Goal: Information Seeking & Learning: Find specific fact

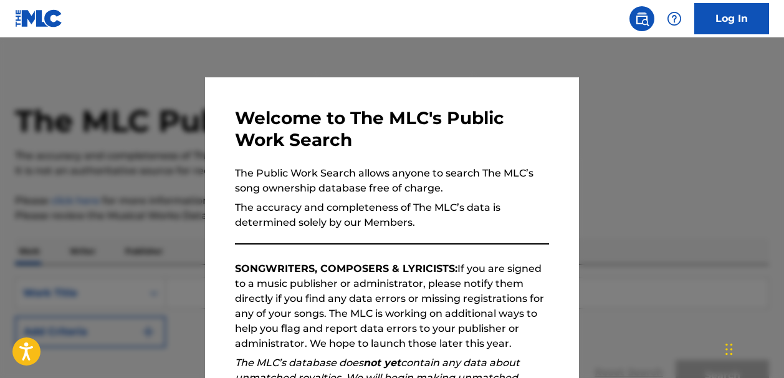
click at [627, 80] on div at bounding box center [392, 226] width 784 height 378
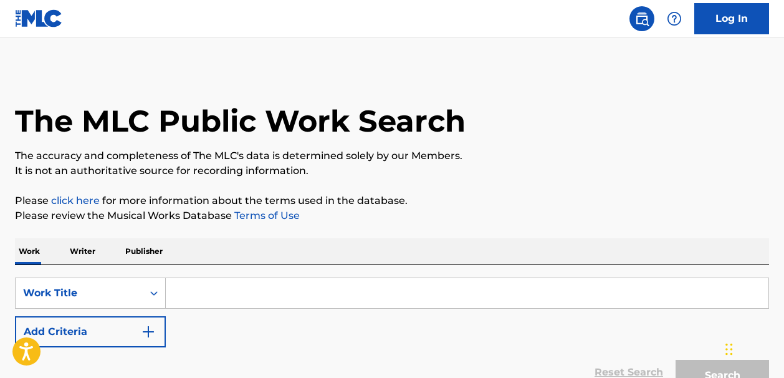
click at [196, 293] on input "Search Form" at bounding box center [467, 293] width 603 height 30
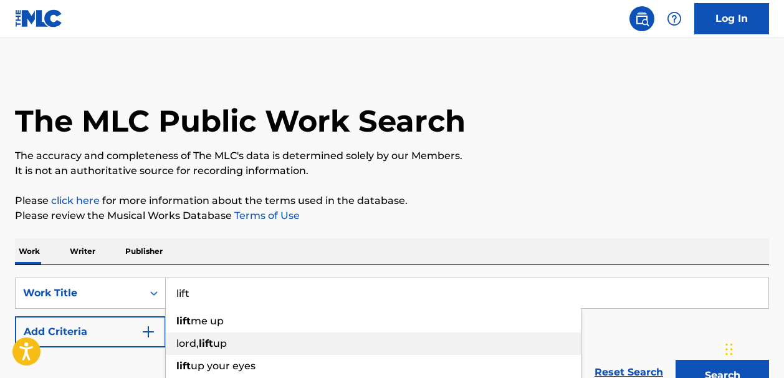
type input "lift"
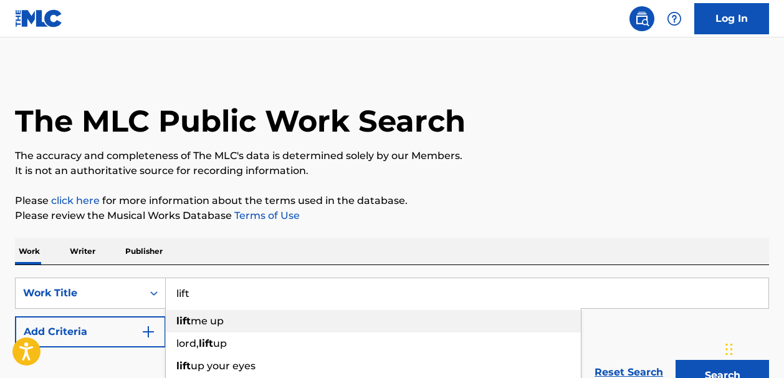
click at [196, 324] on span "me up" at bounding box center [207, 321] width 33 height 12
click at [149, 330] on img "Search Form" at bounding box center [148, 331] width 15 height 15
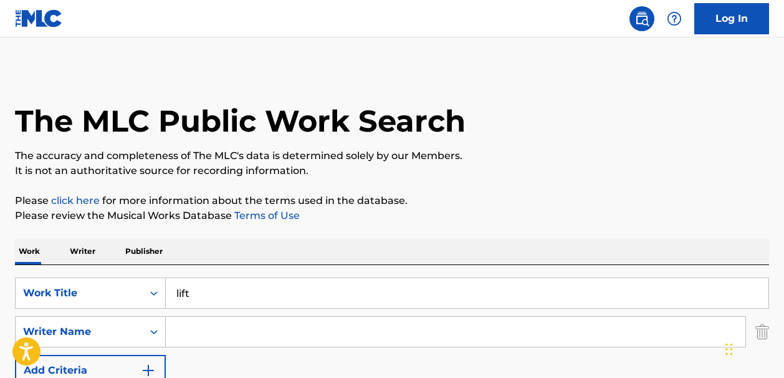
click at [183, 328] on input "Search Form" at bounding box center [456, 332] width 580 height 30
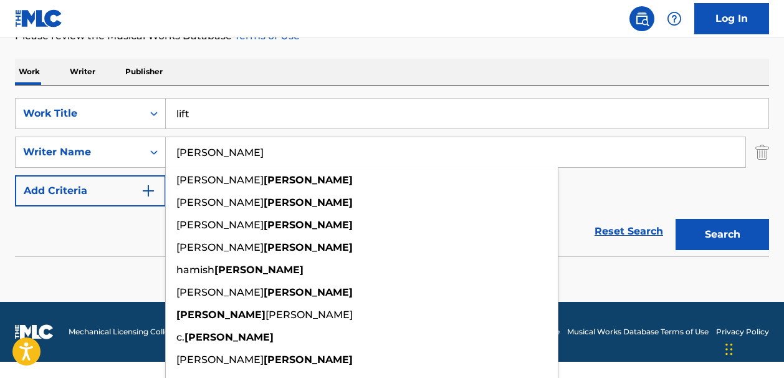
scroll to position [181, 0]
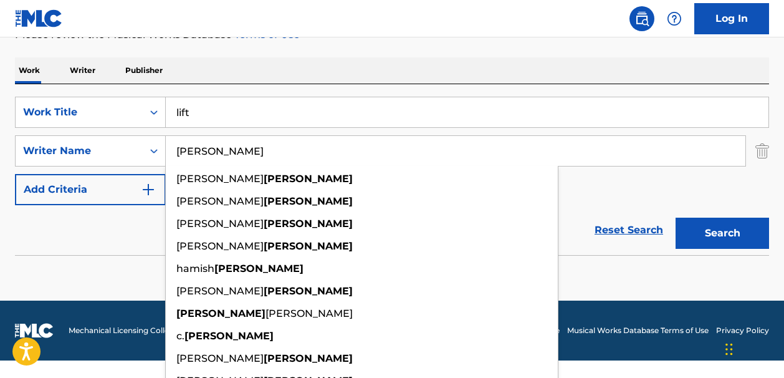
type input "moody"
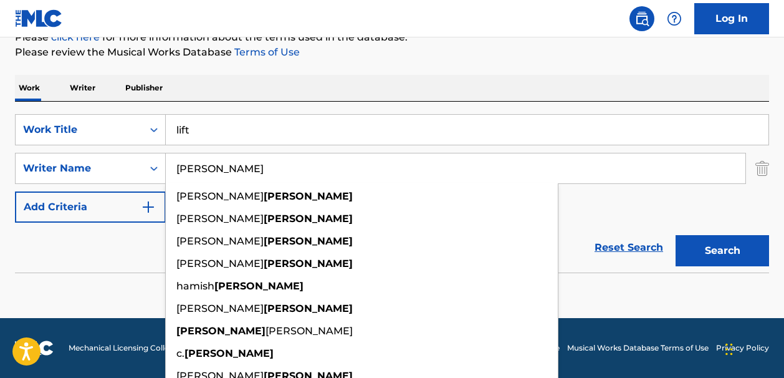
click at [696, 235] on button "Search" at bounding box center [723, 250] width 94 height 31
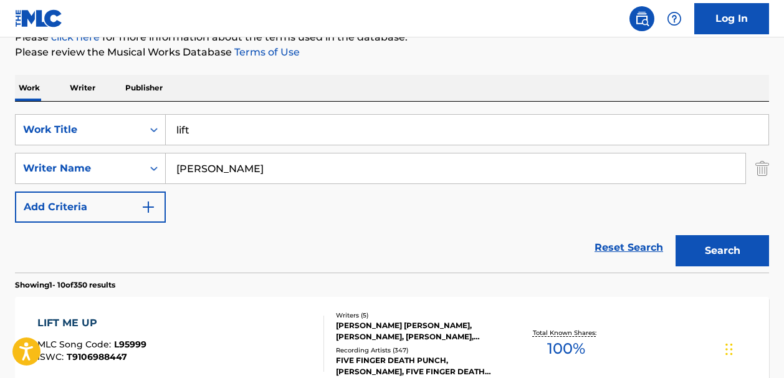
click at [564, 346] on span "100 %" at bounding box center [566, 348] width 38 height 22
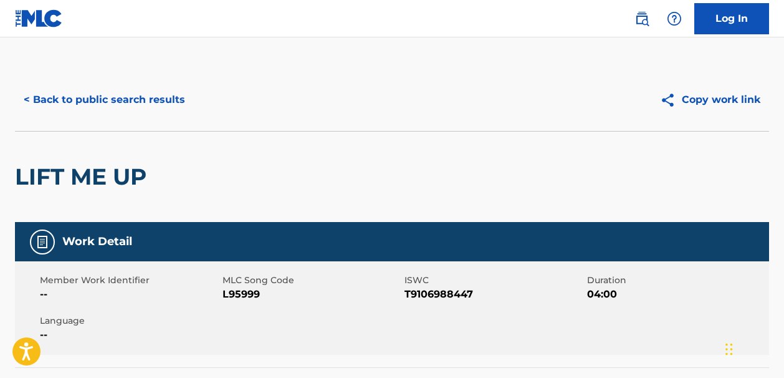
click at [34, 97] on button "< Back to public search results" at bounding box center [104, 99] width 179 height 31
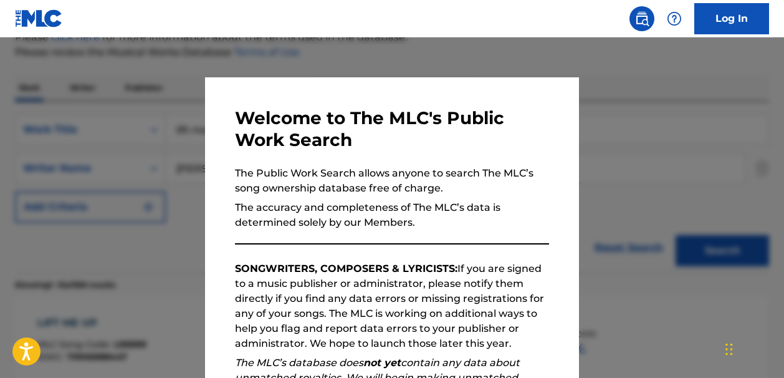
click at [626, 92] on div at bounding box center [392, 226] width 784 height 378
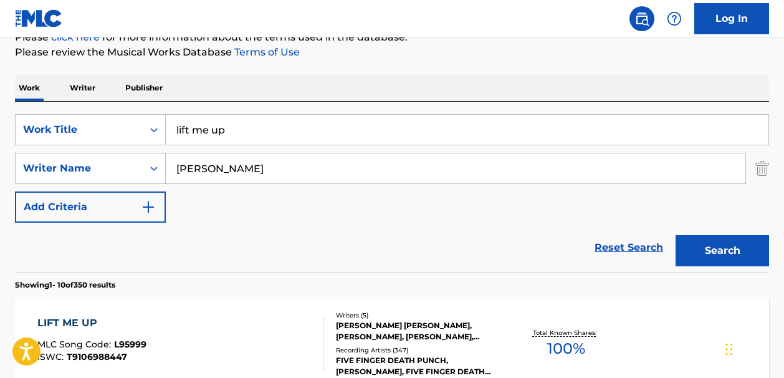
click at [627, 244] on link "Reset Search" at bounding box center [629, 247] width 81 height 27
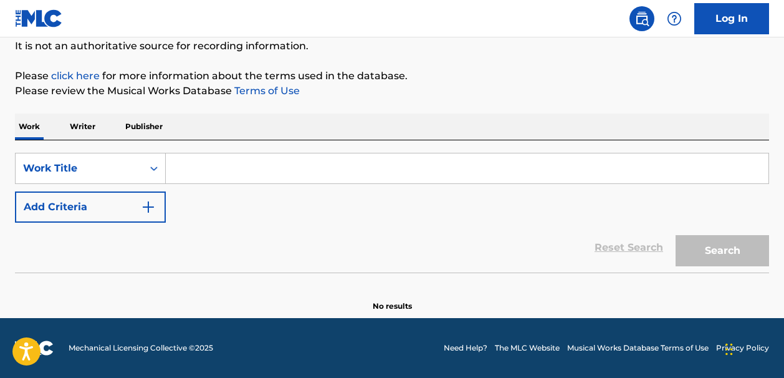
click at [182, 166] on input "Search Form" at bounding box center [467, 168] width 603 height 30
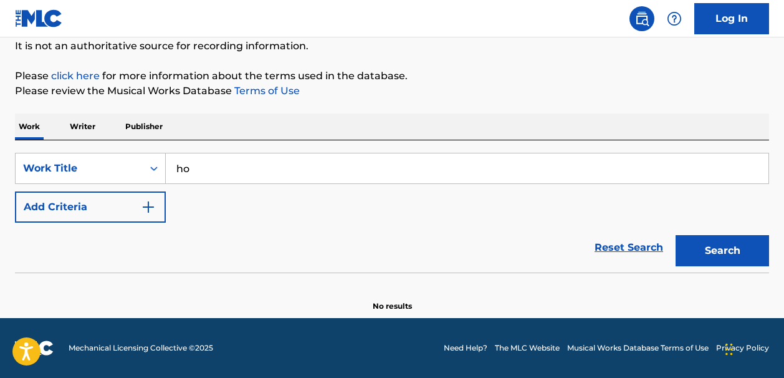
type input "ho"
click at [148, 207] on img "Search Form" at bounding box center [148, 207] width 15 height 15
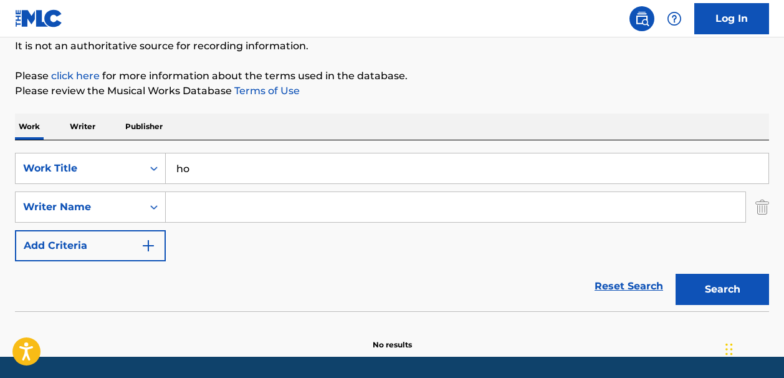
click at [183, 207] on input "Search Form" at bounding box center [456, 207] width 580 height 30
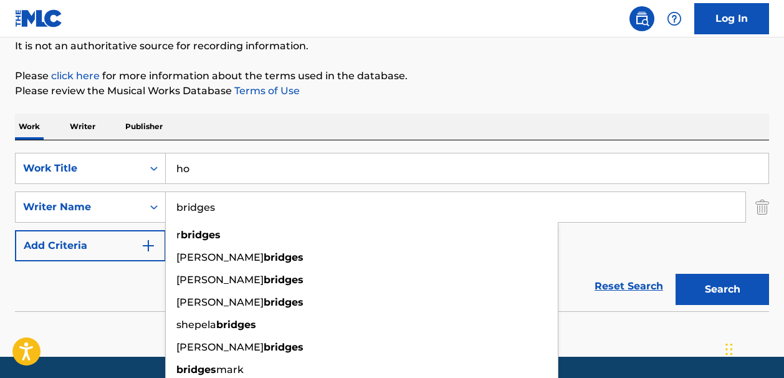
type input "bridges"
click at [694, 294] on button "Search" at bounding box center [723, 289] width 94 height 31
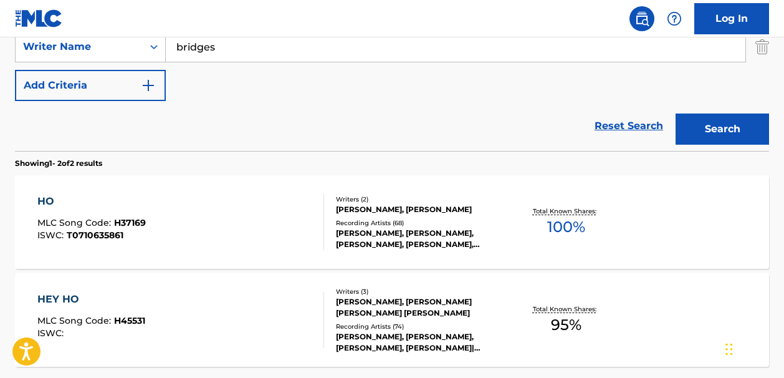
scroll to position [286, 0]
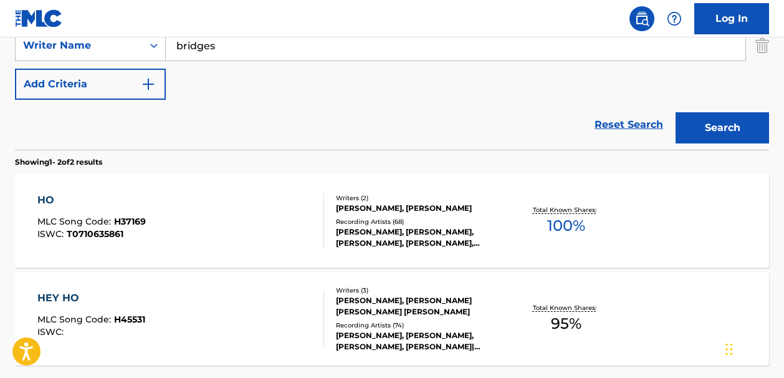
click at [562, 221] on span "100 %" at bounding box center [566, 226] width 38 height 22
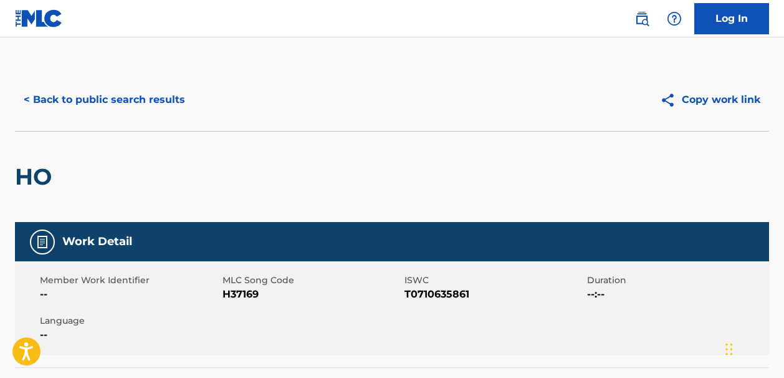
click at [42, 97] on button "< Back to public search results" at bounding box center [104, 99] width 179 height 31
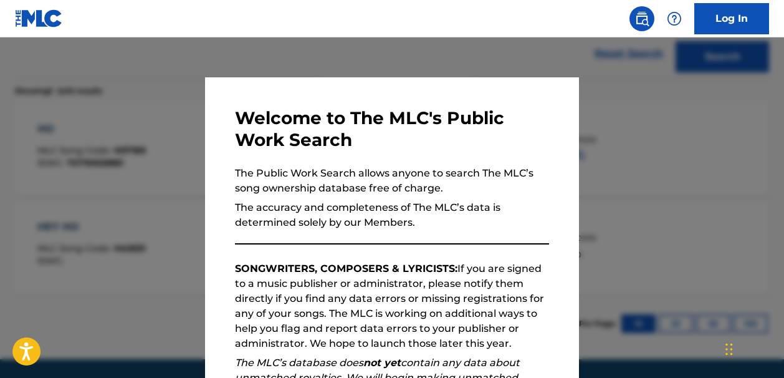
click at [427, 65] on div at bounding box center [392, 226] width 784 height 378
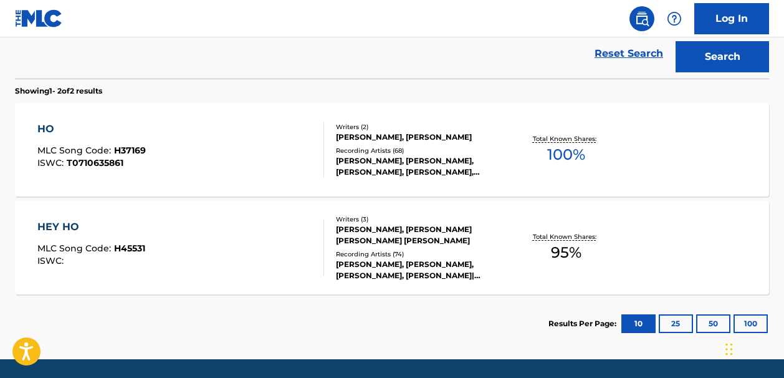
click at [625, 52] on link "Reset Search" at bounding box center [629, 53] width 81 height 27
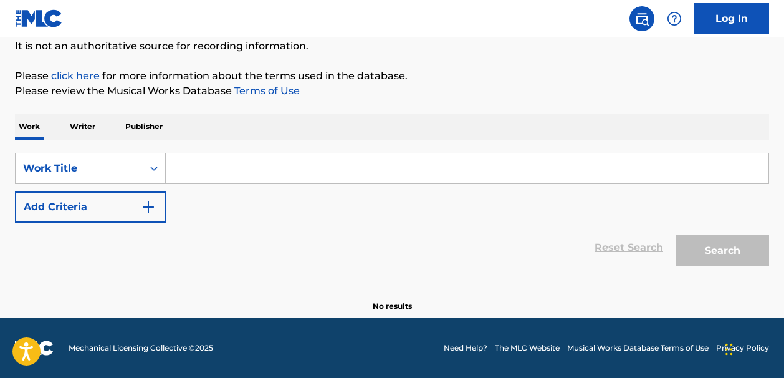
scroll to position [125, 0]
click at [181, 169] on input "Search Form" at bounding box center [467, 168] width 603 height 30
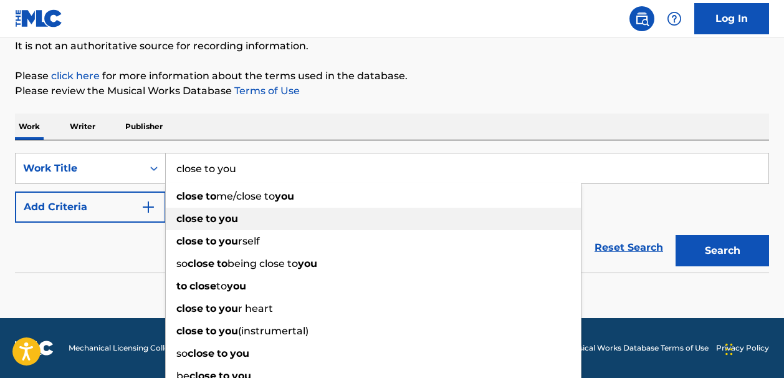
type input "close to you"
click at [201, 220] on strong "close" at bounding box center [189, 219] width 27 height 12
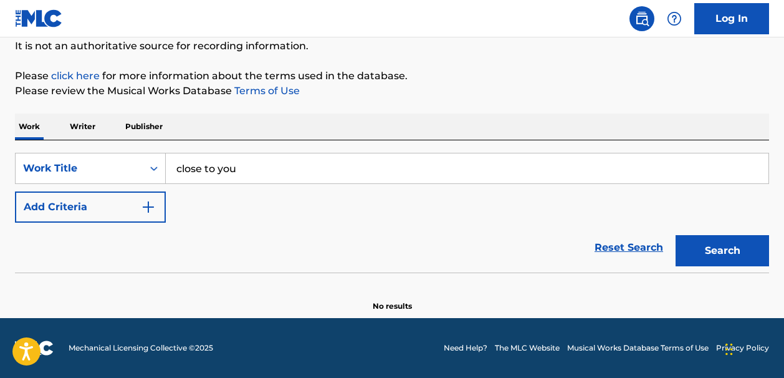
click at [149, 208] on img "Search Form" at bounding box center [148, 207] width 15 height 15
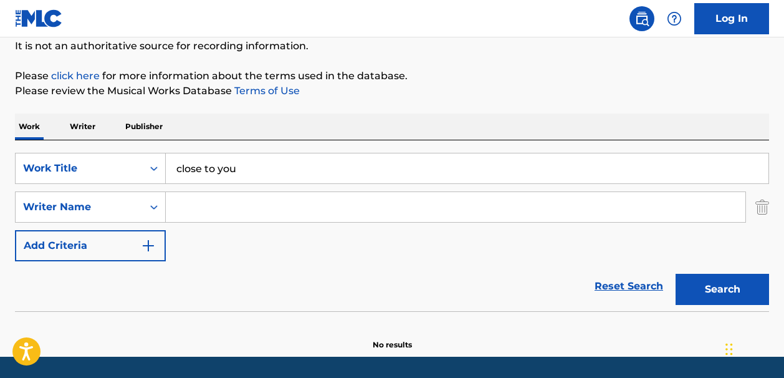
click at [181, 210] on input "Search Form" at bounding box center [456, 207] width 580 height 30
click at [695, 288] on button "Search" at bounding box center [723, 289] width 94 height 31
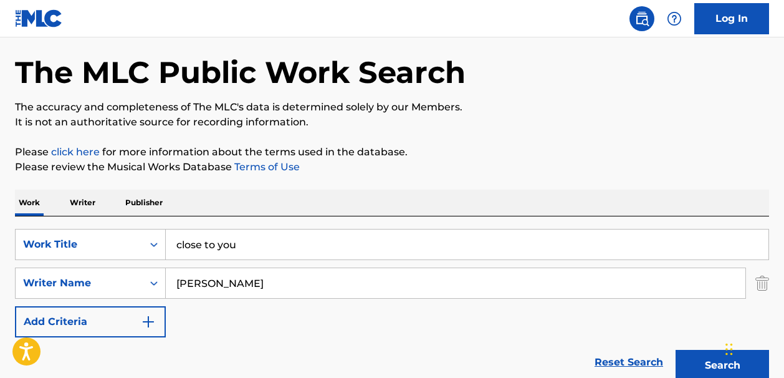
scroll to position [45, 0]
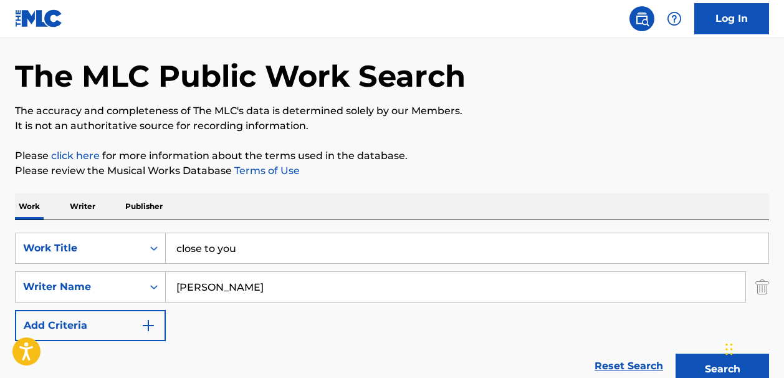
click at [178, 287] on input "hamilton" at bounding box center [456, 287] width 580 height 30
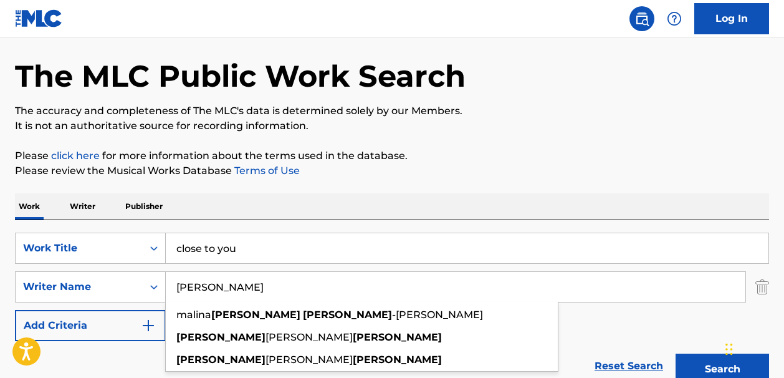
type input "rachel hamilton"
click at [676, 354] on button "Search" at bounding box center [723, 369] width 94 height 31
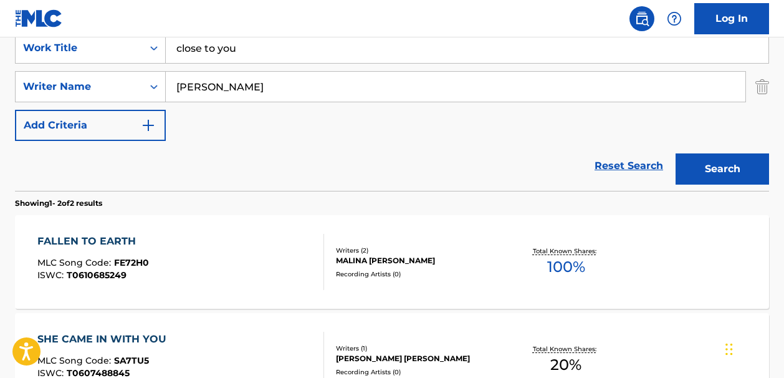
scroll to position [0, 0]
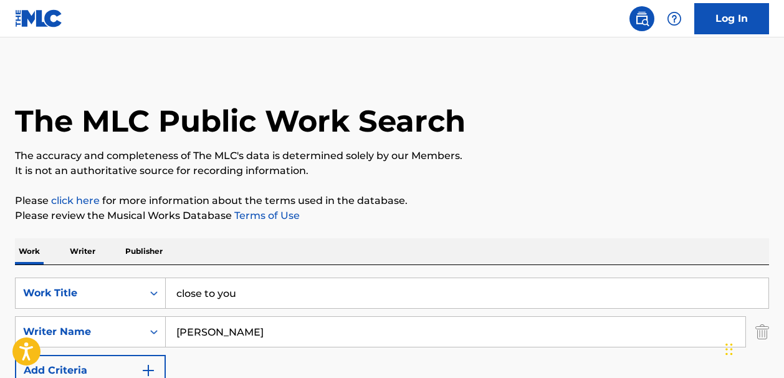
click at [252, 297] on input "close to you" at bounding box center [467, 293] width 603 height 30
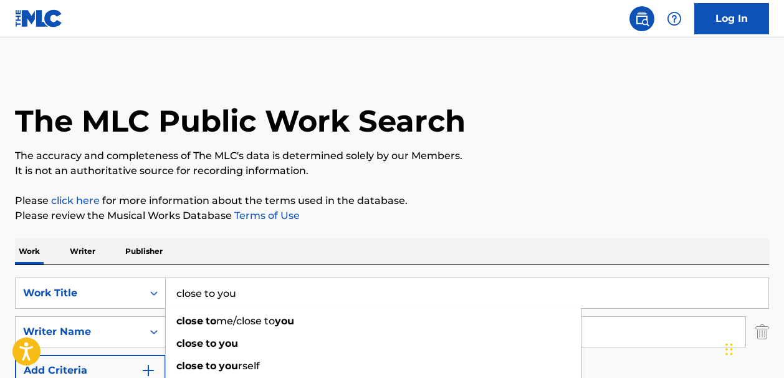
drag, startPoint x: 252, startPoint y: 297, endPoint x: 172, endPoint y: 296, distance: 79.8
click at [172, 296] on input "close to you" at bounding box center [467, 293] width 603 height 30
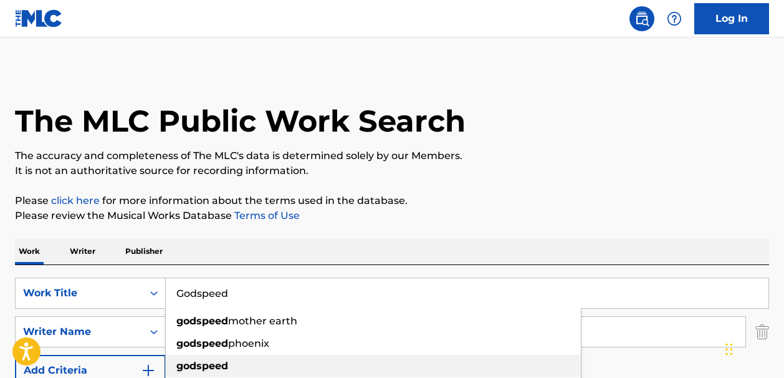
click at [200, 369] on strong "godspeed" at bounding box center [202, 366] width 52 height 12
type input "godspeed"
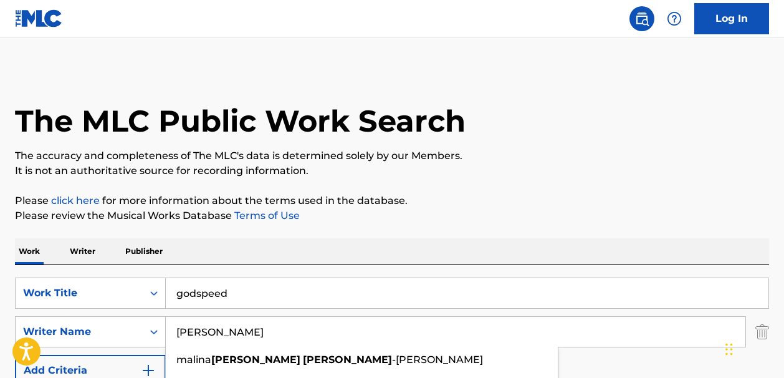
drag, startPoint x: 264, startPoint y: 334, endPoint x: 173, endPoint y: 333, distance: 91.0
click at [173, 333] on input "rachel hamilton" at bounding box center [456, 332] width 580 height 30
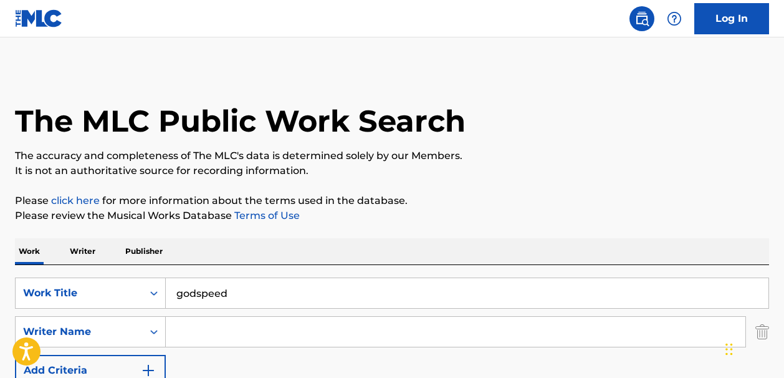
click at [194, 332] on input "Search Form" at bounding box center [456, 332] width 580 height 30
paste input "Erin LeCount"
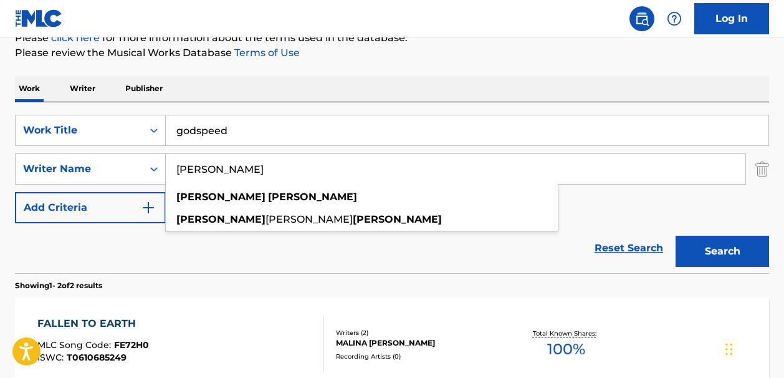
scroll to position [171, 0]
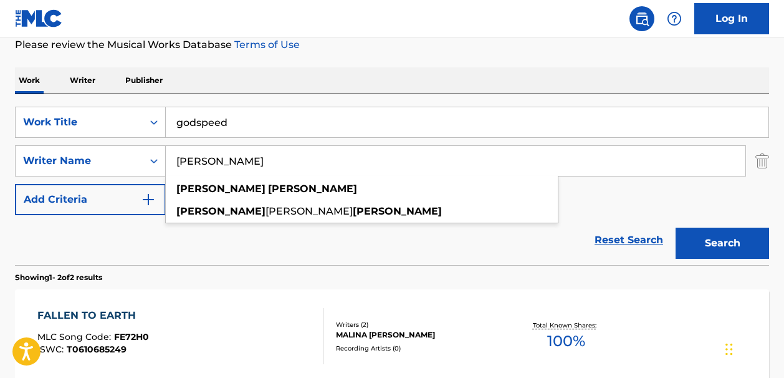
type input "Erin LeCount"
click at [688, 240] on button "Search" at bounding box center [723, 243] width 94 height 31
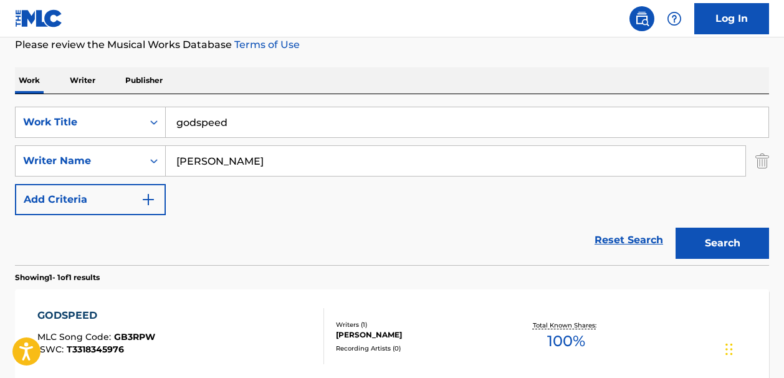
click at [572, 339] on span "100 %" at bounding box center [566, 341] width 38 height 22
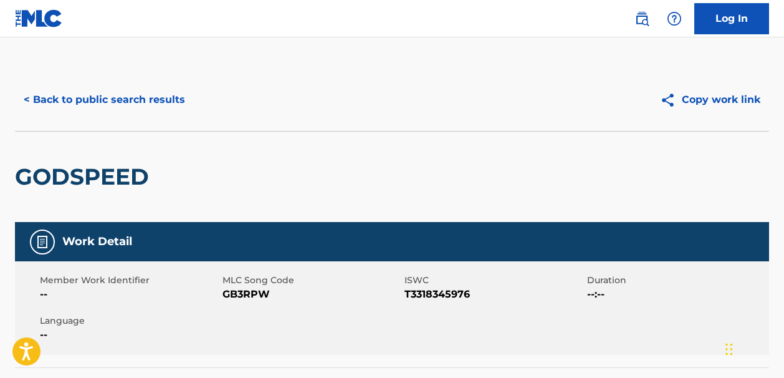
click at [33, 96] on button "< Back to public search results" at bounding box center [104, 99] width 179 height 31
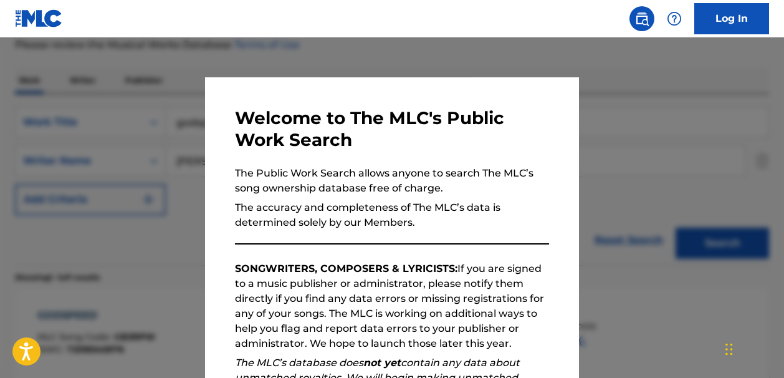
click at [465, 58] on div at bounding box center [392, 226] width 784 height 378
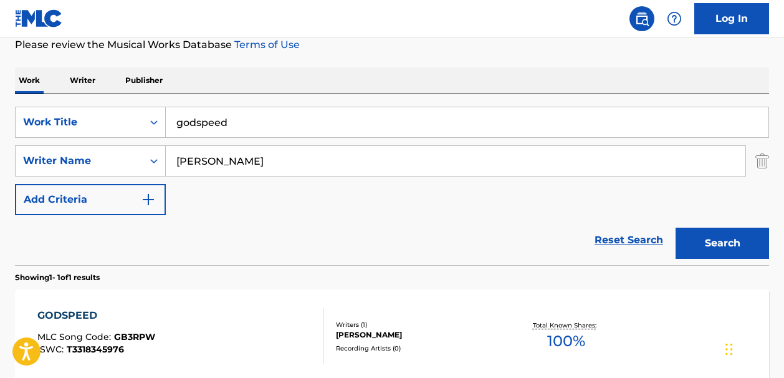
click at [637, 238] on link "Reset Search" at bounding box center [629, 239] width 81 height 27
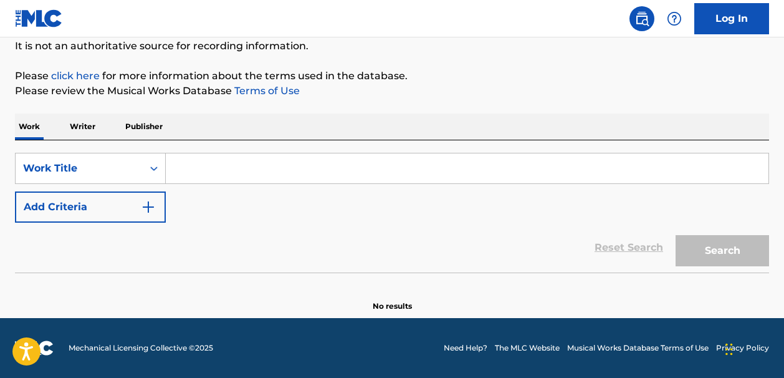
scroll to position [125, 0]
click at [185, 173] on input "Search Form" at bounding box center [467, 168] width 603 height 30
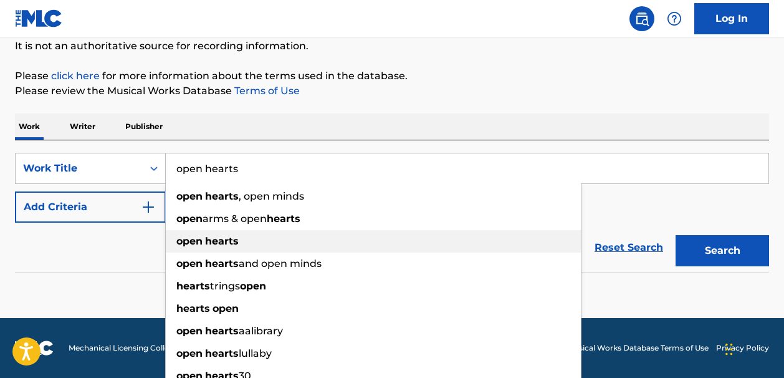
type input "open hearts"
click at [220, 244] on strong "hearts" at bounding box center [222, 241] width 34 height 12
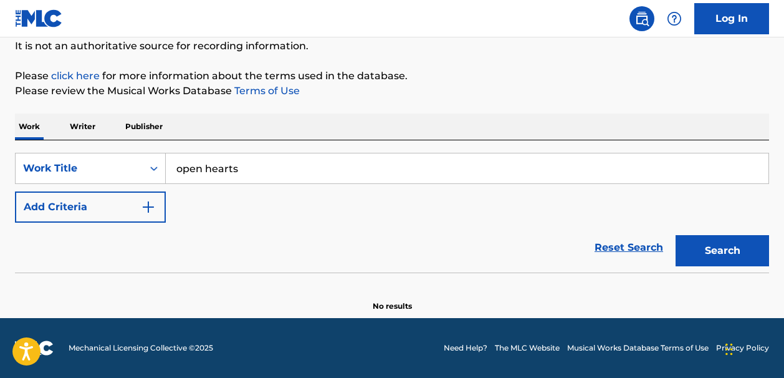
click at [147, 205] on img "Search Form" at bounding box center [148, 207] width 15 height 15
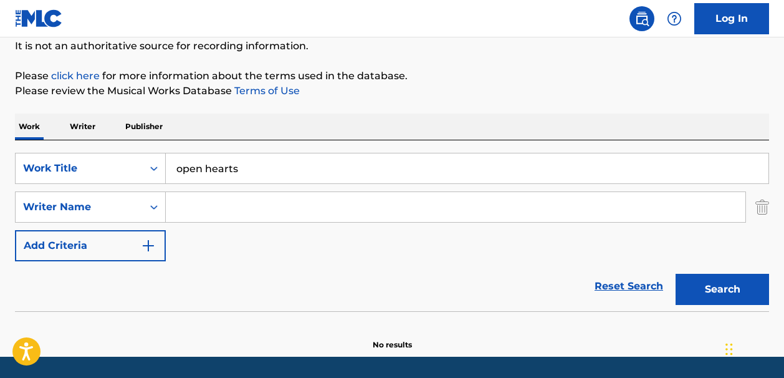
click at [178, 203] on input "Search Form" at bounding box center [456, 207] width 580 height 30
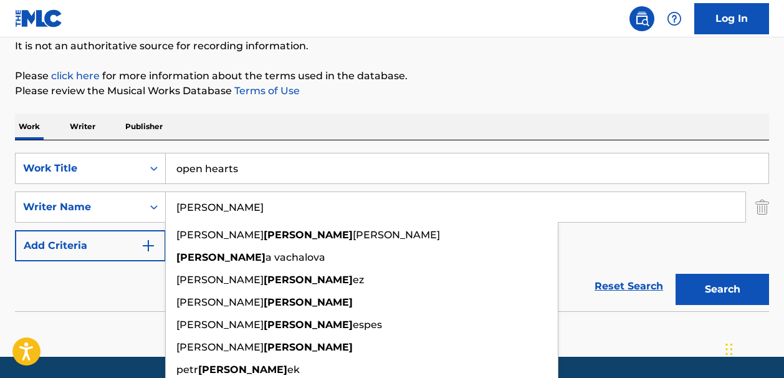
type input "martin"
click at [685, 292] on button "Search" at bounding box center [723, 289] width 94 height 31
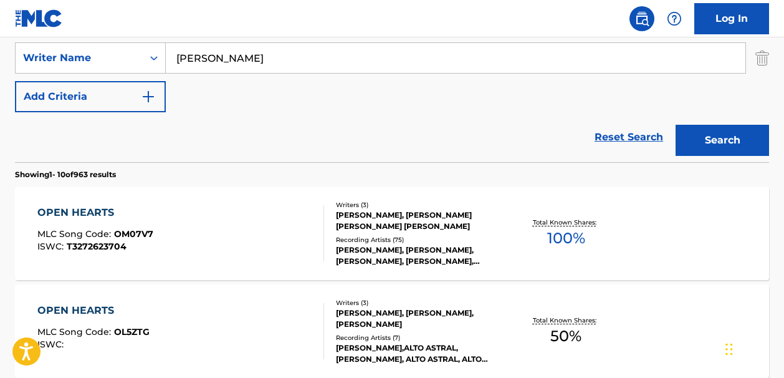
scroll to position [281, 0]
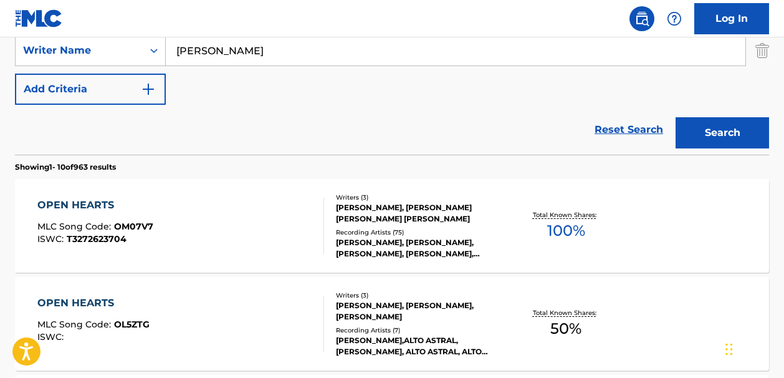
click at [564, 227] on span "100 %" at bounding box center [566, 230] width 38 height 22
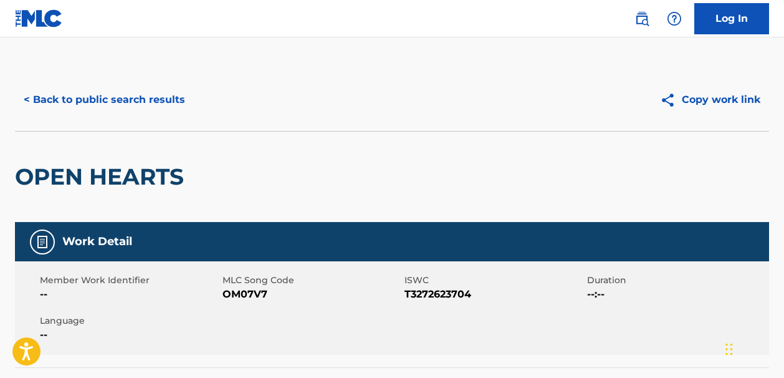
click at [37, 99] on button "< Back to public search results" at bounding box center [104, 99] width 179 height 31
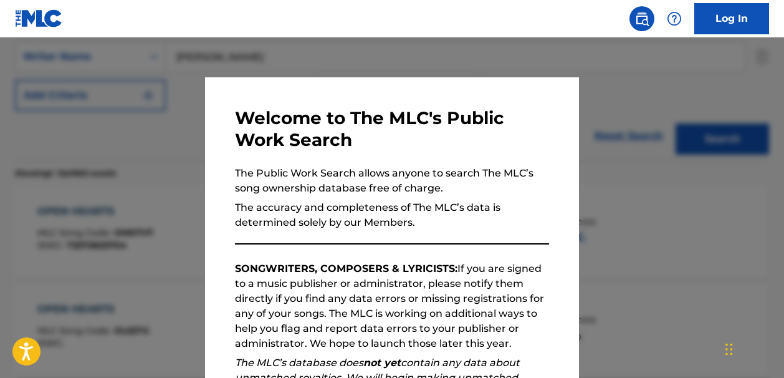
click at [545, 49] on div at bounding box center [392, 226] width 784 height 378
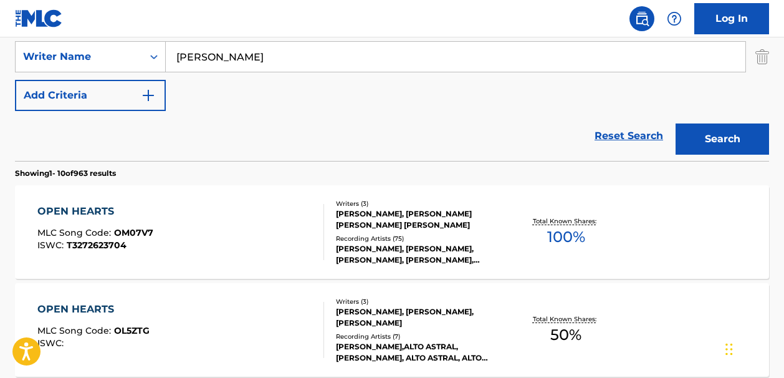
click at [632, 135] on link "Reset Search" at bounding box center [629, 135] width 81 height 27
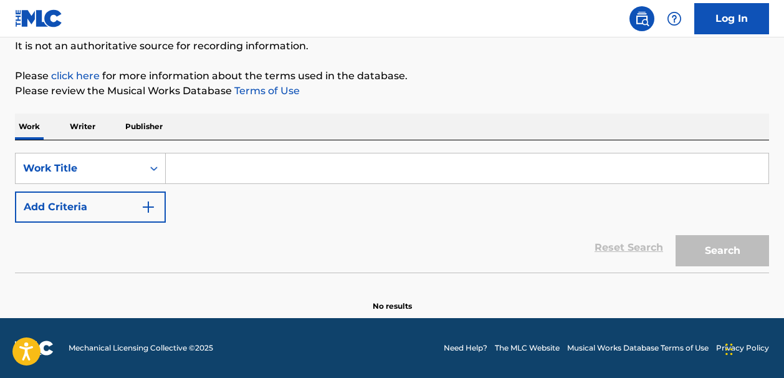
click at [181, 168] on input "Search Form" at bounding box center [467, 168] width 603 height 30
click at [148, 208] on img "Search Form" at bounding box center [148, 207] width 15 height 15
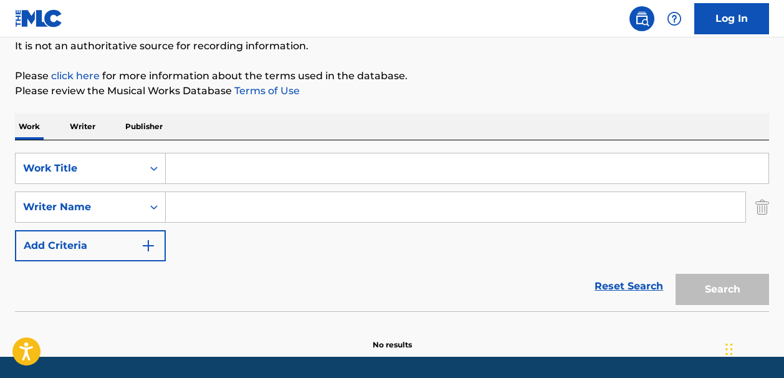
click at [183, 203] on input "Search Form" at bounding box center [456, 207] width 580 height 30
paste input "The Fate of Ophelia," "Elizabeth Taylor"
type input "The Fate of Ophelia," "Elizabeth Taylor"
drag, startPoint x: 369, startPoint y: 206, endPoint x: 174, endPoint y: 204, distance: 195.2
click at [174, 204] on input "The Fate of Ophelia," "Elizabeth Taylor" at bounding box center [456, 207] width 580 height 30
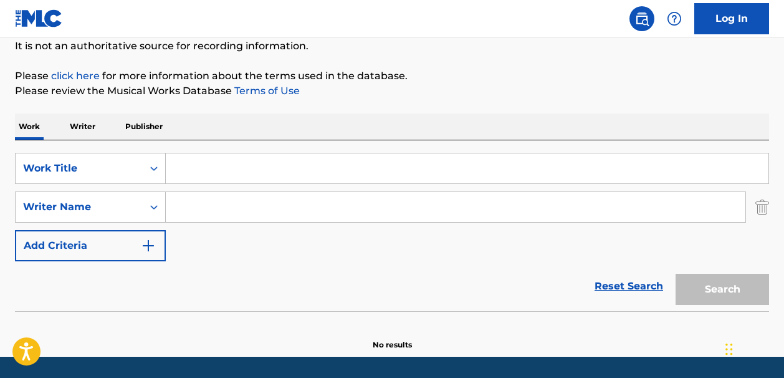
click at [182, 168] on input "Search Form" at bounding box center [467, 168] width 603 height 30
paste input "cliché"
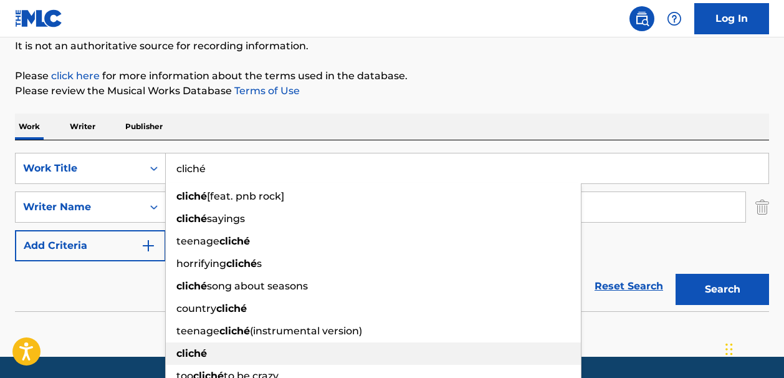
type input "cliché"
click at [204, 350] on strong "cliché" at bounding box center [191, 353] width 31 height 12
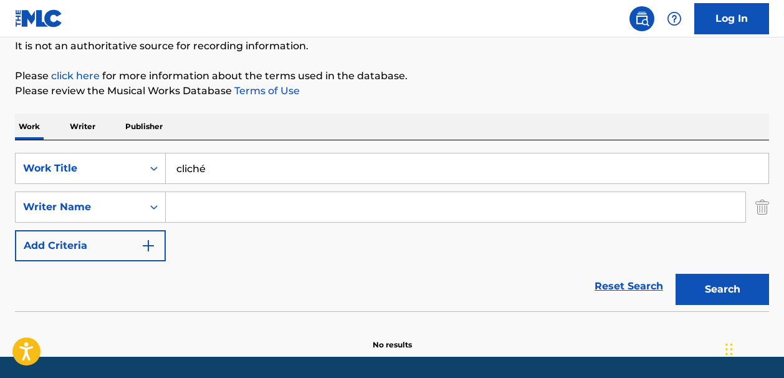
click at [196, 205] on input "Search Form" at bounding box center [456, 207] width 580 height 30
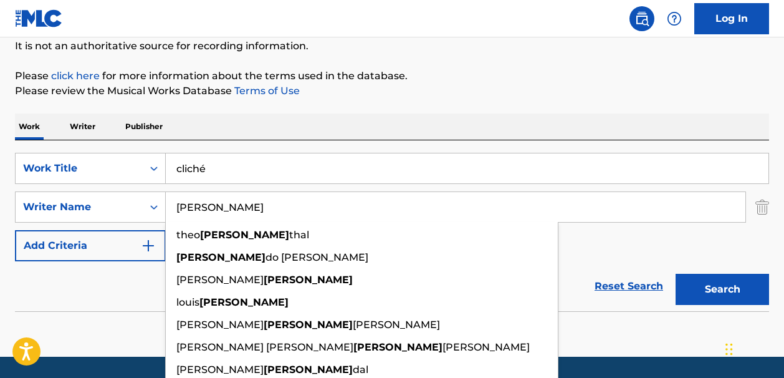
type input "rosen"
click at [688, 289] on button "Search" at bounding box center [723, 289] width 94 height 31
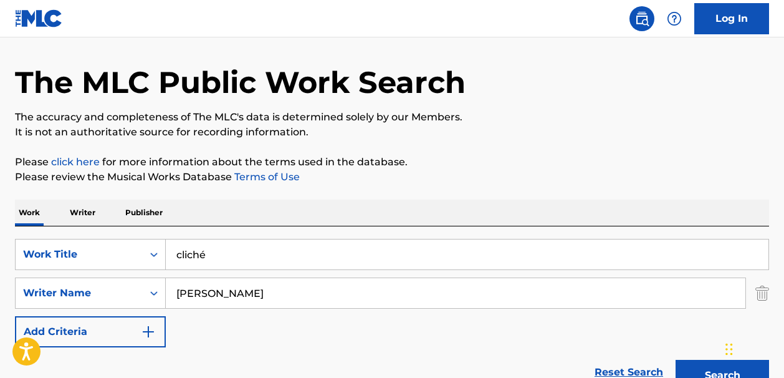
scroll to position [0, 0]
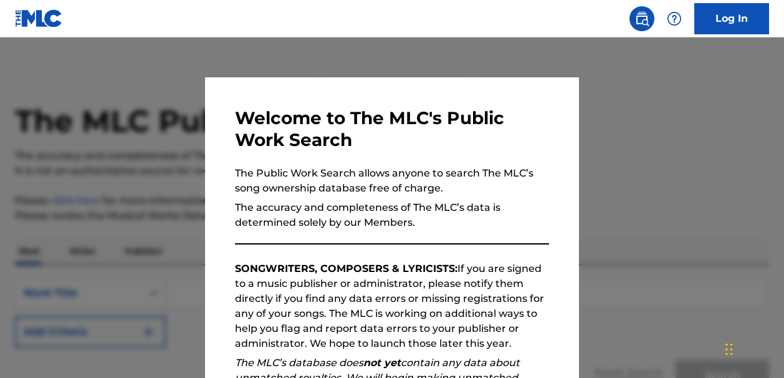
click at [551, 59] on div at bounding box center [392, 226] width 784 height 378
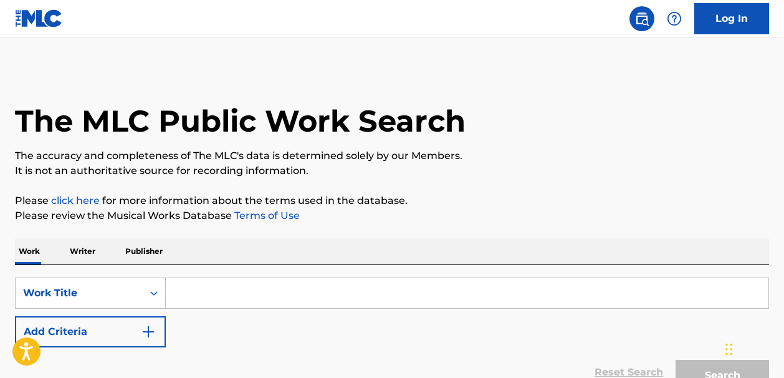
click at [152, 331] on img "Search Form" at bounding box center [148, 331] width 15 height 15
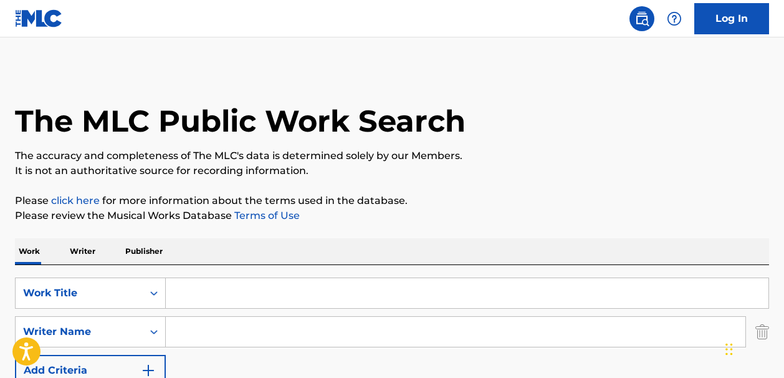
click at [187, 335] on input "Search Form" at bounding box center [456, 332] width 580 height 30
paste input "Simon Pitkeathley"
click at [266, 362] on span "Search Form" at bounding box center [267, 360] width 2 height 12
type input "simon pitkeathley"
click at [187, 289] on input "Search Form" at bounding box center [467, 293] width 603 height 30
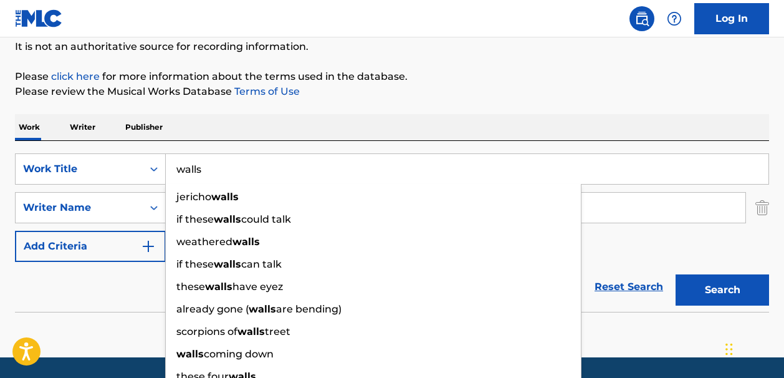
scroll to position [123, 0]
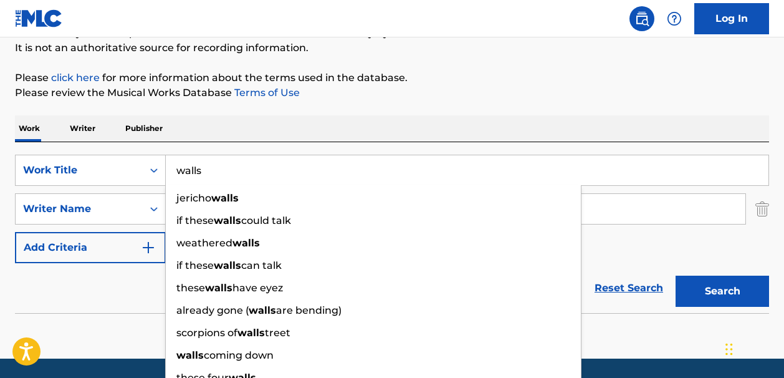
type input "walls"
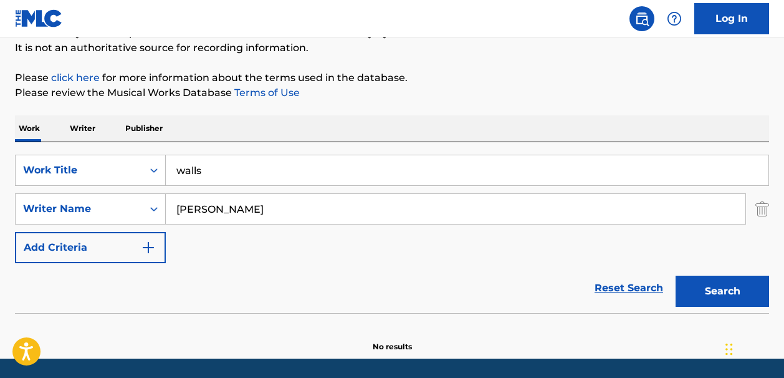
click at [695, 298] on button "Search" at bounding box center [723, 291] width 94 height 31
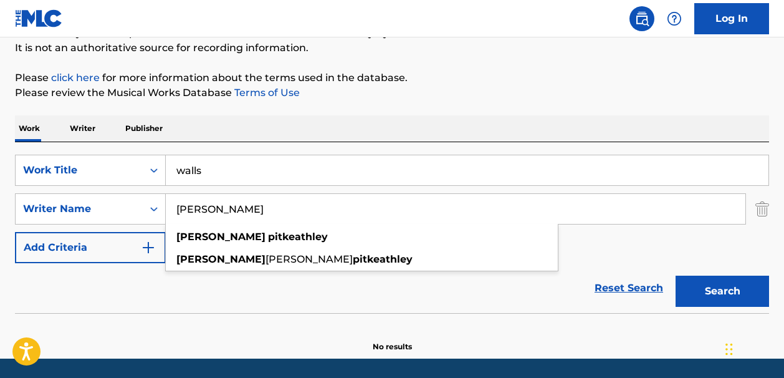
drag, startPoint x: 210, startPoint y: 210, endPoint x: 171, endPoint y: 210, distance: 38.0
click at [171, 210] on input "simon pitkeathley" at bounding box center [456, 209] width 580 height 30
type input "pitkeathley"
click at [688, 288] on button "Search" at bounding box center [723, 291] width 94 height 31
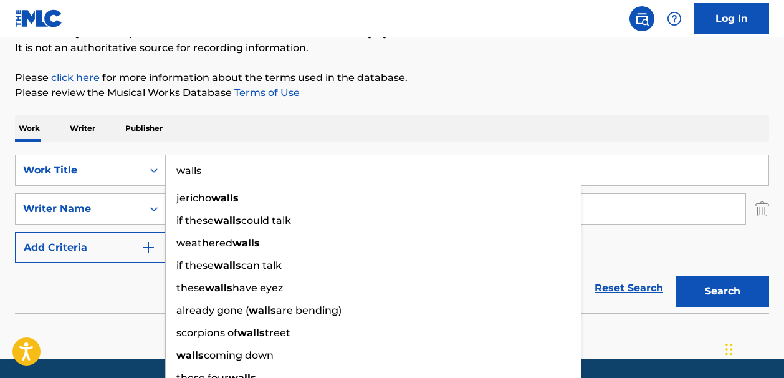
drag, startPoint x: 209, startPoint y: 173, endPoint x: 175, endPoint y: 172, distance: 34.3
click at [175, 172] on input "walls" at bounding box center [467, 170] width 603 height 30
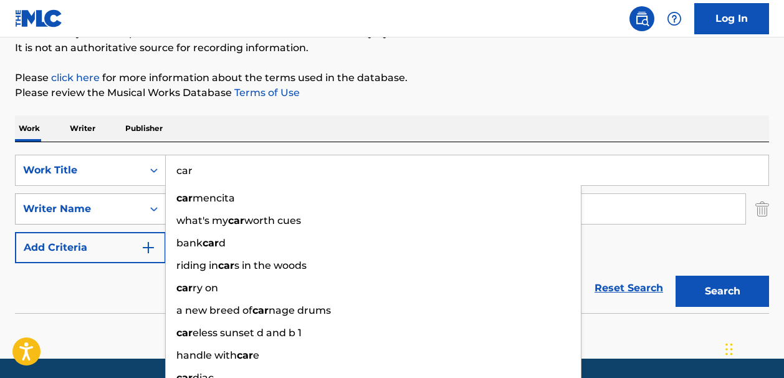
type input "car"
click at [154, 211] on icon "Search Form" at bounding box center [154, 209] width 12 height 12
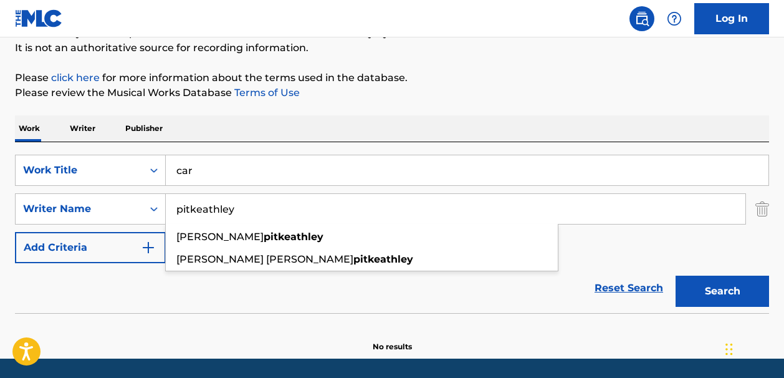
drag, startPoint x: 240, startPoint y: 214, endPoint x: 173, endPoint y: 207, distance: 67.7
click at [173, 207] on input "pitkeathley" at bounding box center [456, 209] width 580 height 30
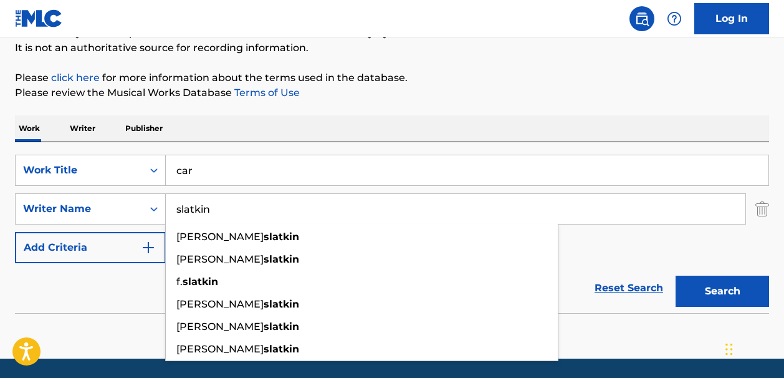
type input "slatkin"
click at [688, 292] on button "Search" at bounding box center [723, 291] width 94 height 31
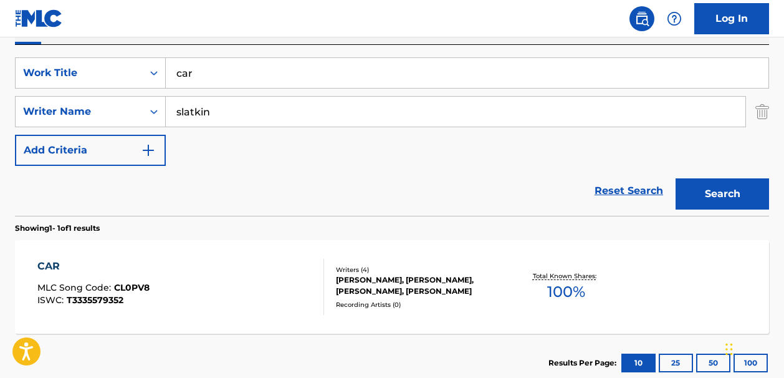
scroll to position [221, 0]
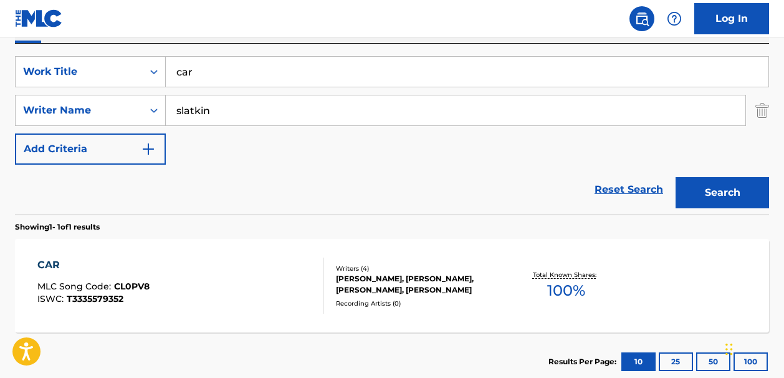
click at [204, 72] on input "car" at bounding box center [467, 72] width 603 height 30
type input "c"
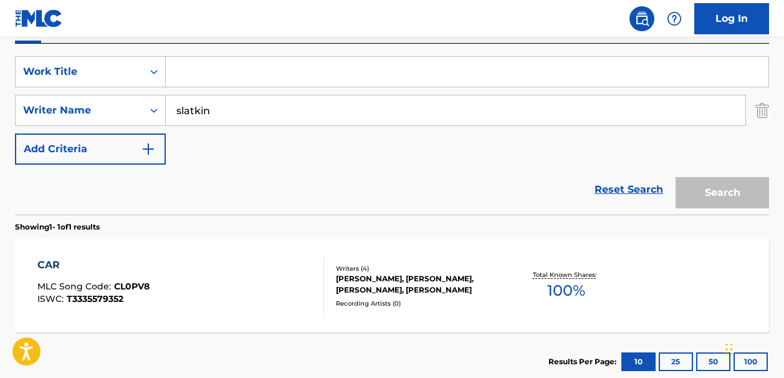
paste input "cLOUDs"
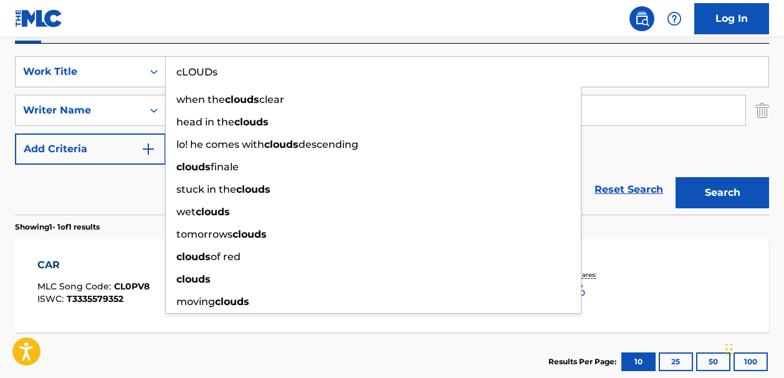
type input "cLOUDs"
click at [140, 178] on div "Reset Search Search" at bounding box center [392, 190] width 754 height 50
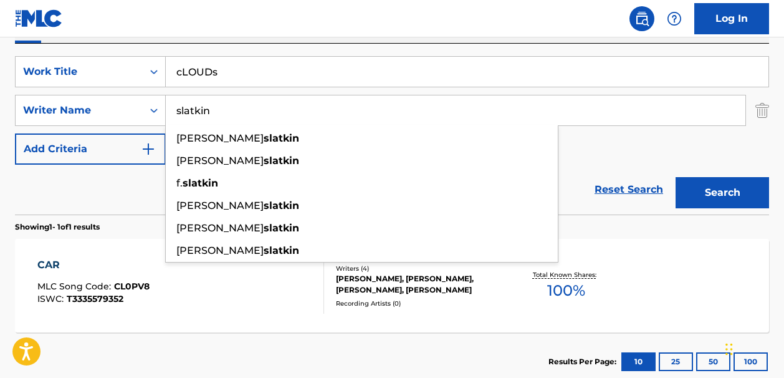
drag, startPoint x: 212, startPoint y: 111, endPoint x: 168, endPoint y: 112, distance: 43.7
click at [168, 112] on input "slatkin" at bounding box center [456, 110] width 580 height 30
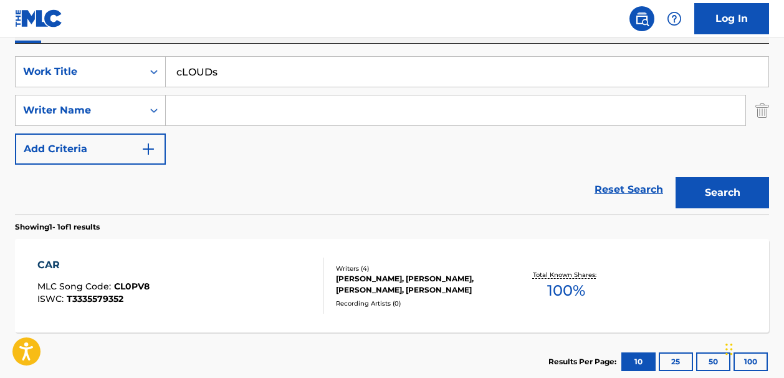
paste input "J. ColeMichael Holmes"
click at [210, 113] on input "J. ColeMichael Holmes" at bounding box center [456, 110] width 580 height 30
click at [690, 193] on button "Search" at bounding box center [723, 192] width 94 height 31
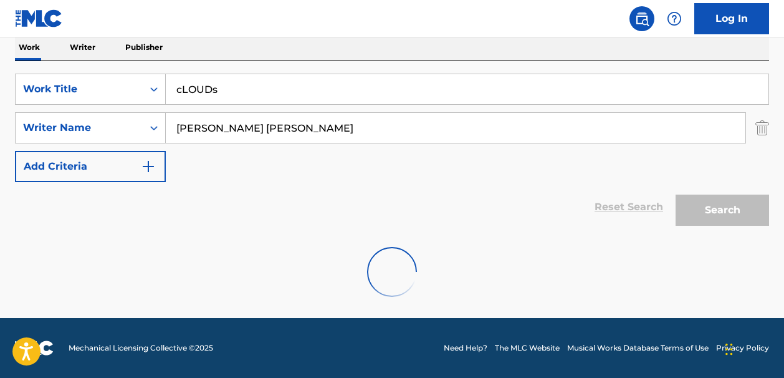
scroll to position [163, 0]
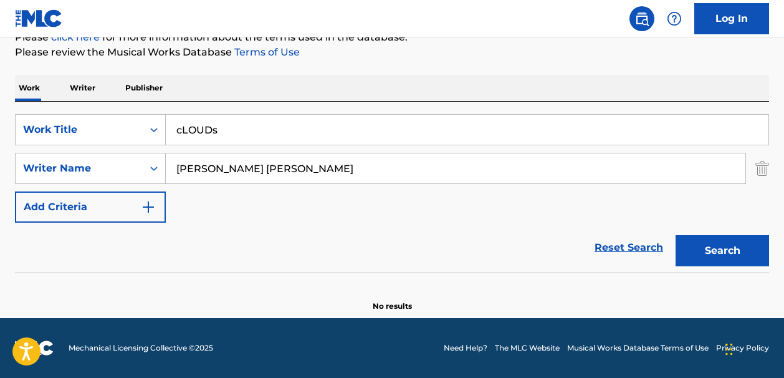
drag, startPoint x: 301, startPoint y: 175, endPoint x: 180, endPoint y: 173, distance: 121.6
click at [180, 173] on input "J. Cole Michael Holmes" at bounding box center [456, 168] width 580 height 30
type input "J"
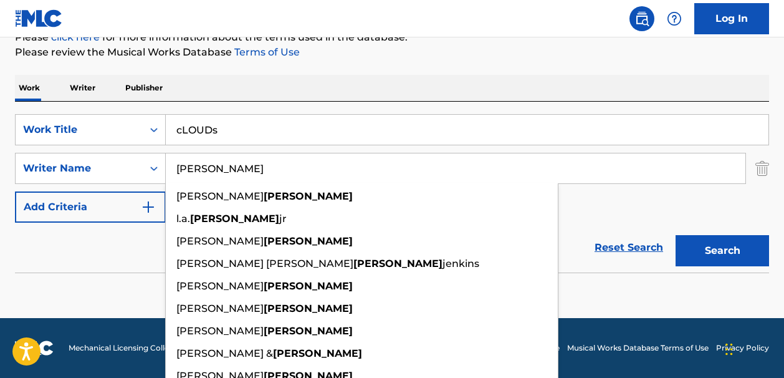
type input "holmes"
click at [700, 248] on button "Search" at bounding box center [723, 250] width 94 height 31
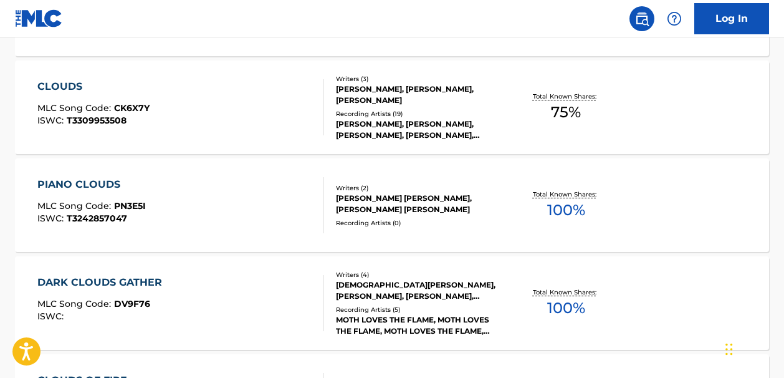
scroll to position [0, 0]
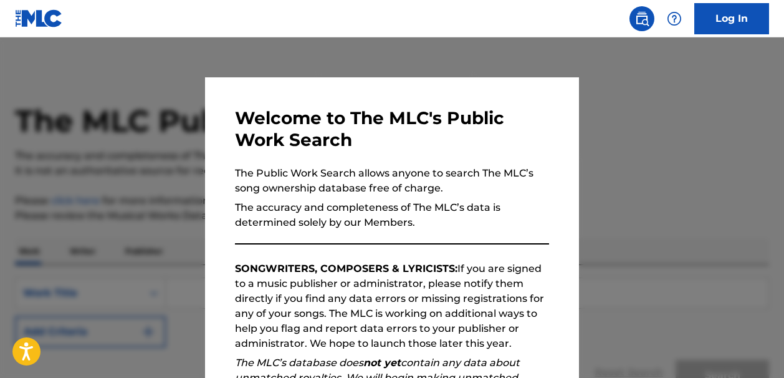
click at [568, 60] on div at bounding box center [392, 226] width 784 height 378
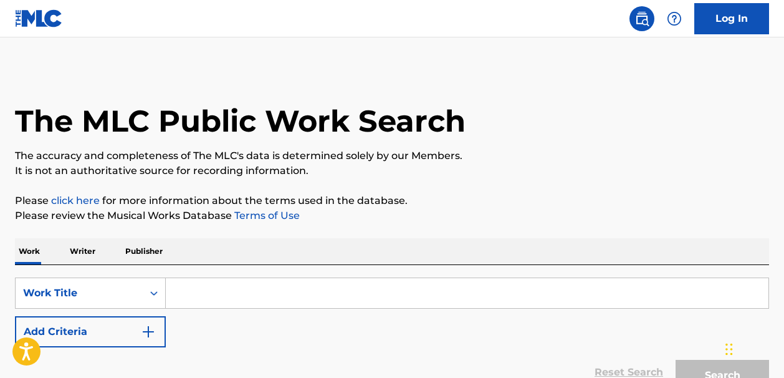
click at [181, 295] on input "Search Form" at bounding box center [467, 293] width 603 height 30
paste input "Empty Out Your Pockets"
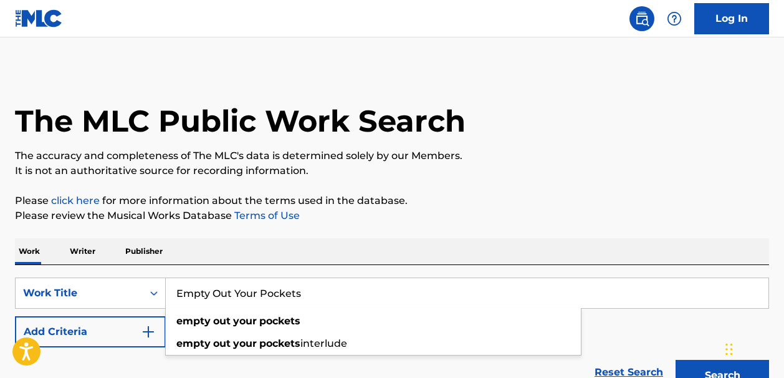
type input "Empty Out Your Pockets"
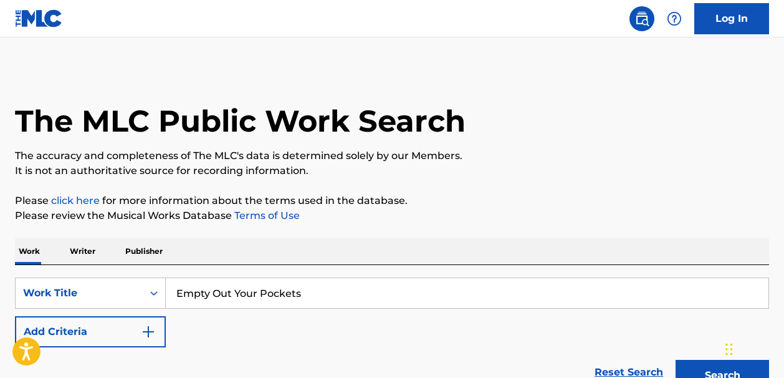
click at [152, 331] on img "Search Form" at bounding box center [148, 331] width 15 height 15
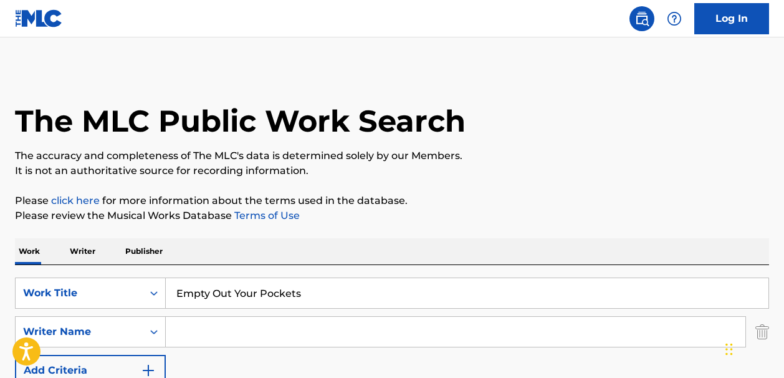
click at [186, 333] on input "Search Form" at bounding box center [456, 332] width 580 height 30
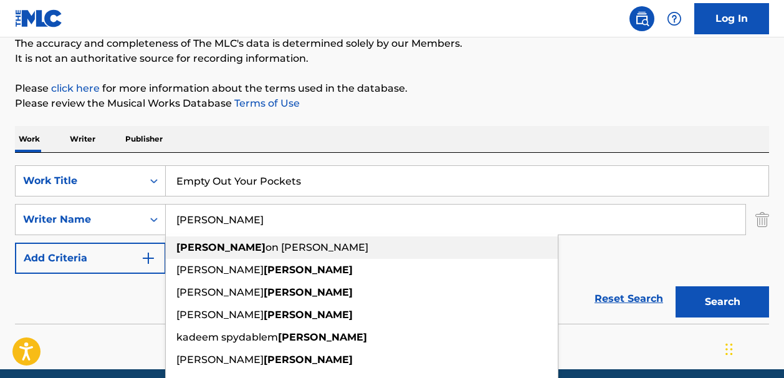
scroll to position [112, 0]
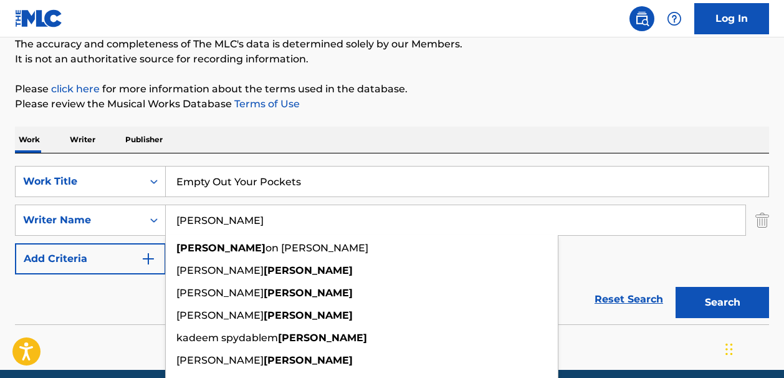
type input "higgins"
click at [688, 305] on button "Search" at bounding box center [723, 302] width 94 height 31
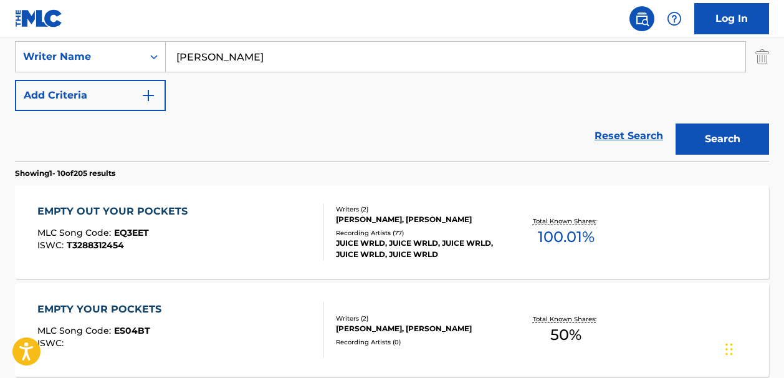
scroll to position [291, 0]
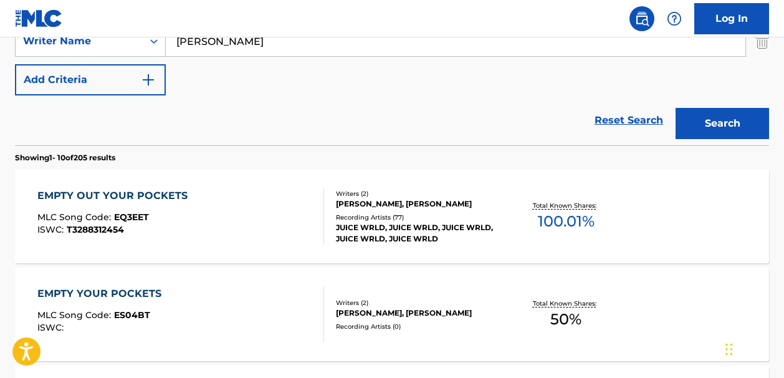
click at [559, 221] on span "100.01 %" at bounding box center [566, 221] width 57 height 22
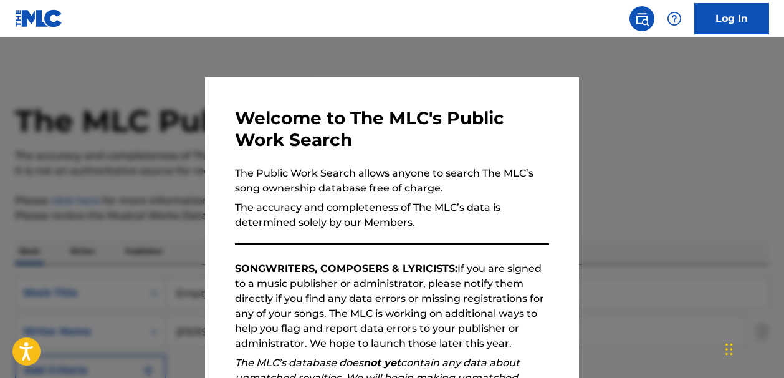
scroll to position [362, 0]
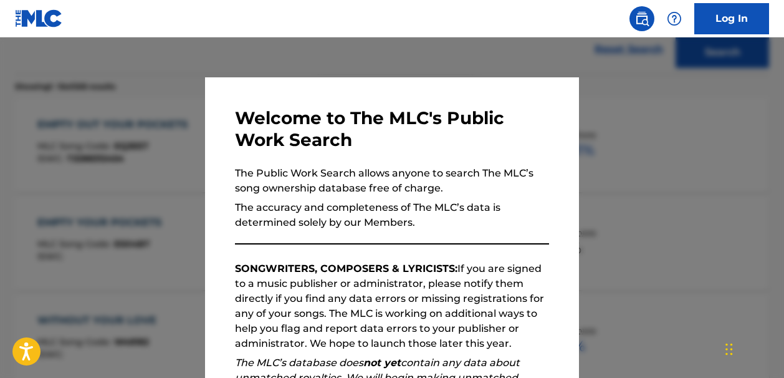
click at [456, 57] on div at bounding box center [392, 226] width 784 height 378
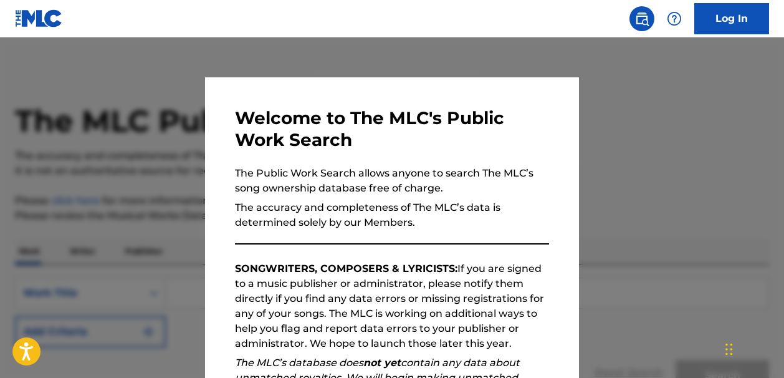
click at [463, 76] on div at bounding box center [392, 226] width 784 height 378
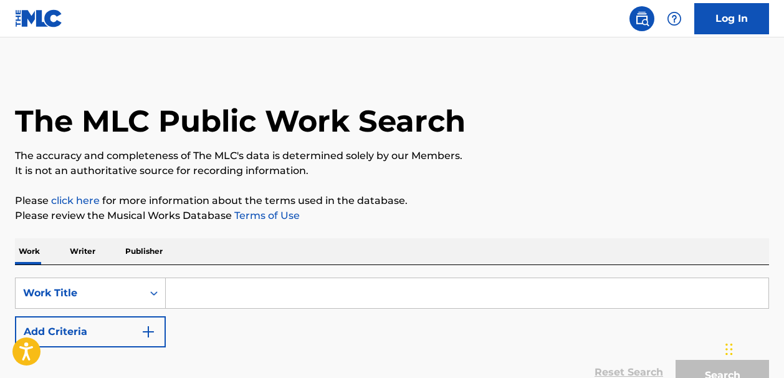
click at [215, 292] on input "Search Form" at bounding box center [467, 293] width 603 height 30
paste input "For The Money"
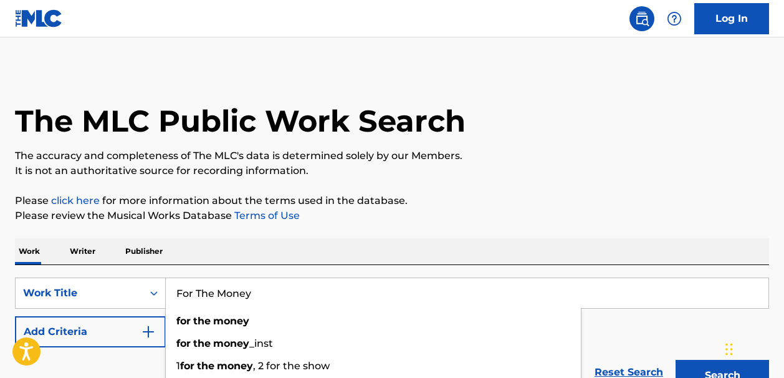
type input "For The Money"
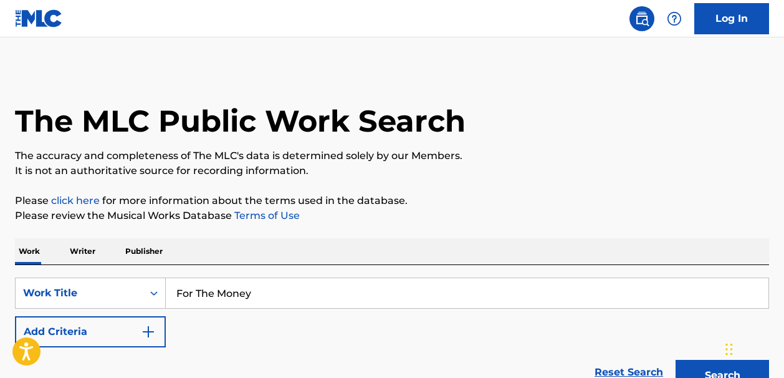
click at [147, 332] on img "Search Form" at bounding box center [148, 331] width 15 height 15
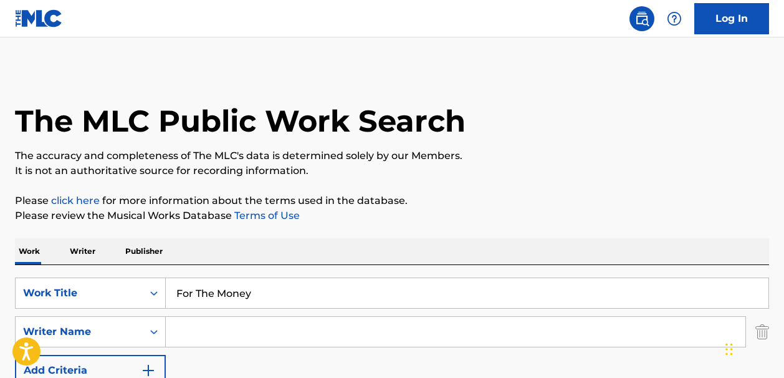
click at [186, 332] on input "Search Form" at bounding box center [456, 332] width 580 height 30
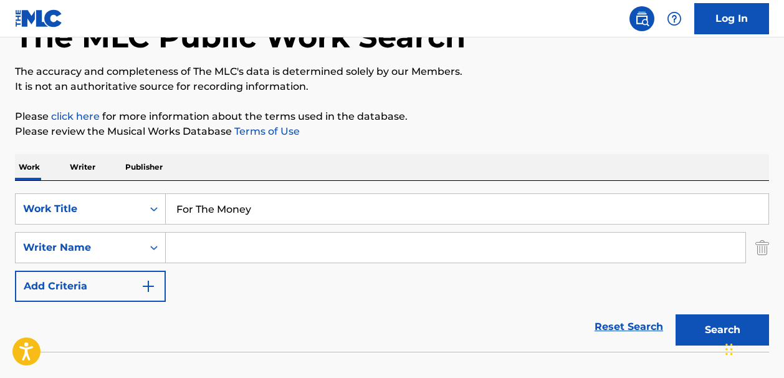
scroll to position [85, 0]
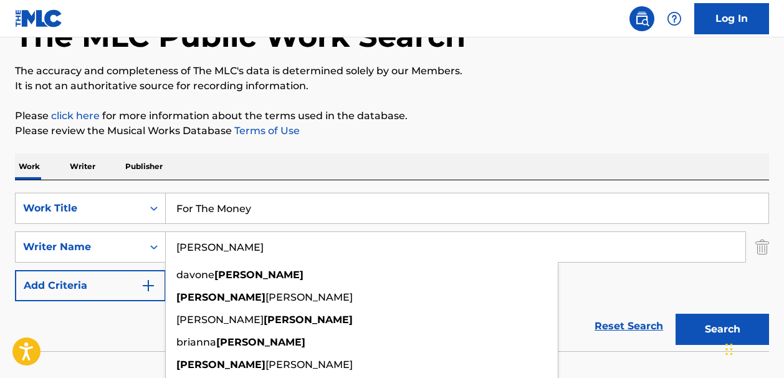
type input "williams"
click at [691, 330] on button "Search" at bounding box center [723, 329] width 94 height 31
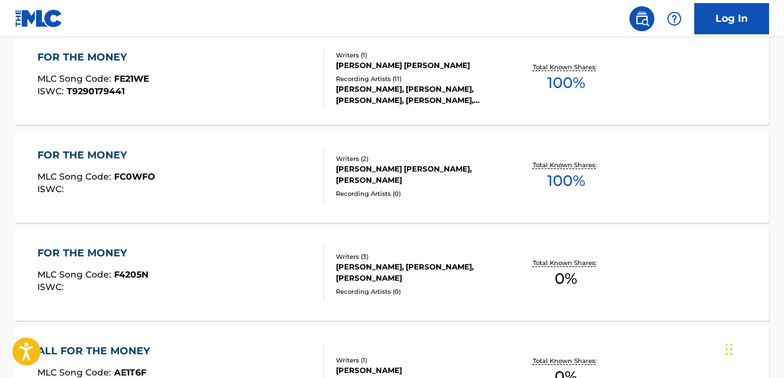
scroll to position [433, 0]
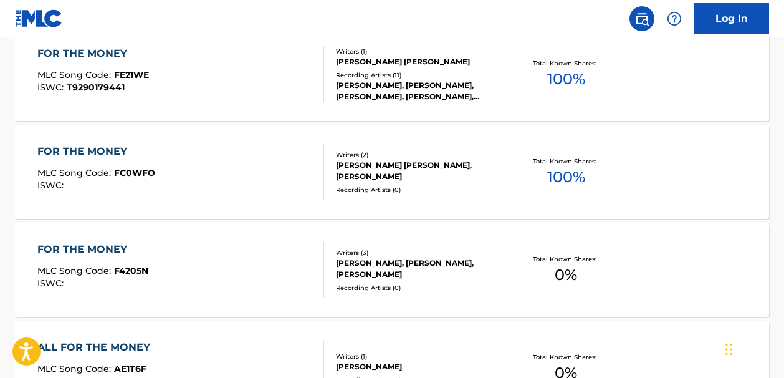
click at [567, 175] on span "100 %" at bounding box center [566, 177] width 38 height 22
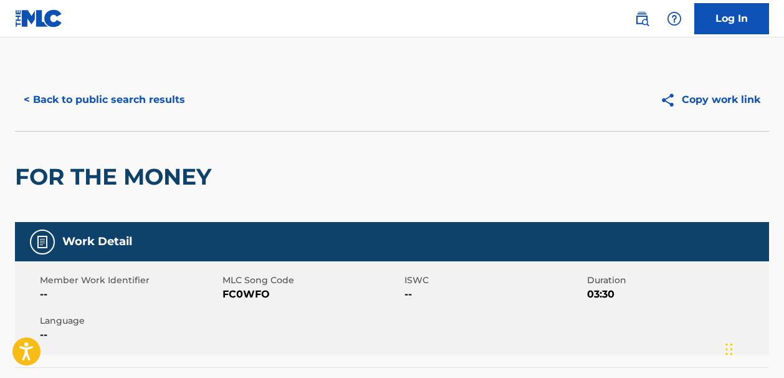
click at [29, 97] on button "< Back to public search results" at bounding box center [104, 99] width 179 height 31
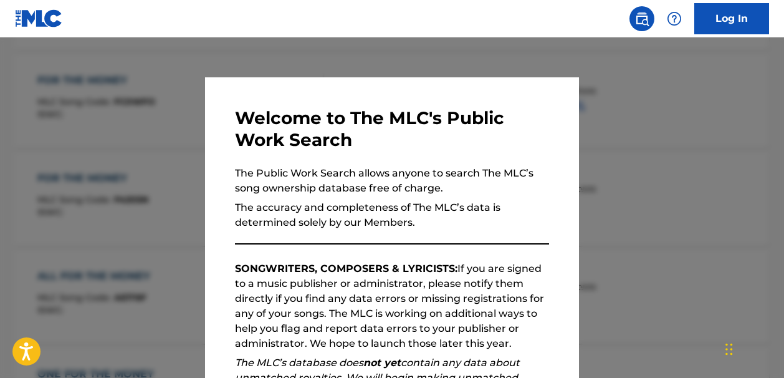
click at [489, 59] on div at bounding box center [392, 226] width 784 height 378
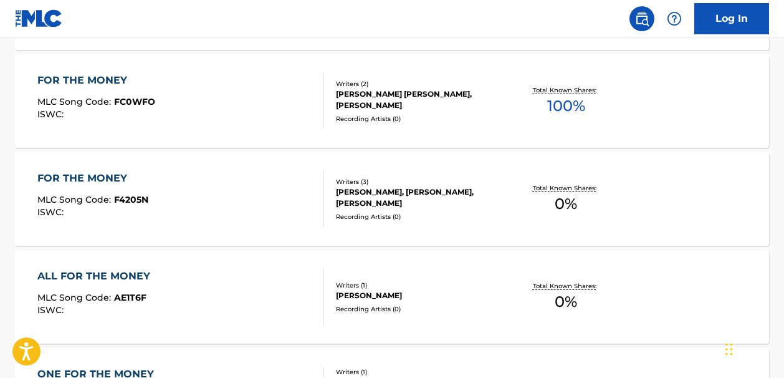
click at [566, 105] on span "100 %" at bounding box center [566, 106] width 38 height 22
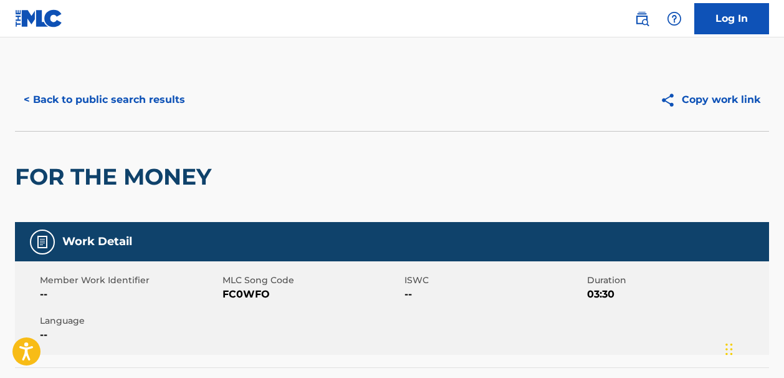
click at [53, 96] on button "< Back to public search results" at bounding box center [104, 99] width 179 height 31
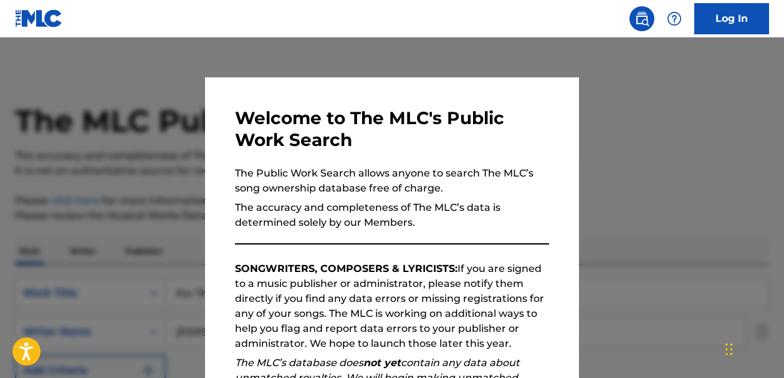
scroll to position [575, 0]
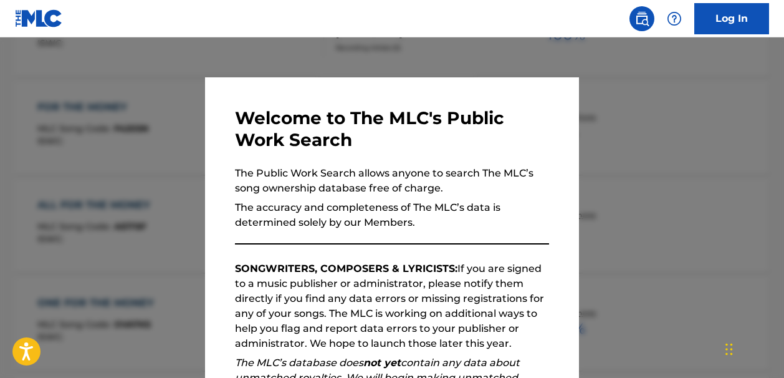
click at [559, 57] on div at bounding box center [392, 226] width 784 height 378
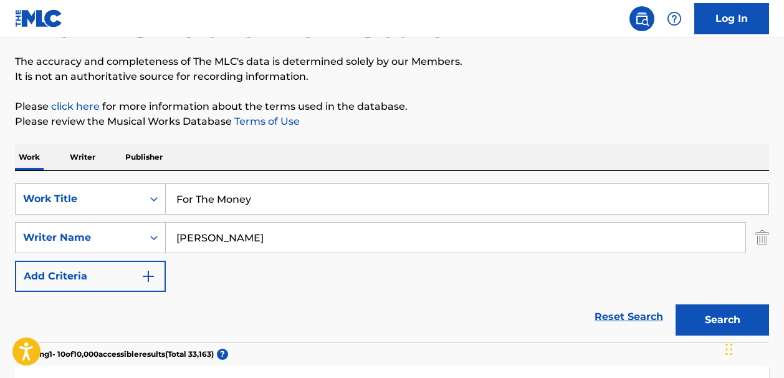
scroll to position [98, 0]
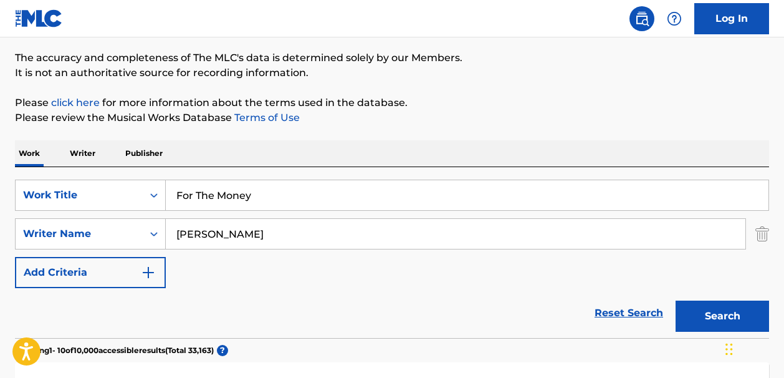
click at [614, 312] on link "Reset Search" at bounding box center [629, 312] width 81 height 27
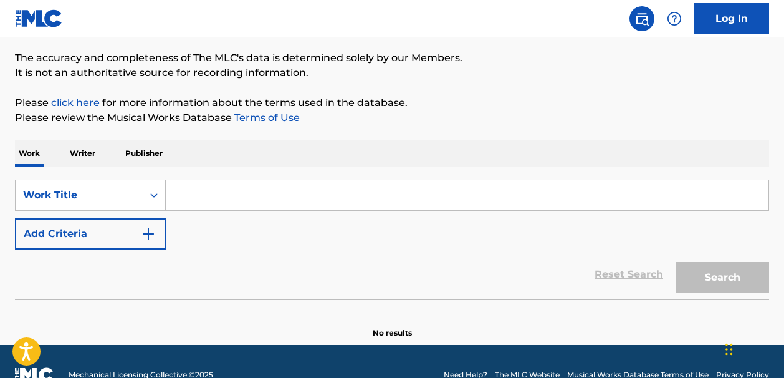
click at [186, 193] on input "Search Form" at bounding box center [467, 195] width 603 height 30
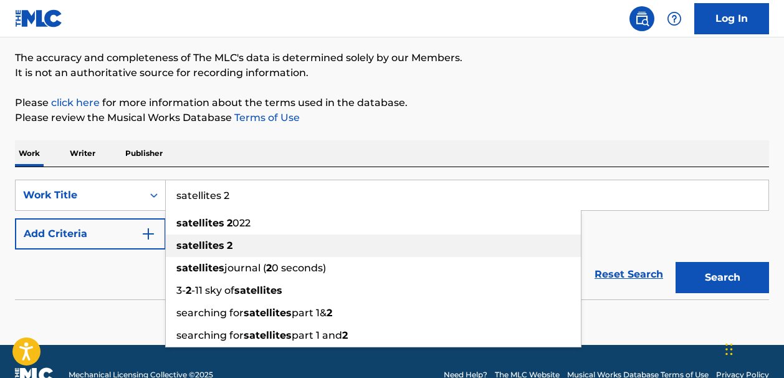
type input "satellites 2"
click at [206, 244] on strong "satellites" at bounding box center [200, 245] width 48 height 12
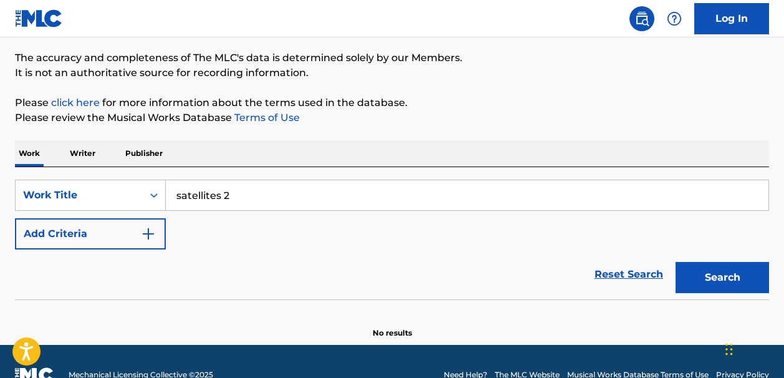
click at [148, 231] on img "Search Form" at bounding box center [148, 233] width 15 height 15
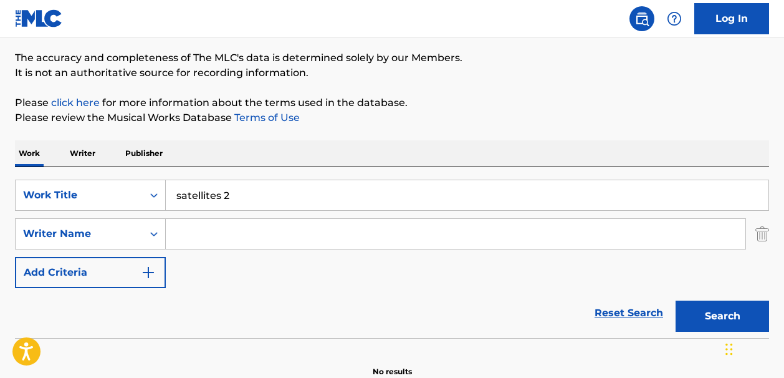
click at [186, 235] on input "Search Form" at bounding box center [456, 234] width 580 height 30
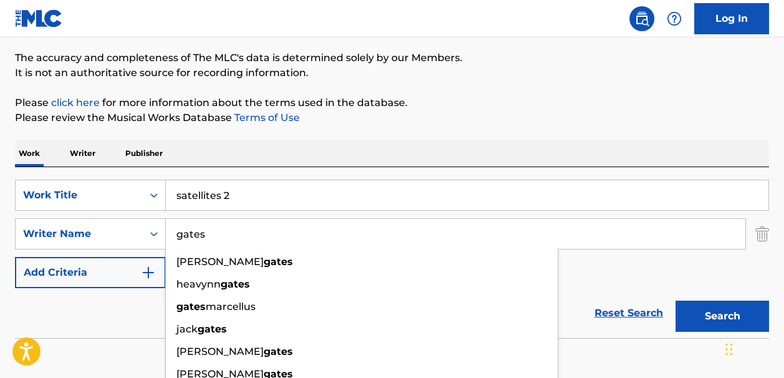
click at [687, 308] on button "Search" at bounding box center [723, 316] width 94 height 31
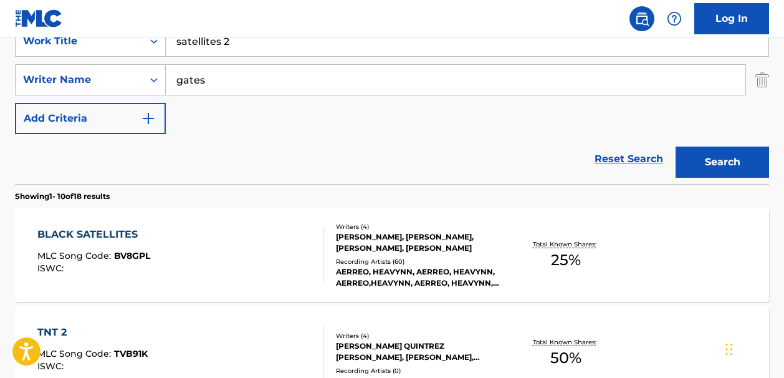
scroll to position [231, 0]
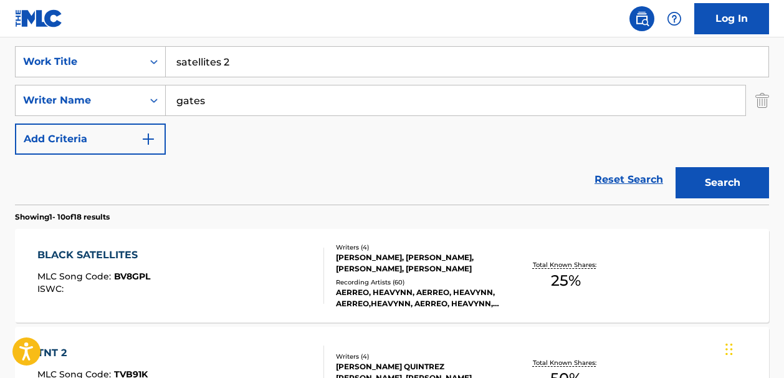
click at [176, 101] on input "gates" at bounding box center [456, 100] width 580 height 30
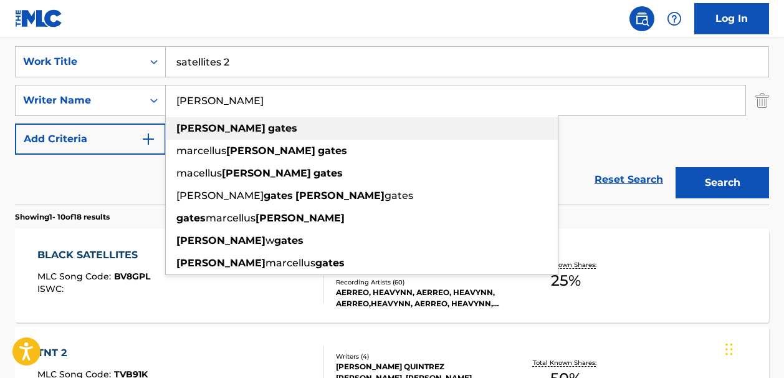
type input "kevin gates"
click at [268, 129] on strong "gates" at bounding box center [282, 128] width 29 height 12
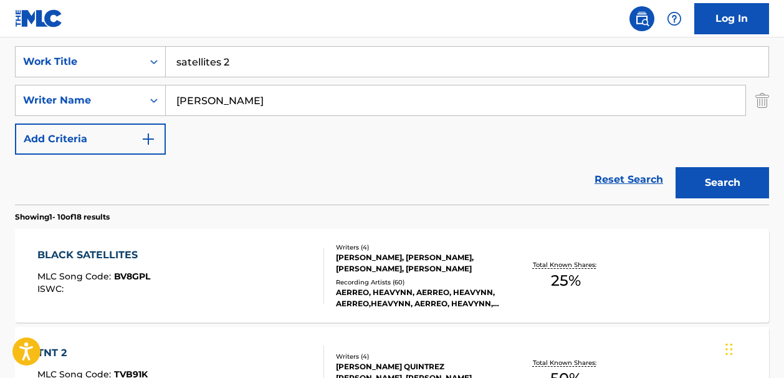
click at [692, 185] on button "Search" at bounding box center [723, 182] width 94 height 31
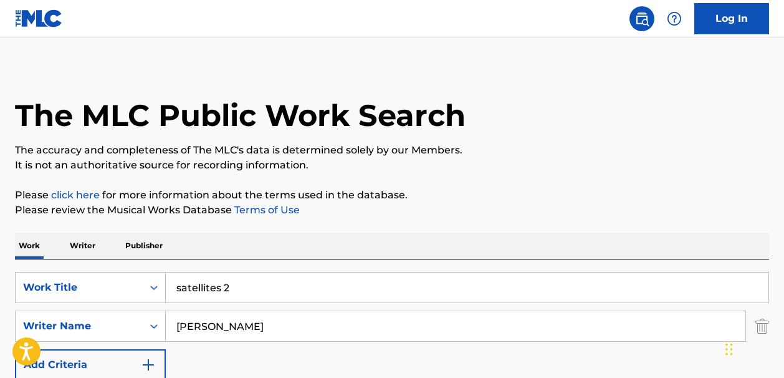
scroll to position [0, 0]
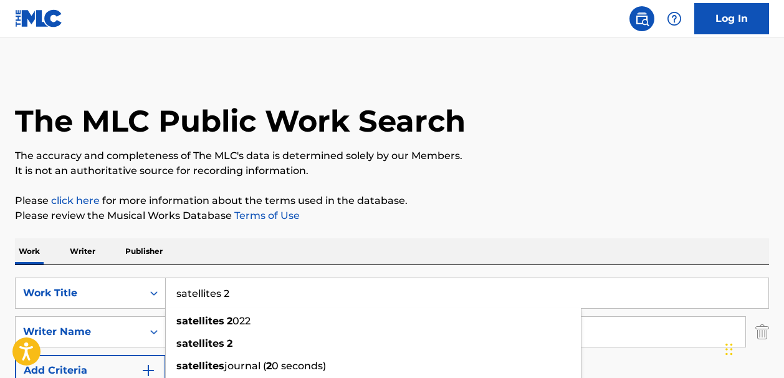
drag, startPoint x: 236, startPoint y: 295, endPoint x: 176, endPoint y: 295, distance: 59.9
click at [176, 295] on input "satellites 2" at bounding box center [467, 293] width 603 height 30
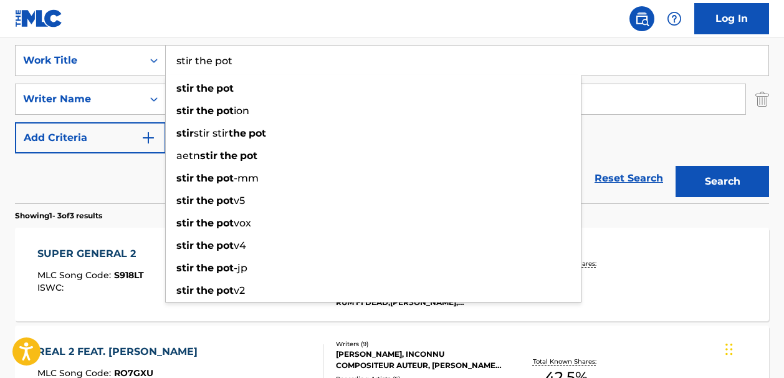
scroll to position [234, 0]
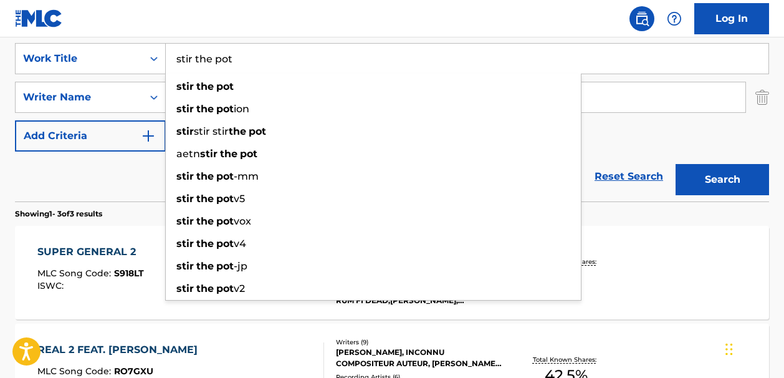
type input "stir the pot"
click at [695, 183] on button "Search" at bounding box center [723, 179] width 94 height 31
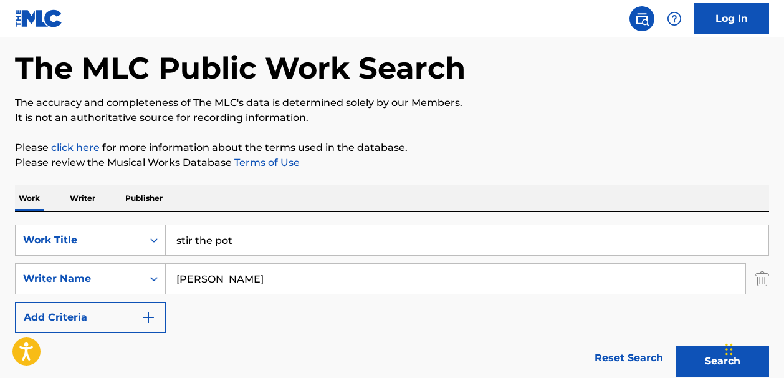
scroll to position [0, 0]
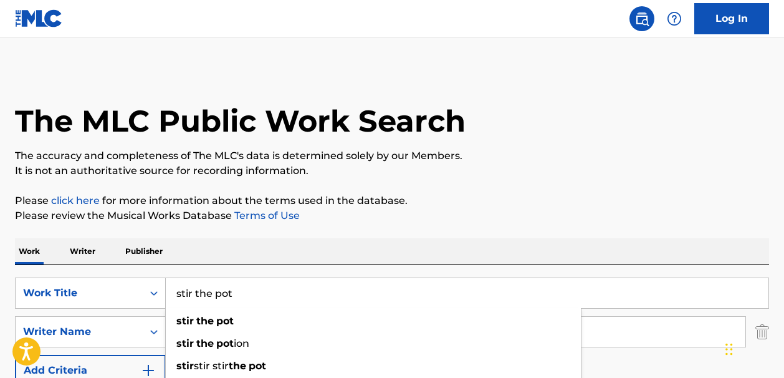
drag, startPoint x: 237, startPoint y: 293, endPoint x: 172, endPoint y: 287, distance: 65.1
click at [172, 287] on input "stir the pot" at bounding box center [467, 293] width 603 height 30
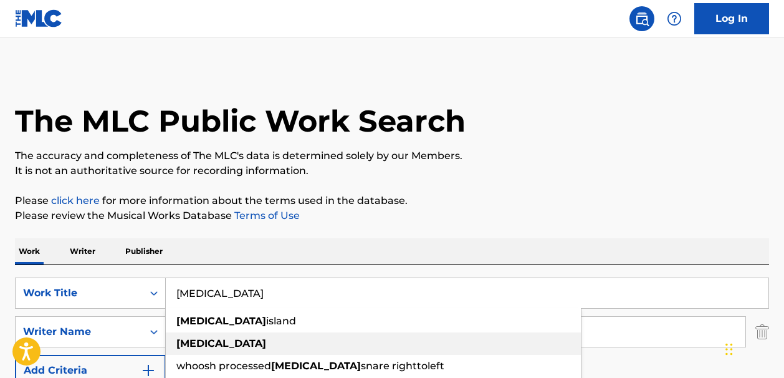
type input "stutter"
click at [196, 340] on strong "stutter" at bounding box center [221, 343] width 90 height 12
click at [203, 342] on strong "stutter" at bounding box center [221, 343] width 90 height 12
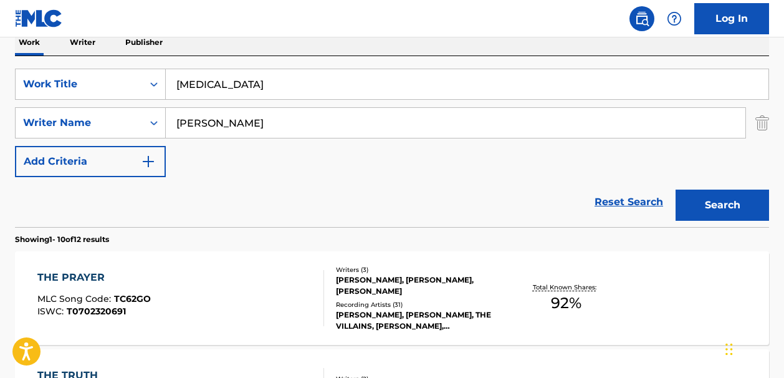
click at [687, 206] on button "Search" at bounding box center [723, 205] width 94 height 31
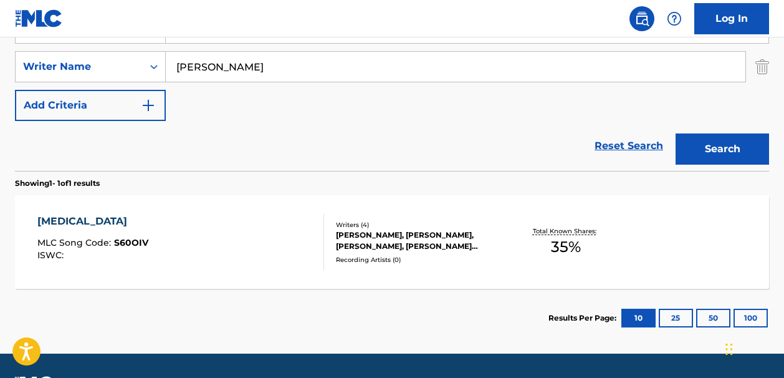
scroll to position [49, 0]
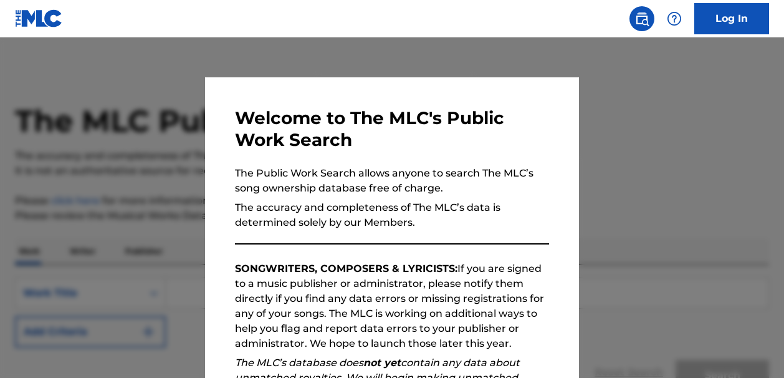
click at [531, 65] on div at bounding box center [392, 226] width 784 height 378
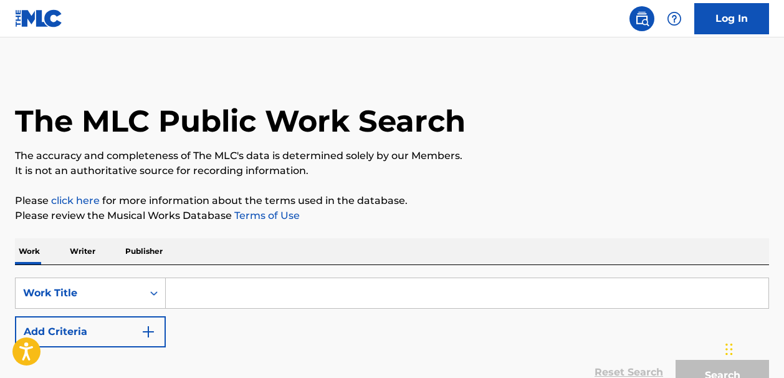
click at [206, 291] on input "Search Form" at bounding box center [467, 293] width 603 height 30
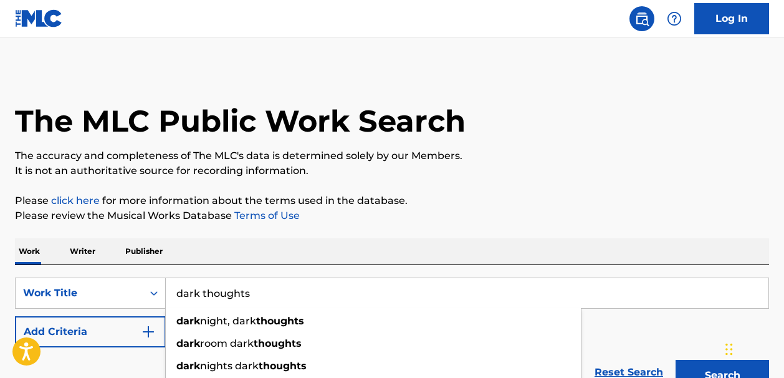
type input "dark thoughts"
click at [151, 332] on img "Search Form" at bounding box center [148, 331] width 15 height 15
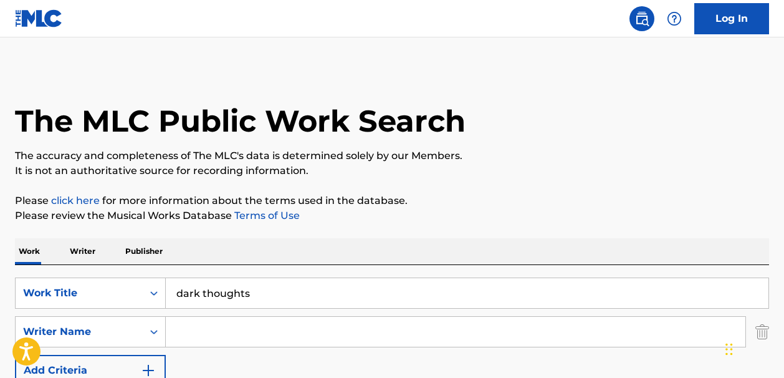
click at [208, 327] on input "Search Form" at bounding box center [456, 332] width 580 height 30
paste input "[PERSON_NAME]"
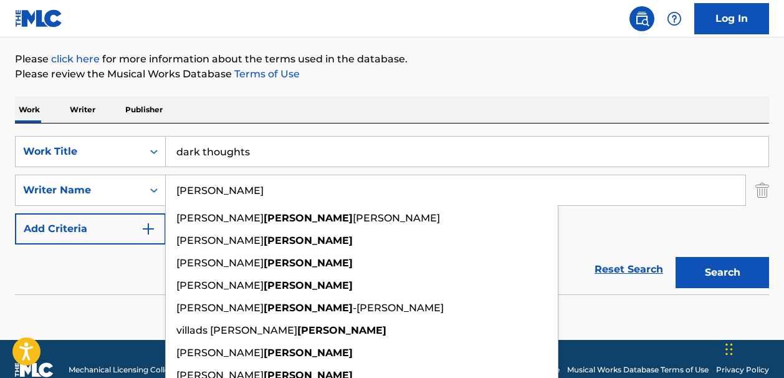
scroll to position [144, 0]
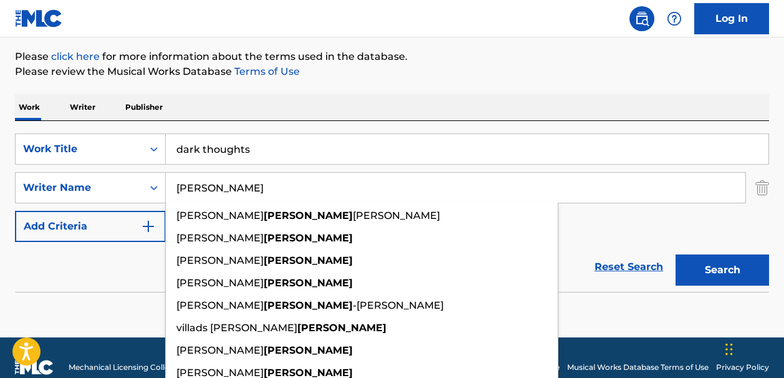
type input "[PERSON_NAME]"
click at [693, 258] on button "Search" at bounding box center [723, 269] width 94 height 31
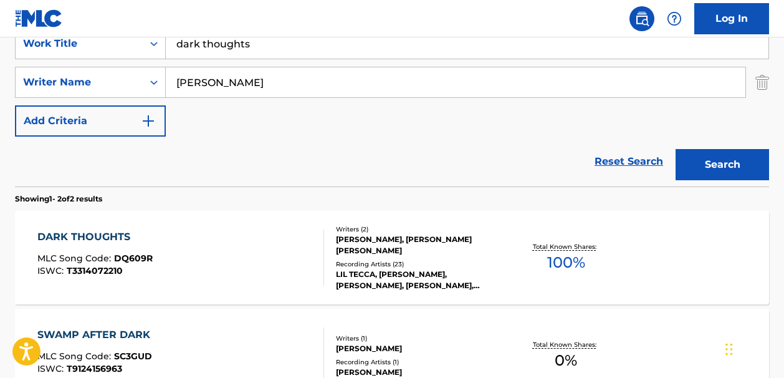
scroll to position [262, 0]
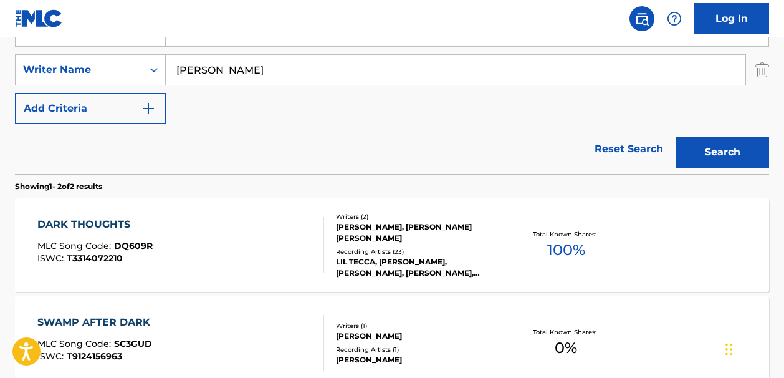
click at [565, 249] on span "100 %" at bounding box center [566, 250] width 38 height 22
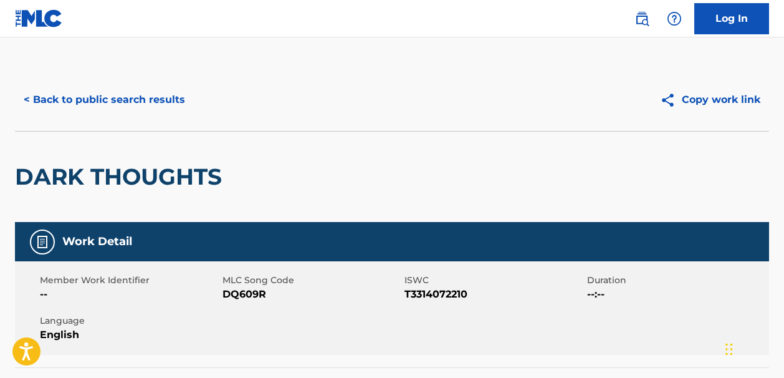
click at [80, 95] on button "< Back to public search results" at bounding box center [104, 99] width 179 height 31
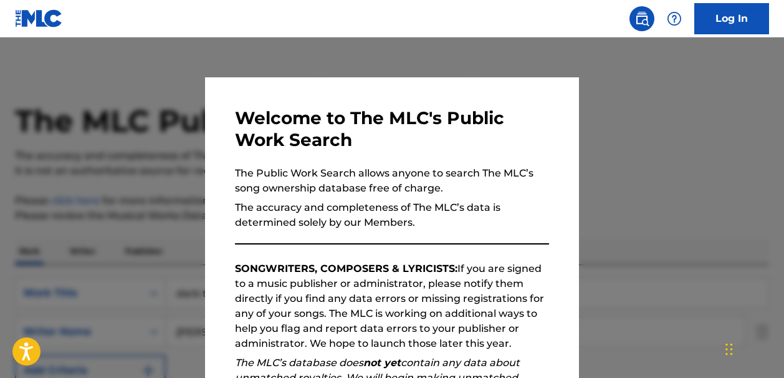
scroll to position [262, 0]
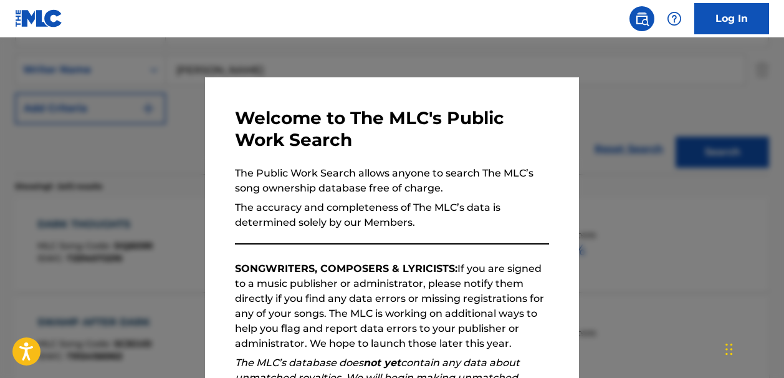
click at [570, 64] on div at bounding box center [392, 226] width 784 height 378
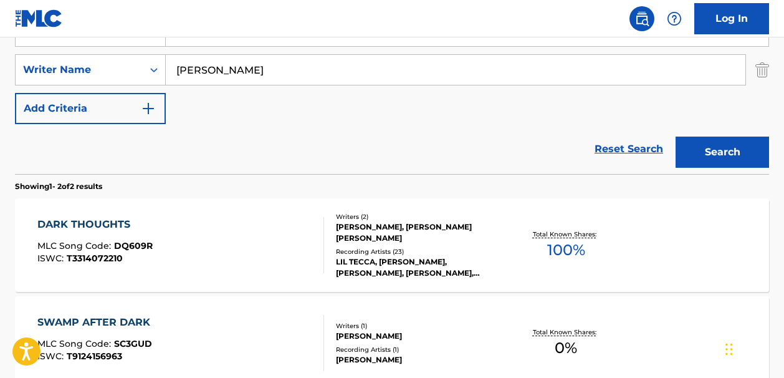
click at [635, 150] on link "Reset Search" at bounding box center [629, 148] width 81 height 27
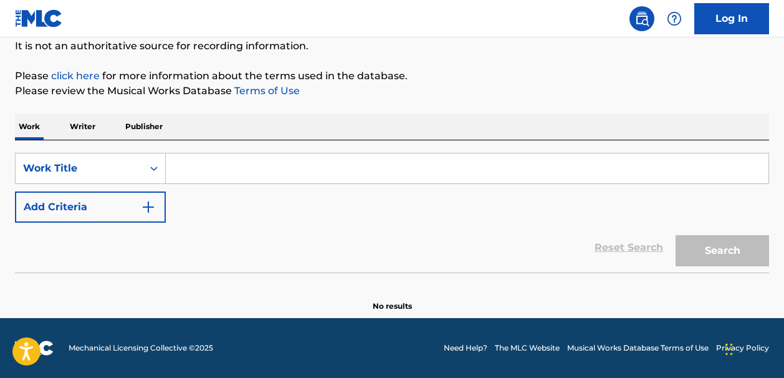
click at [183, 173] on input "Search Form" at bounding box center [467, 168] width 603 height 30
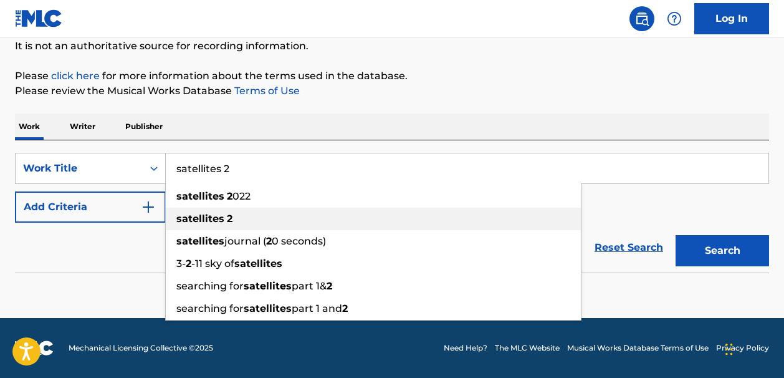
type input "satellites 2"
click at [203, 214] on strong "satellites" at bounding box center [200, 219] width 48 height 12
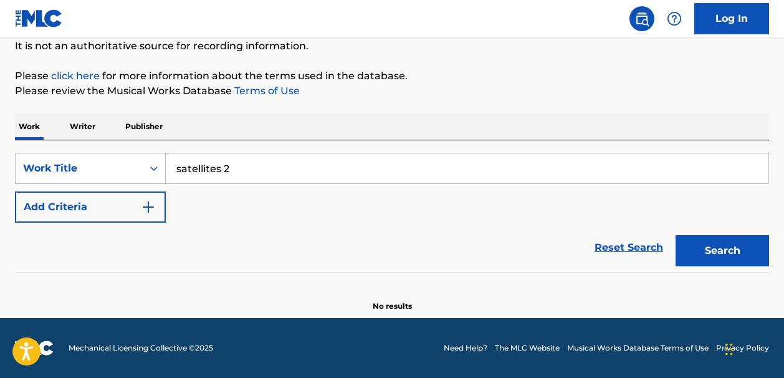
click at [150, 205] on img "Search Form" at bounding box center [148, 207] width 15 height 15
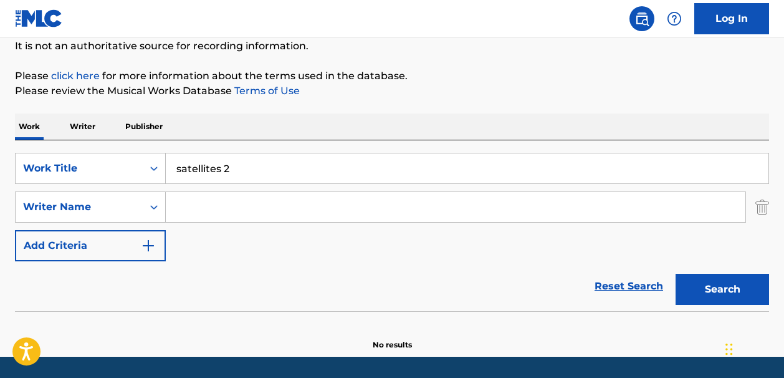
click at [195, 205] on input "Search Form" at bounding box center [456, 207] width 580 height 30
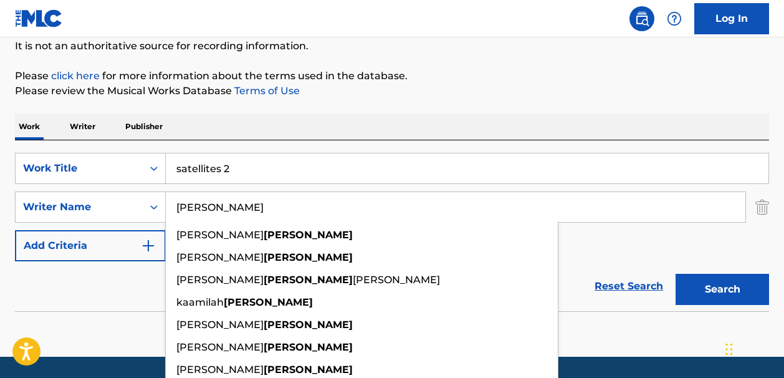
type input "gilyard"
click at [690, 283] on button "Search" at bounding box center [723, 289] width 94 height 31
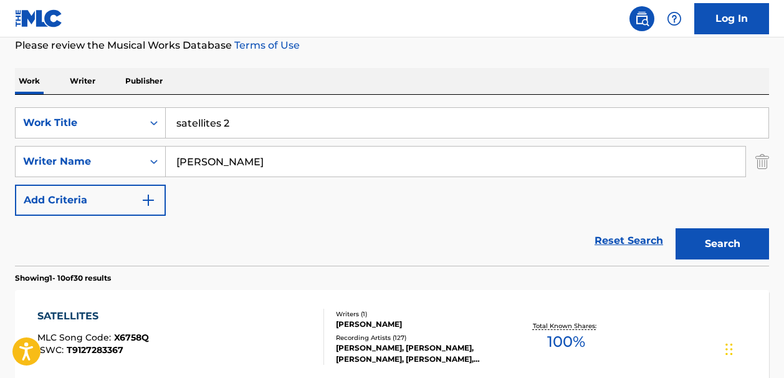
scroll to position [169, 0]
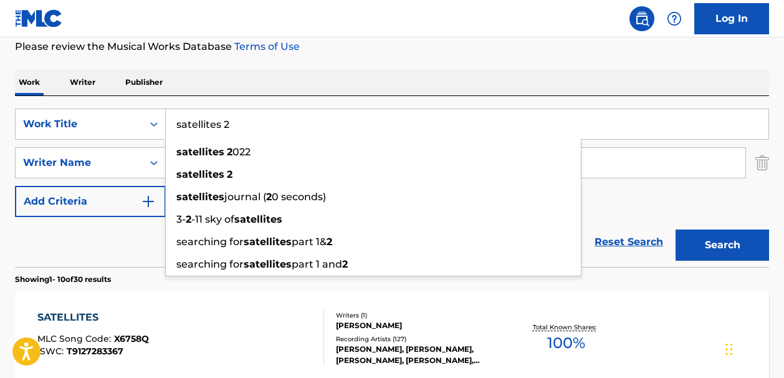
drag, startPoint x: 231, startPoint y: 125, endPoint x: 170, endPoint y: 125, distance: 61.7
click at [170, 125] on input "satellites 2" at bounding box center [467, 124] width 603 height 30
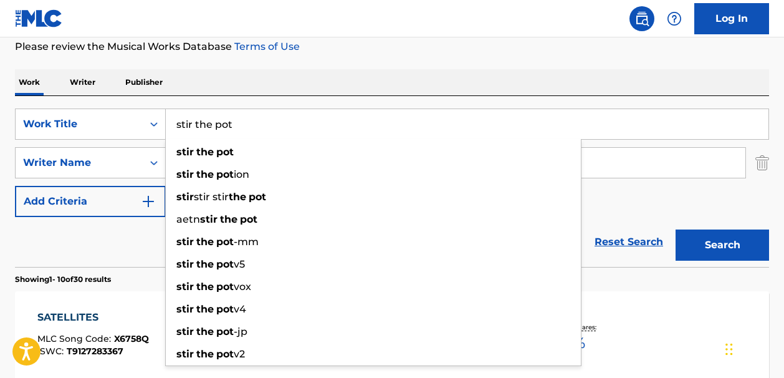
type input "stir the pot"
click at [683, 237] on button "Search" at bounding box center [723, 244] width 94 height 31
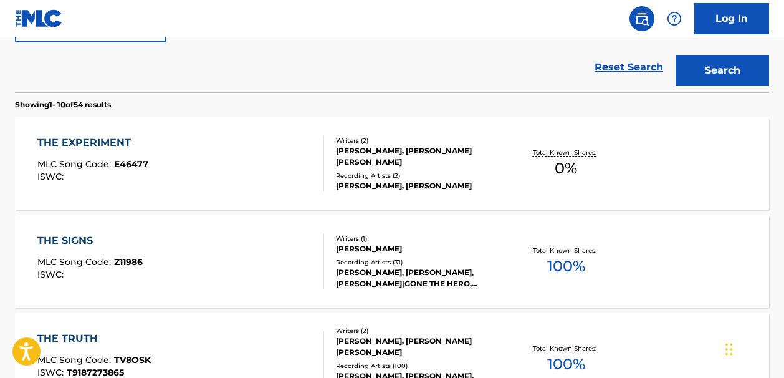
scroll to position [0, 0]
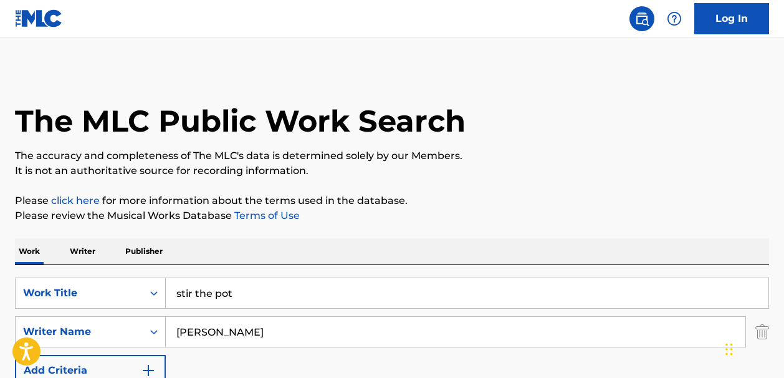
drag, startPoint x: 783, startPoint y: 67, endPoint x: 785, endPoint y: 77, distance: 9.5
click at [784, 77] on html "Accessibility Screen-Reader Guide, Feedback, and Issue Reporting | New window L…" at bounding box center [392, 189] width 784 height 378
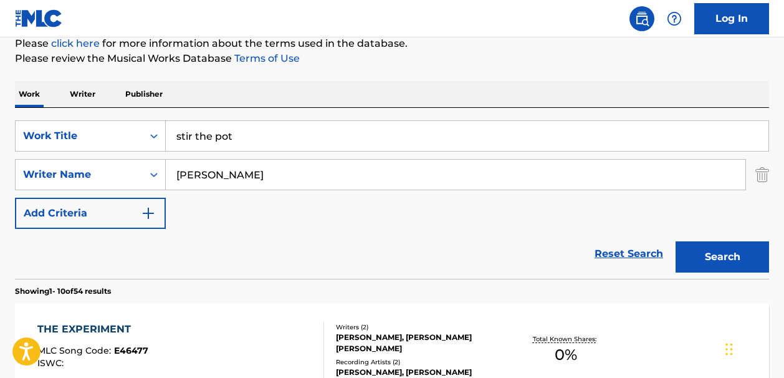
scroll to position [176, 0]
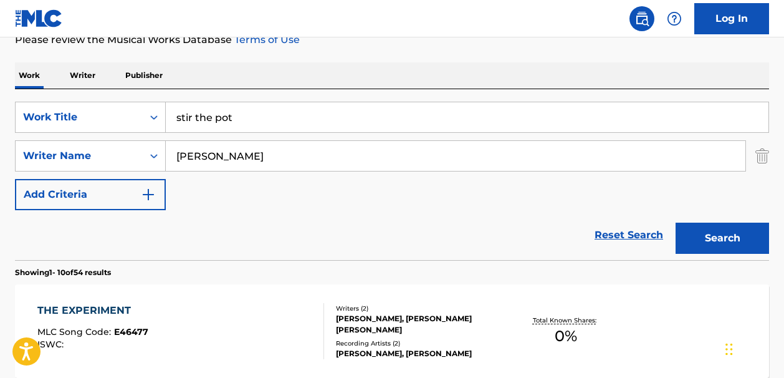
drag, startPoint x: 216, startPoint y: 159, endPoint x: 171, endPoint y: 159, distance: 44.9
click at [171, 159] on input "gilyard" at bounding box center [456, 156] width 580 height 30
paste input "Christopher Townsend"
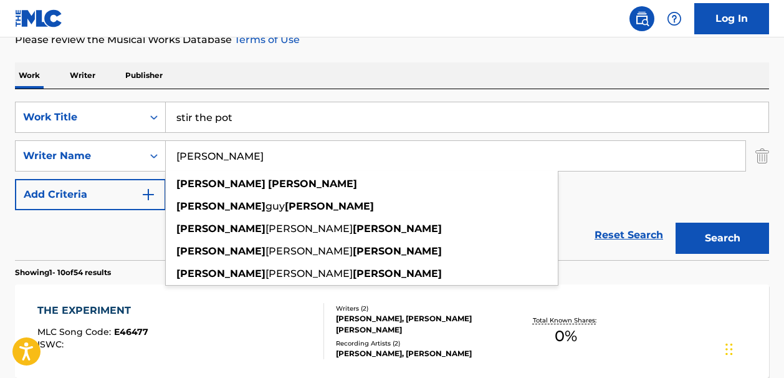
type input "Christopher Townsend"
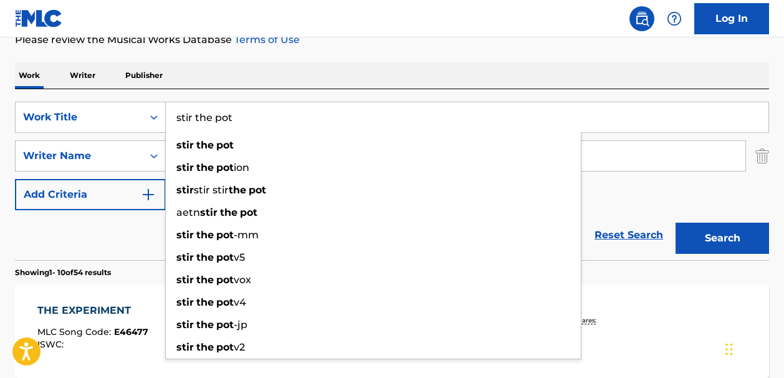
drag, startPoint x: 241, startPoint y: 119, endPoint x: 169, endPoint y: 118, distance: 71.7
click at [169, 118] on input "stir the pot" at bounding box center [467, 117] width 603 height 30
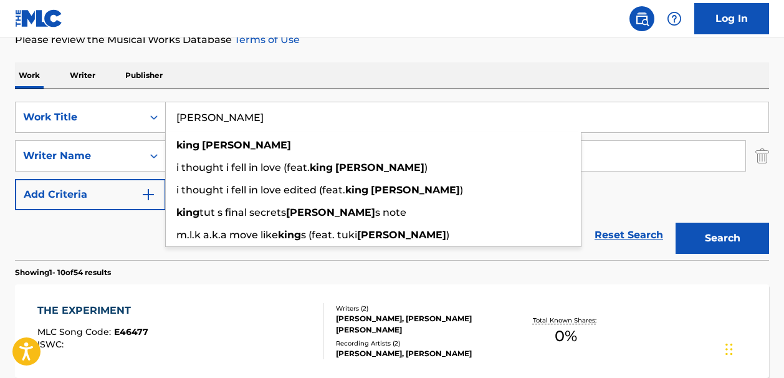
type input "king carter"
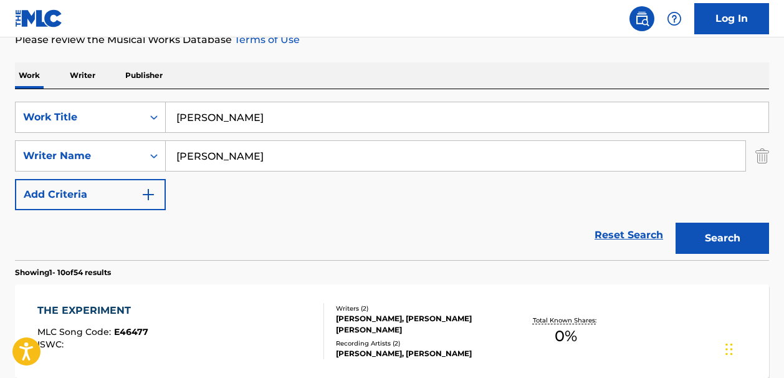
click at [686, 241] on button "Search" at bounding box center [723, 238] width 94 height 31
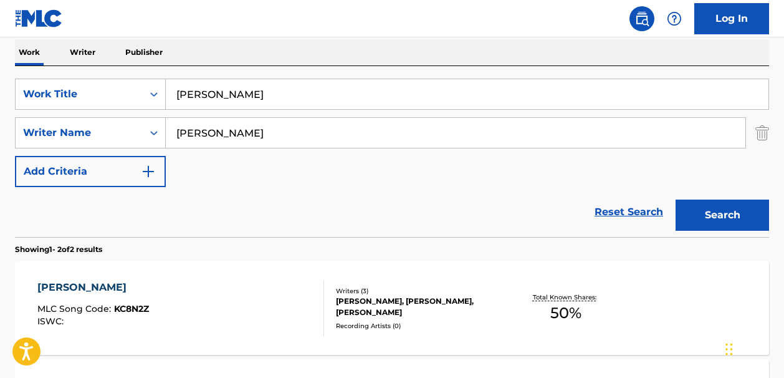
scroll to position [197, 0]
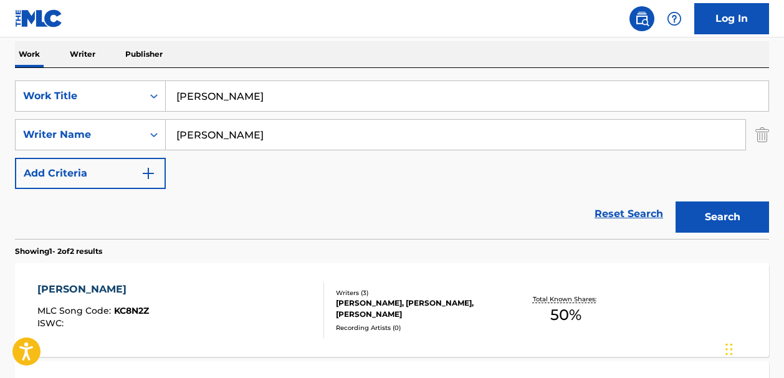
drag, startPoint x: 243, startPoint y: 94, endPoint x: 173, endPoint y: 94, distance: 70.5
click at [173, 94] on input "king carter" at bounding box center [467, 96] width 603 height 30
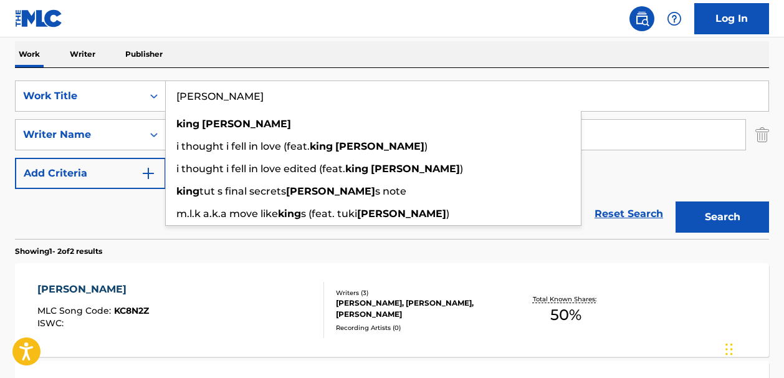
click at [610, 212] on link "Reset Search" at bounding box center [629, 213] width 81 height 27
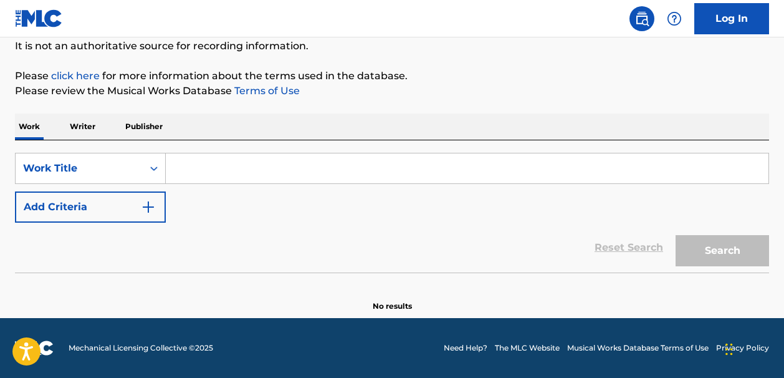
scroll to position [125, 0]
click at [198, 167] on input "Search Form" at bounding box center [467, 168] width 603 height 30
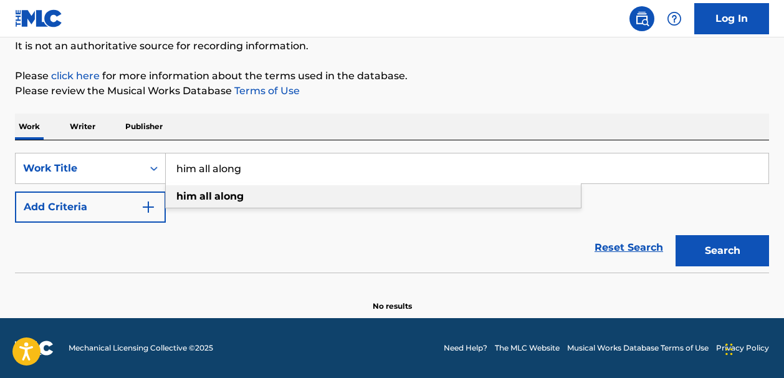
type input "him all along"
click at [211, 195] on strong "all" at bounding box center [206, 196] width 12 height 12
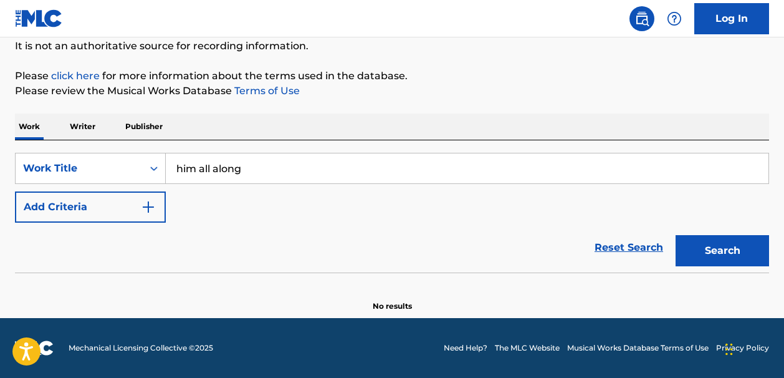
click at [150, 205] on img "Search Form" at bounding box center [148, 207] width 15 height 15
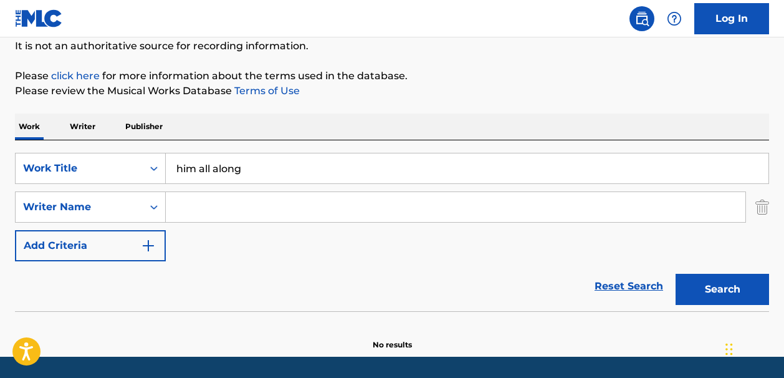
click at [185, 208] on input "Search Form" at bounding box center [456, 207] width 580 height 30
type input "turbo the great"
click at [688, 292] on button "Search" at bounding box center [723, 289] width 94 height 31
drag, startPoint x: 256, startPoint y: 210, endPoint x: 171, endPoint y: 209, distance: 84.8
click at [171, 209] on input "turbo the great" at bounding box center [456, 207] width 580 height 30
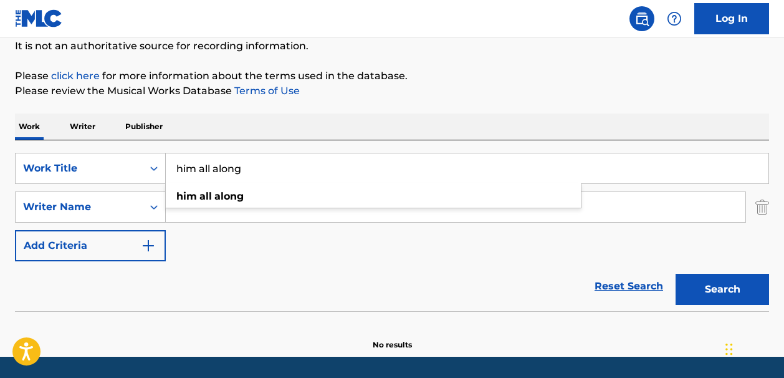
drag, startPoint x: 243, startPoint y: 170, endPoint x: 168, endPoint y: 170, distance: 74.8
click at [168, 170] on input "him all along" at bounding box center [467, 168] width 603 height 30
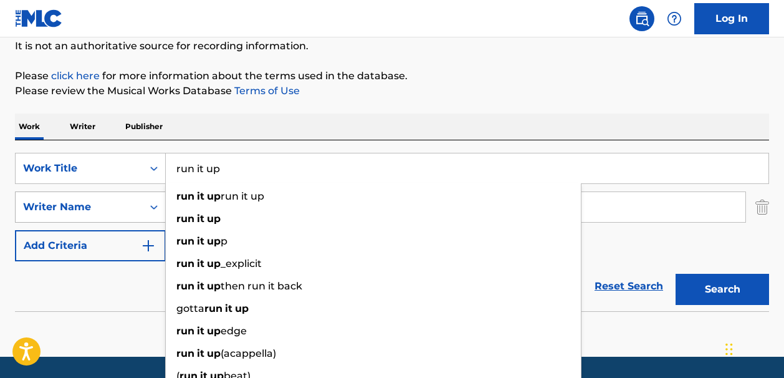
type input "run it up"
click at [152, 208] on icon "Search Form" at bounding box center [153, 207] width 7 height 4
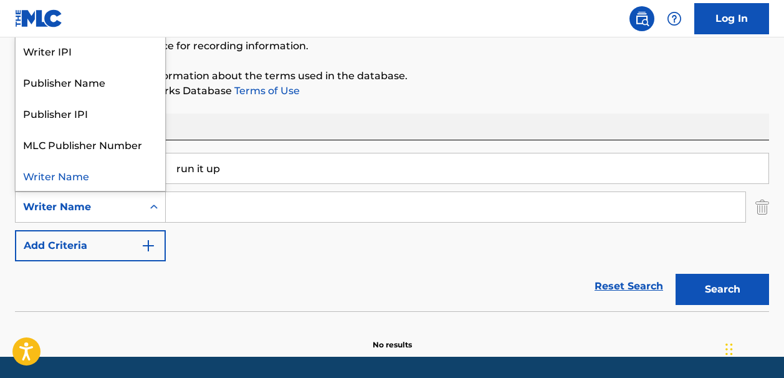
click at [195, 208] on input "Search Form" at bounding box center [456, 207] width 580 height 30
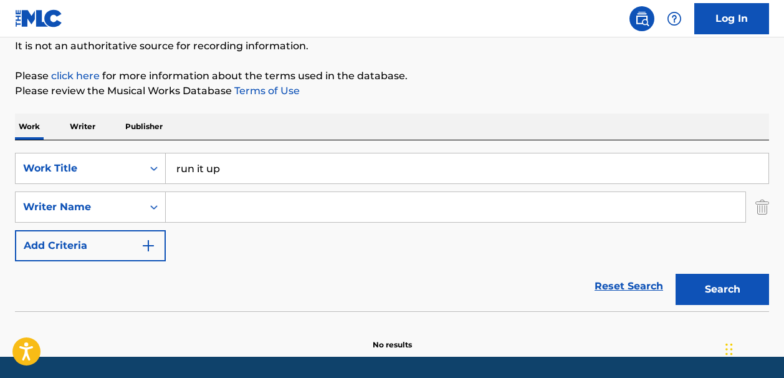
paste input "Sai Nikhil Kalmireddy"
type input "Sai Nikhil Kalmireddy"
click at [695, 297] on button "Search" at bounding box center [723, 289] width 94 height 31
drag, startPoint x: 286, startPoint y: 206, endPoint x: 171, endPoint y: 210, distance: 114.8
click at [171, 210] on input "Sai Nikhil Kalmireddy" at bounding box center [456, 207] width 580 height 30
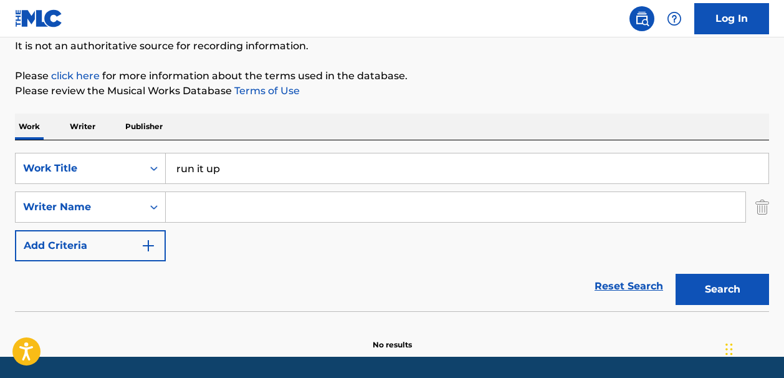
paste input "Cherukat"
type input "Cherukat"
click at [696, 292] on button "Search" at bounding box center [723, 289] width 94 height 31
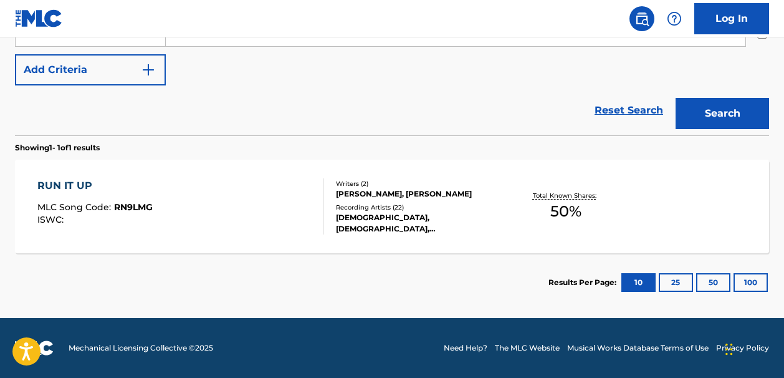
scroll to position [0, 0]
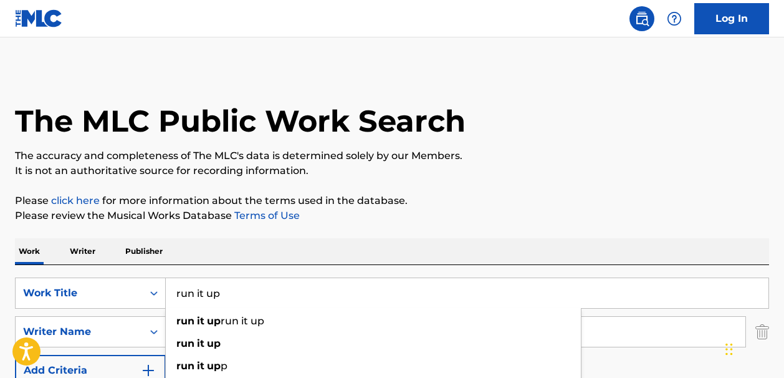
drag, startPoint x: 223, startPoint y: 301, endPoint x: 173, endPoint y: 297, distance: 50.6
click at [173, 297] on input "run it up" at bounding box center [467, 293] width 603 height 30
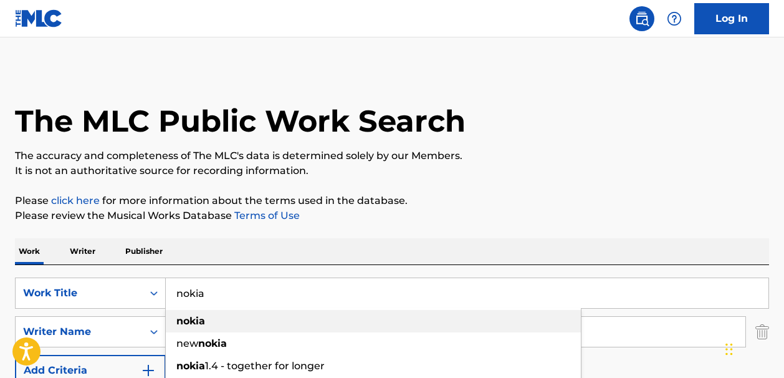
type input "nokia"
click at [198, 319] on strong "nokia" at bounding box center [190, 321] width 29 height 12
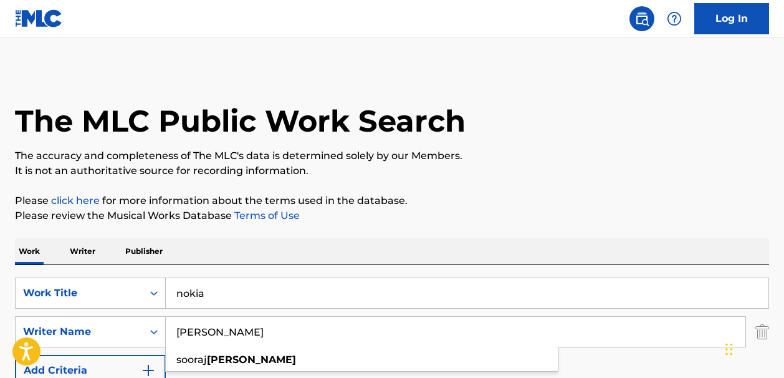
drag, startPoint x: 229, startPoint y: 334, endPoint x: 171, endPoint y: 333, distance: 58.0
click at [171, 333] on input "Cherukat" at bounding box center [456, 332] width 580 height 30
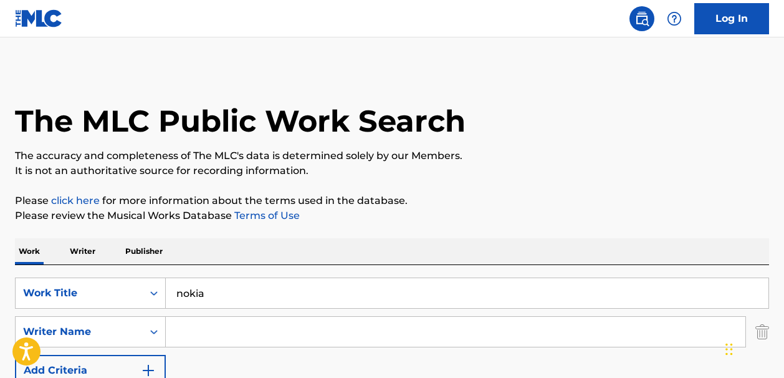
paste input "A. Graham"
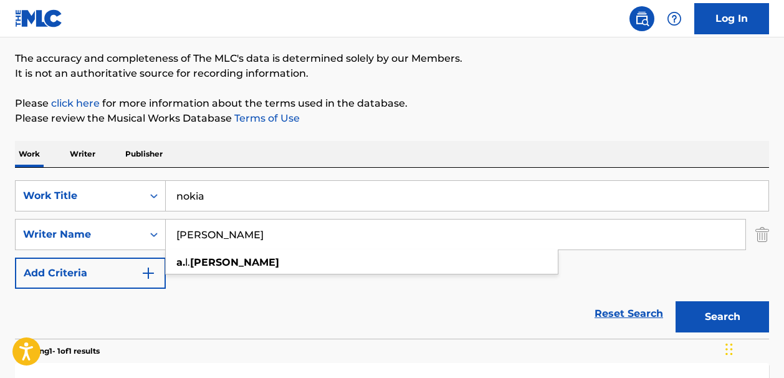
scroll to position [98, 0]
type input "A. Graham"
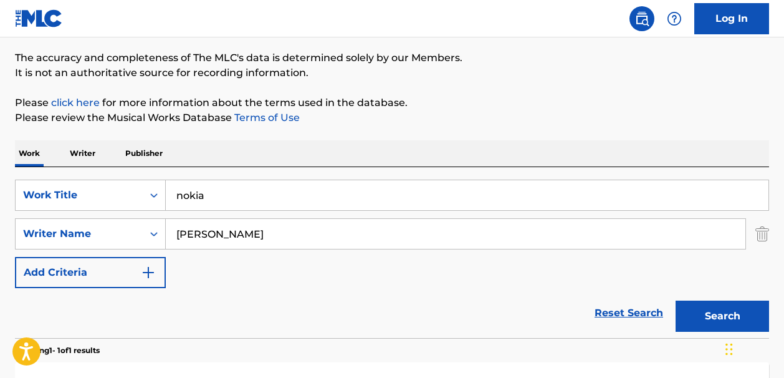
click at [693, 319] on button "Search" at bounding box center [723, 316] width 94 height 31
click at [223, 197] on input "nokia" at bounding box center [467, 195] width 603 height 30
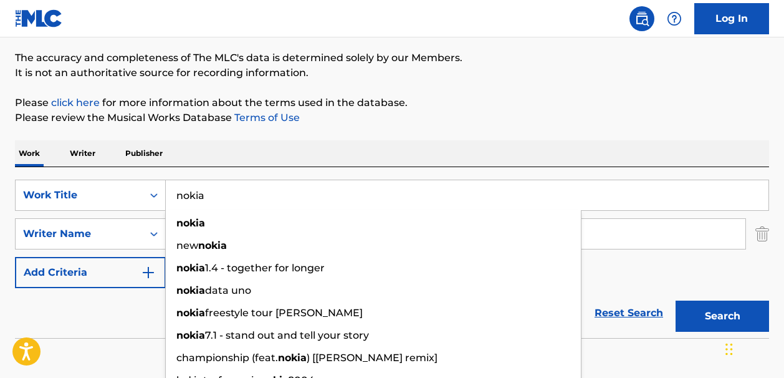
drag, startPoint x: 204, startPoint y: 195, endPoint x: 169, endPoint y: 194, distance: 34.9
click at [170, 194] on input "nokia" at bounding box center [467, 195] width 603 height 30
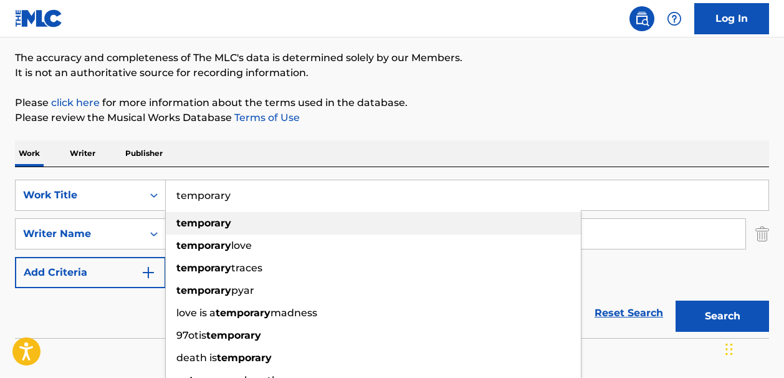
type input "temporary"
click at [207, 221] on strong "temporary" at bounding box center [203, 223] width 55 height 12
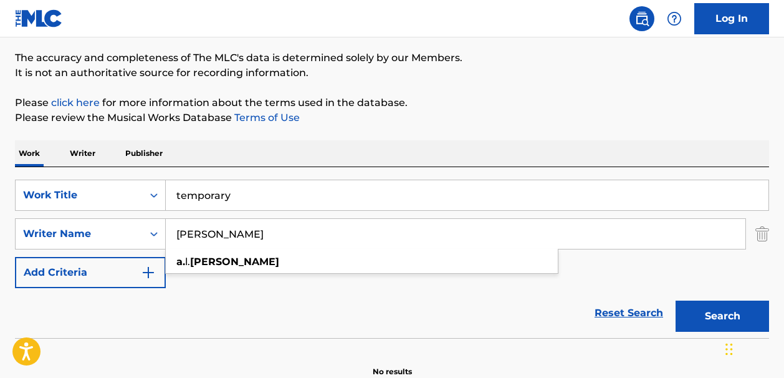
drag, startPoint x: 234, startPoint y: 237, endPoint x: 173, endPoint y: 235, distance: 61.1
click at [173, 235] on input "A. Graham" at bounding box center [456, 234] width 580 height 30
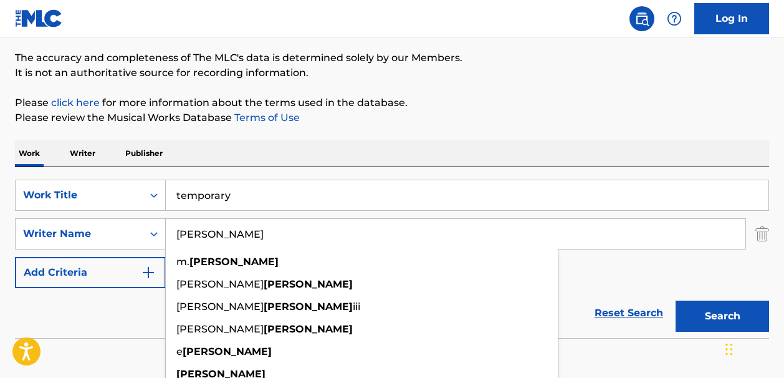
type input "mathers"
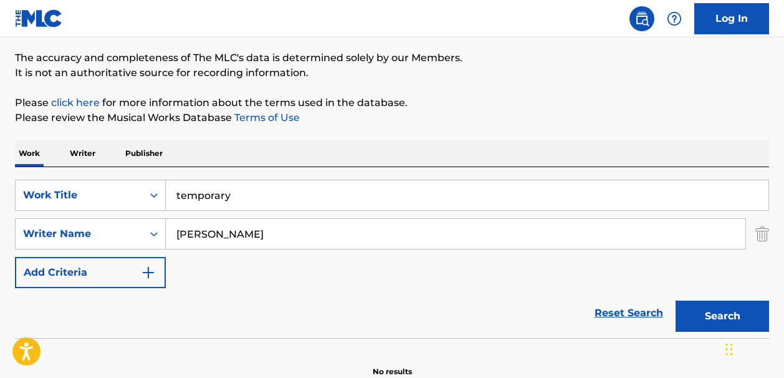
click at [688, 312] on button "Search" at bounding box center [723, 316] width 94 height 31
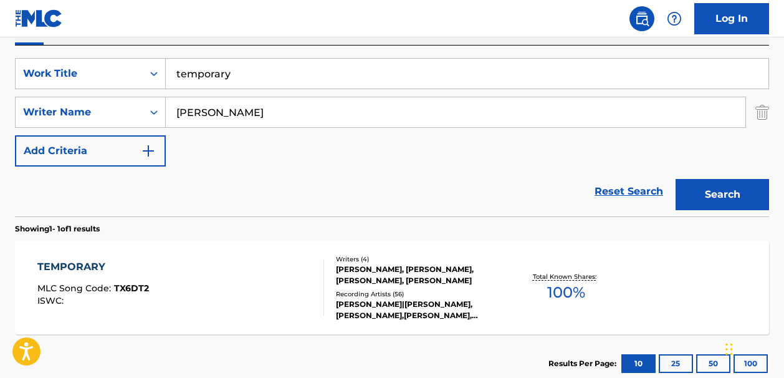
scroll to position [233, 0]
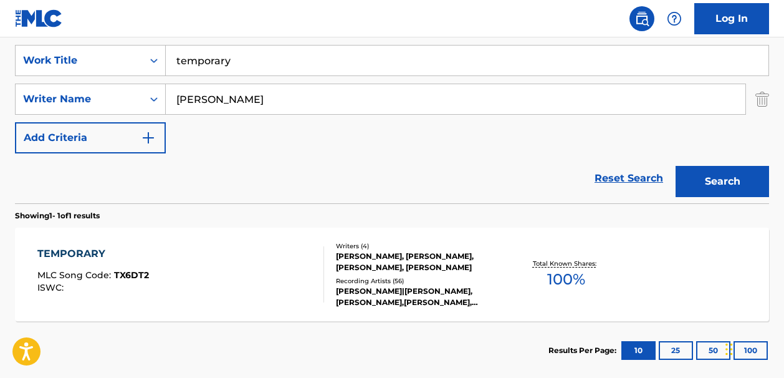
click at [560, 277] on span "100 %" at bounding box center [566, 279] width 38 height 22
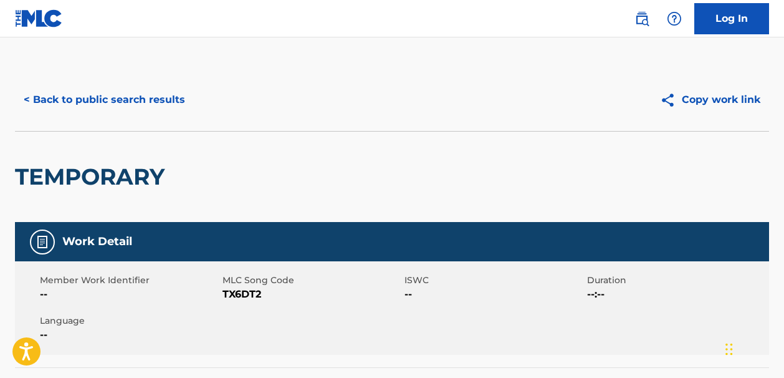
click at [70, 95] on button "< Back to public search results" at bounding box center [104, 99] width 179 height 31
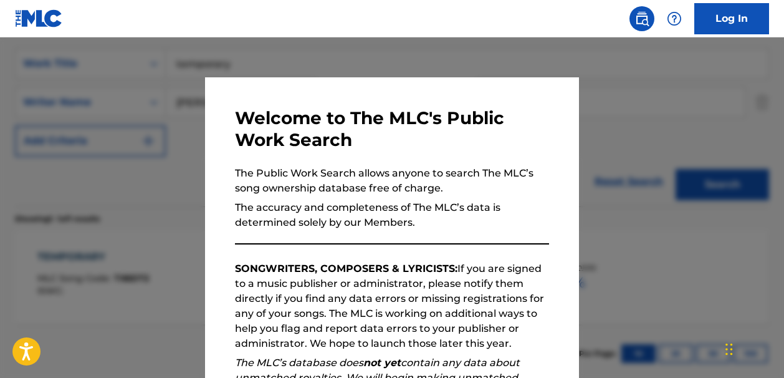
click at [508, 49] on div at bounding box center [392, 226] width 784 height 378
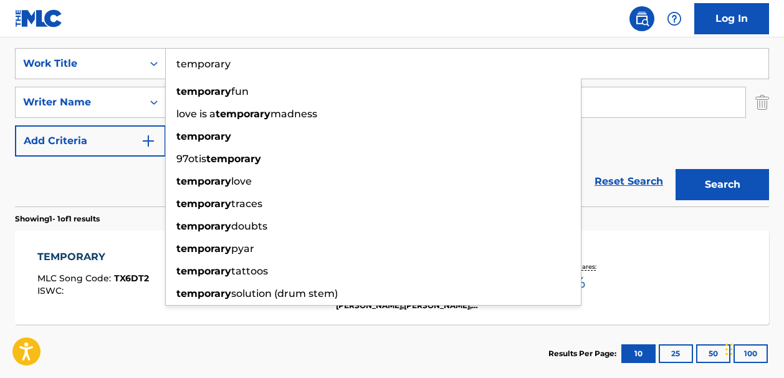
drag, startPoint x: 229, startPoint y: 68, endPoint x: 170, endPoint y: 68, distance: 58.6
click at [170, 68] on input "temporary" at bounding box center [467, 64] width 603 height 30
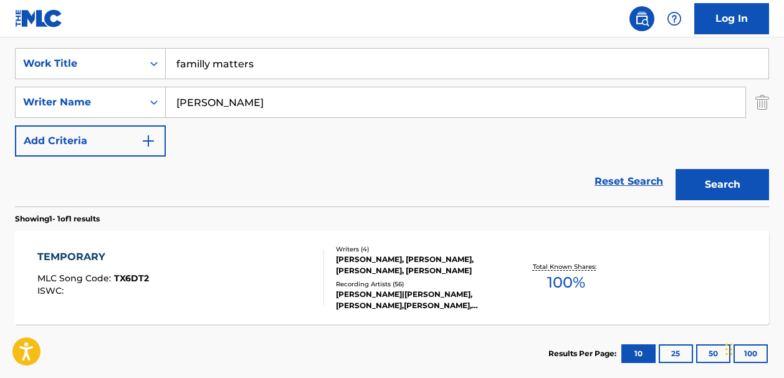
click at [201, 65] on input "familly matters" at bounding box center [467, 64] width 603 height 30
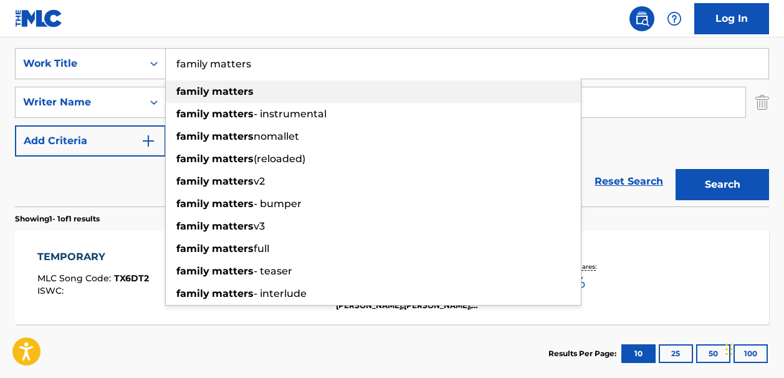
type input "family matters"
click at [231, 86] on strong "matters" at bounding box center [233, 91] width 42 height 12
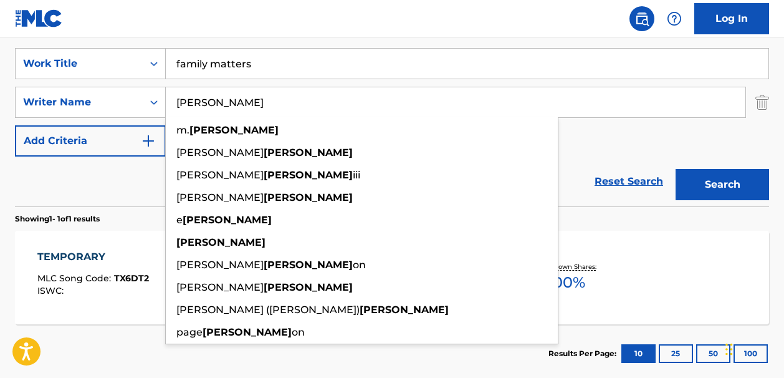
drag, startPoint x: 218, startPoint y: 104, endPoint x: 175, endPoint y: 104, distance: 43.0
click at [175, 104] on input "mathers" at bounding box center [456, 102] width 580 height 30
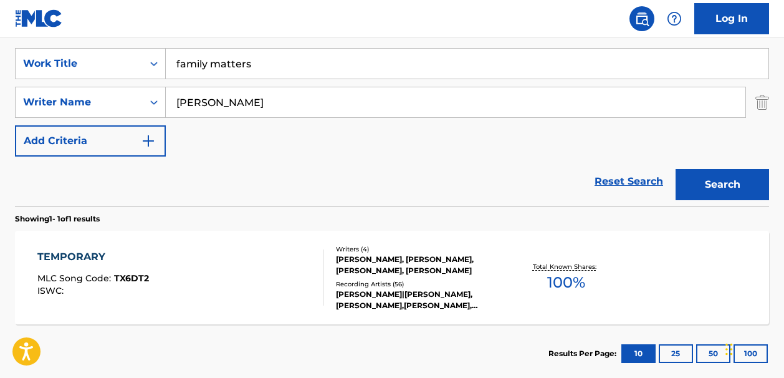
click at [684, 189] on button "Search" at bounding box center [723, 184] width 94 height 31
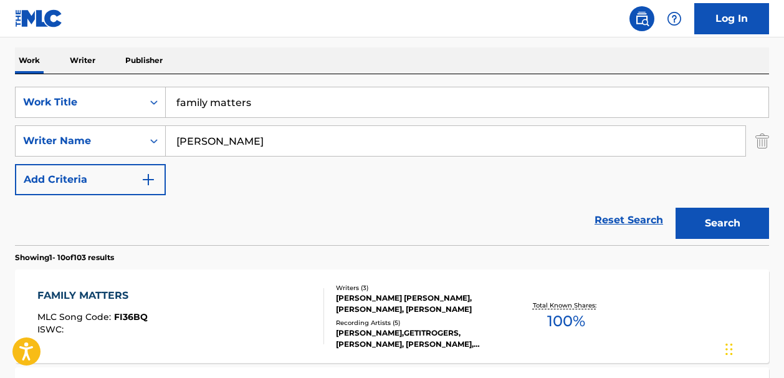
scroll to position [137, 0]
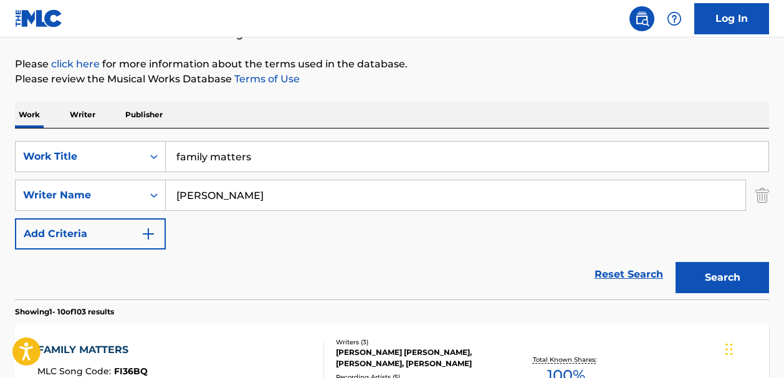
click at [176, 194] on input "keith" at bounding box center [456, 195] width 580 height 30
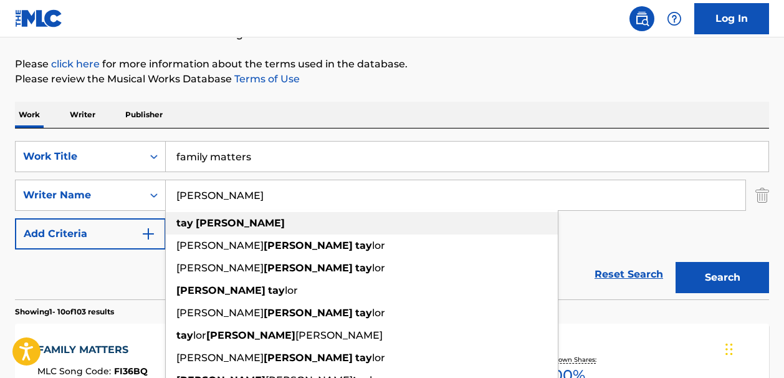
type input "tay keith"
click at [196, 222] on strong "keith" at bounding box center [240, 223] width 89 height 12
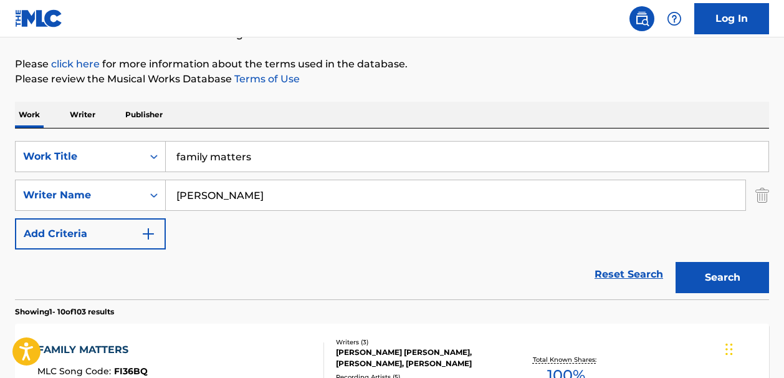
click at [691, 282] on button "Search" at bounding box center [723, 277] width 94 height 31
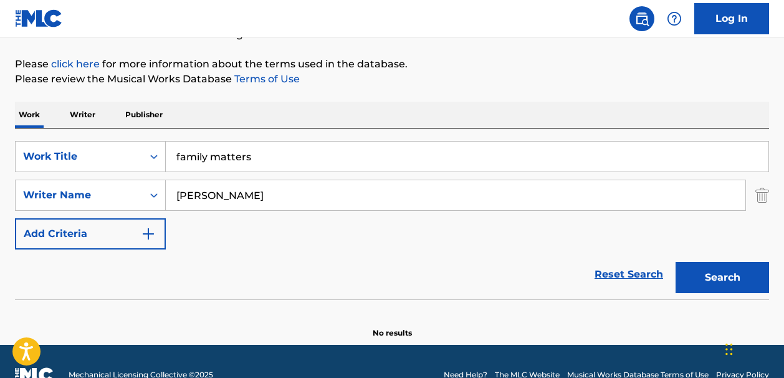
drag, startPoint x: 253, startPoint y: 161, endPoint x: 168, endPoint y: 158, distance: 85.5
click at [168, 158] on input "family matters" at bounding box center [467, 157] width 603 height 30
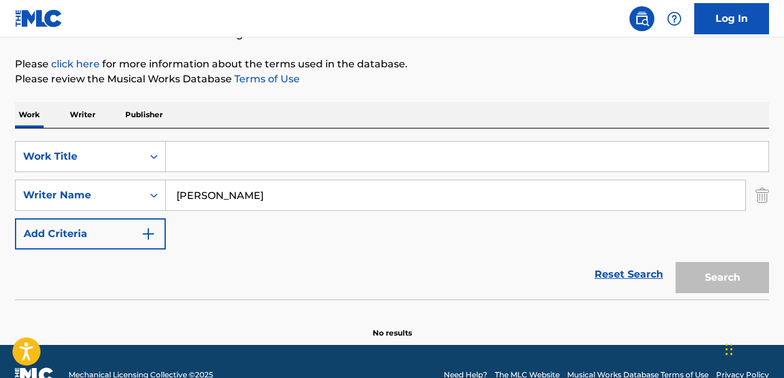
paste input "Stop Playing With Me"
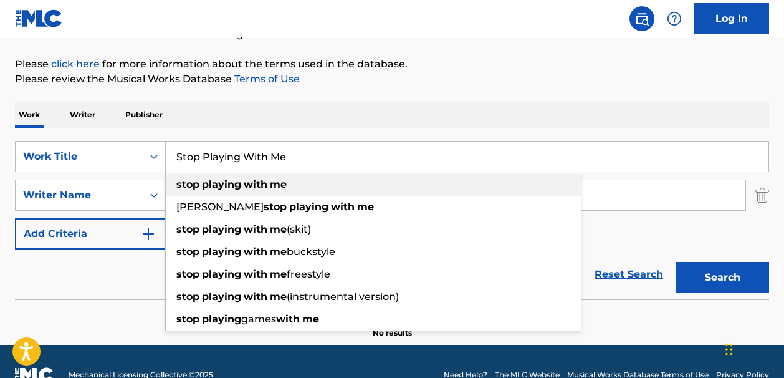
click at [244, 182] on strong "with" at bounding box center [256, 184] width 24 height 12
type input "stop playing with me"
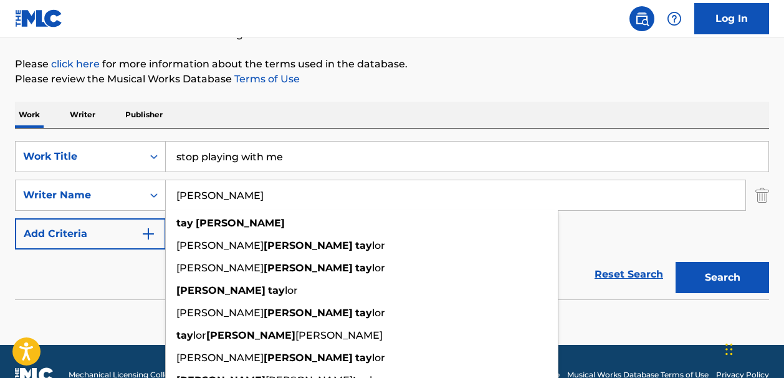
drag, startPoint x: 224, startPoint y: 199, endPoint x: 171, endPoint y: 196, distance: 53.7
click at [171, 196] on input "tay keith" at bounding box center [456, 195] width 580 height 30
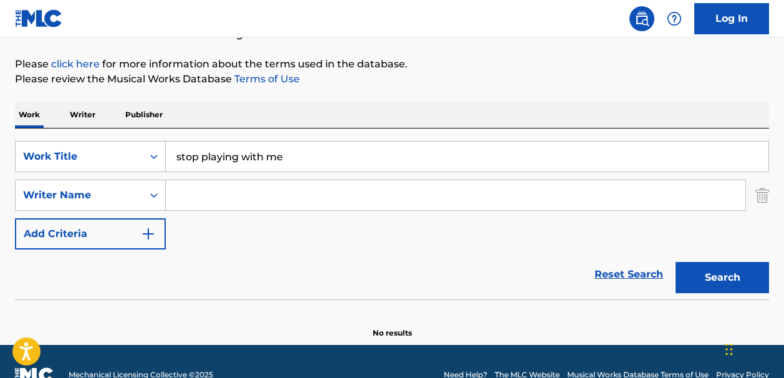
paste input "Deinhardt"
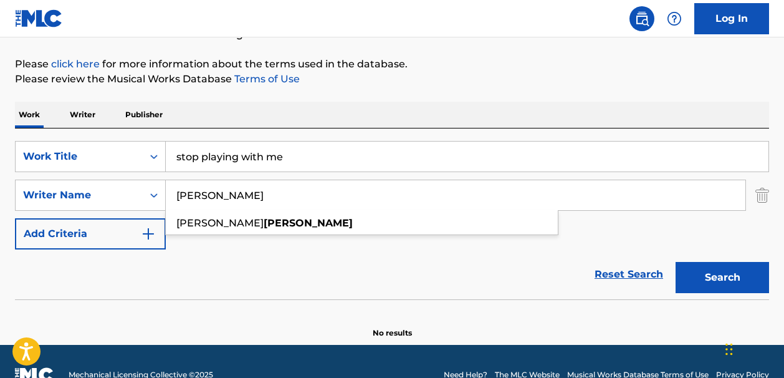
type input "Deinhardt"
click at [681, 282] on button "Search" at bounding box center [723, 277] width 94 height 31
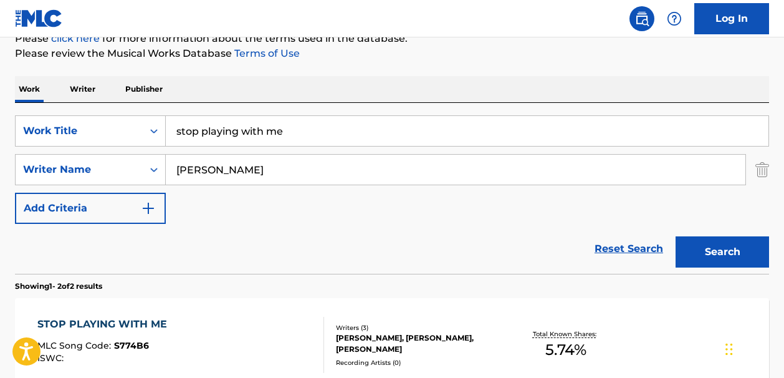
scroll to position [84, 0]
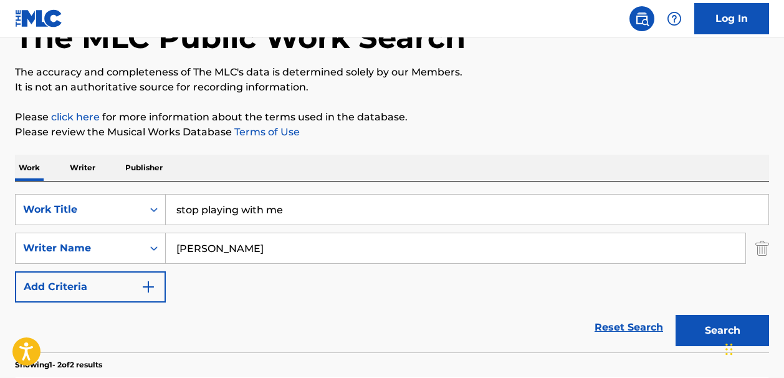
click at [611, 321] on link "Reset Search" at bounding box center [629, 327] width 81 height 27
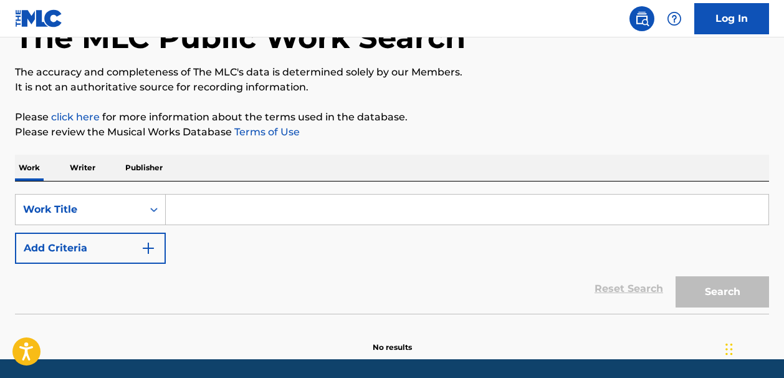
click at [196, 203] on input "Search Form" at bounding box center [467, 210] width 603 height 30
paste input "Don't Tap That Glass / Tweakin'"
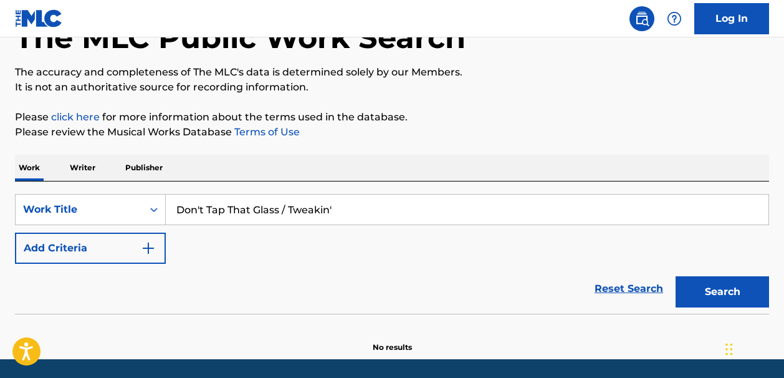
type input "Don't Tap That Glass / Tweakin'"
click at [148, 246] on img "Search Form" at bounding box center [148, 248] width 15 height 15
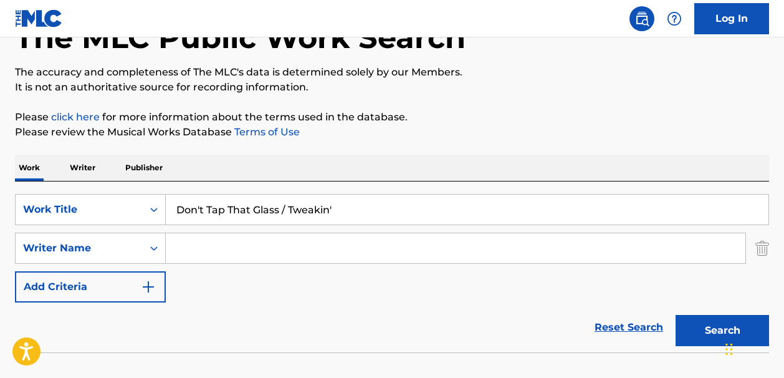
click at [187, 247] on input "Search Form" at bounding box center [456, 248] width 580 height 30
click at [208, 244] on input "Search Form" at bounding box center [456, 248] width 580 height 30
paste input "Todd Shaw"
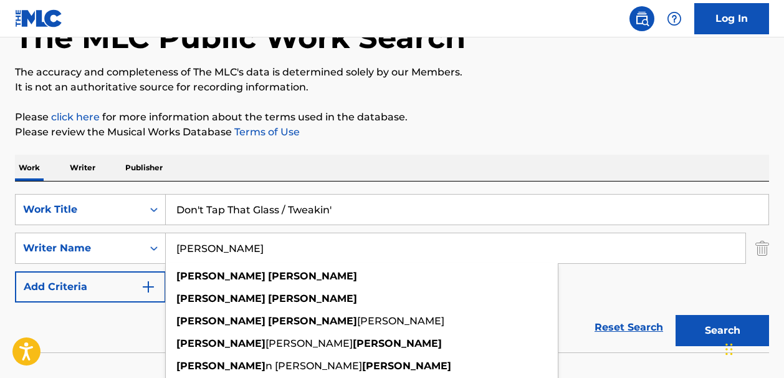
type input "Todd Shaw"
click at [696, 335] on button "Search" at bounding box center [723, 330] width 94 height 31
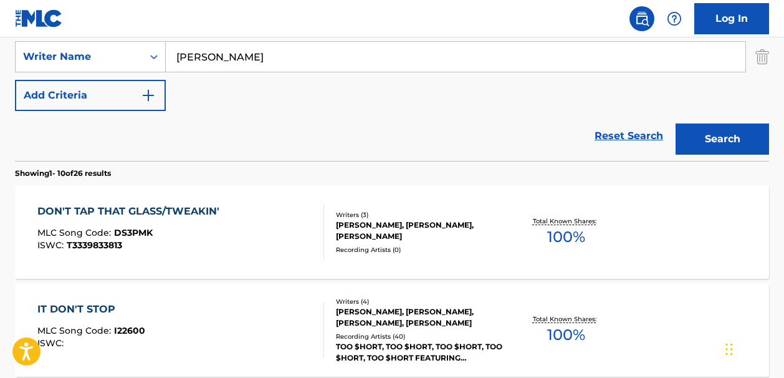
scroll to position [304, 0]
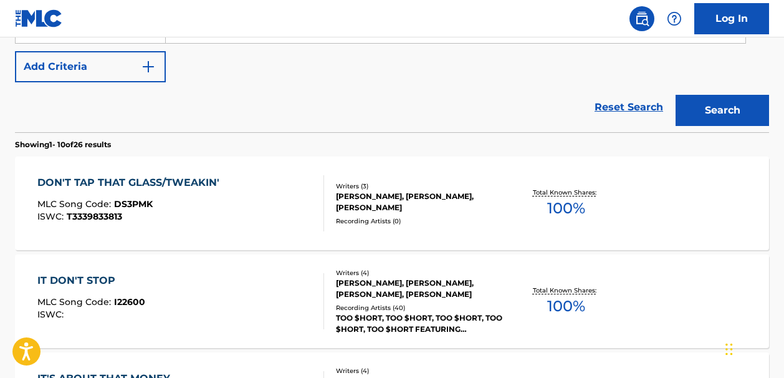
click at [563, 205] on span "100 %" at bounding box center [566, 208] width 38 height 22
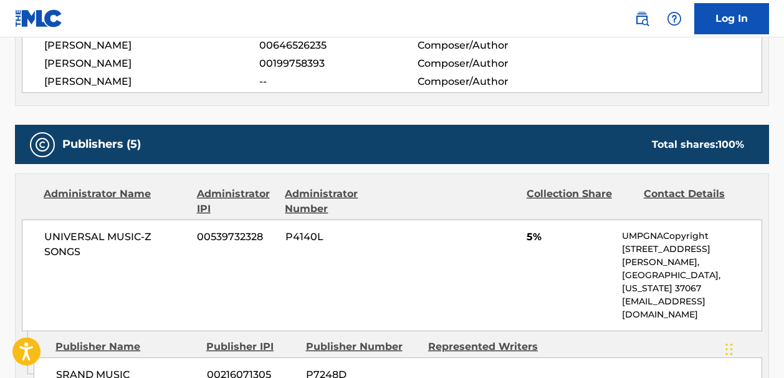
scroll to position [57, 0]
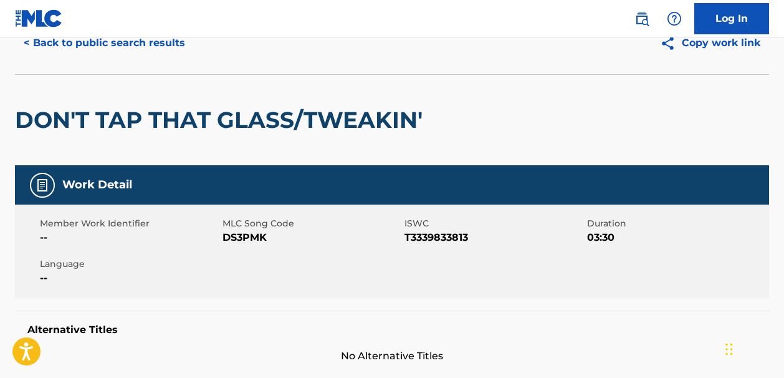
click at [36, 41] on button "< Back to public search results" at bounding box center [104, 42] width 179 height 31
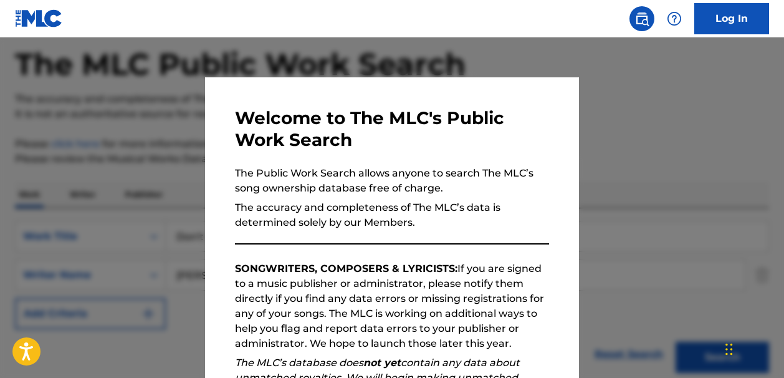
scroll to position [375, 0]
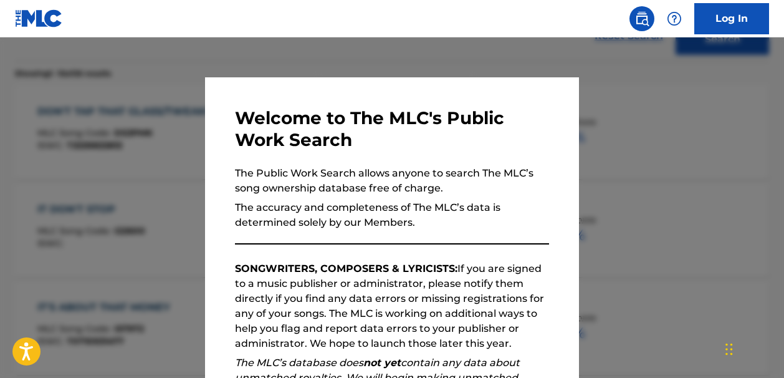
click at [515, 59] on div at bounding box center [392, 226] width 784 height 378
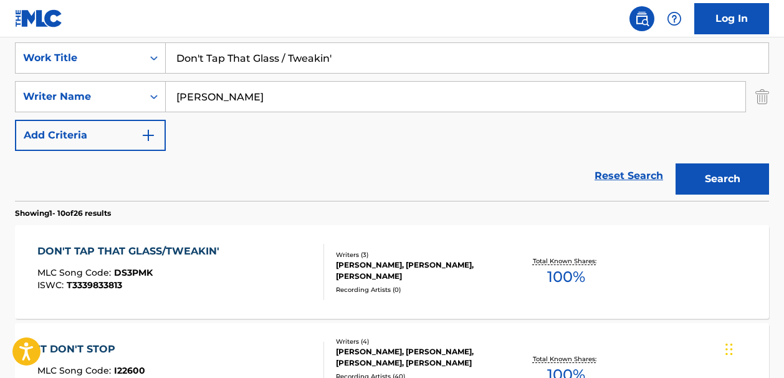
scroll to position [0, 0]
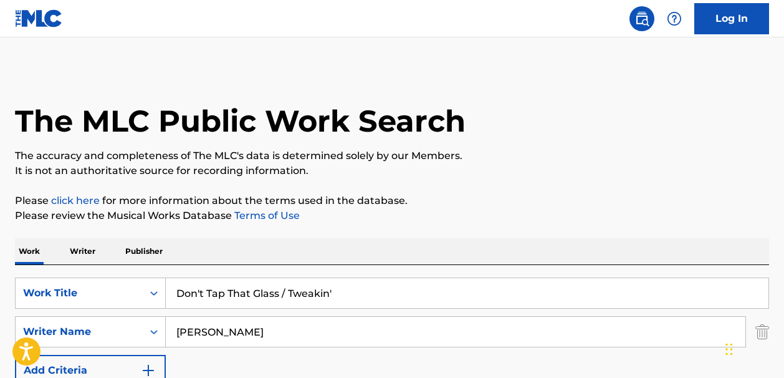
drag, startPoint x: 339, startPoint y: 296, endPoint x: 175, endPoint y: 282, distance: 165.2
click at [175, 282] on input "Don't Tap That Glass / Tweakin'" at bounding box center [467, 293] width 603 height 30
paste input "Markeyvius LaShun Cathey"
type input "Markeyvius LaShun Cathey"
drag, startPoint x: 317, startPoint y: 293, endPoint x: 160, endPoint y: 289, distance: 156.6
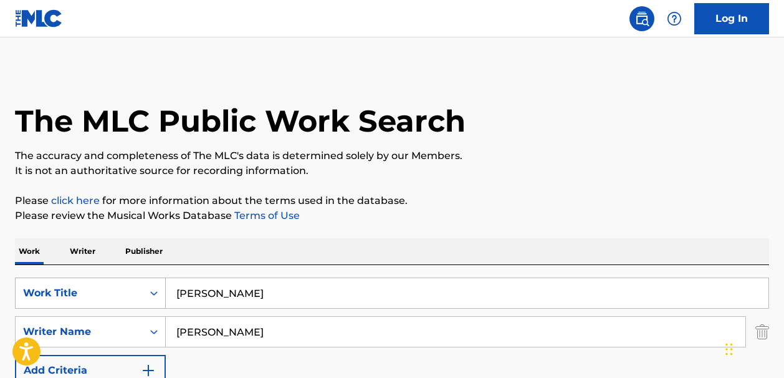
click at [160, 288] on div "SearchWithCriteria789942cf-35d9-46ac-97cb-8345314dcf26 Work Title Markeyvius La…" at bounding box center [392, 292] width 754 height 31
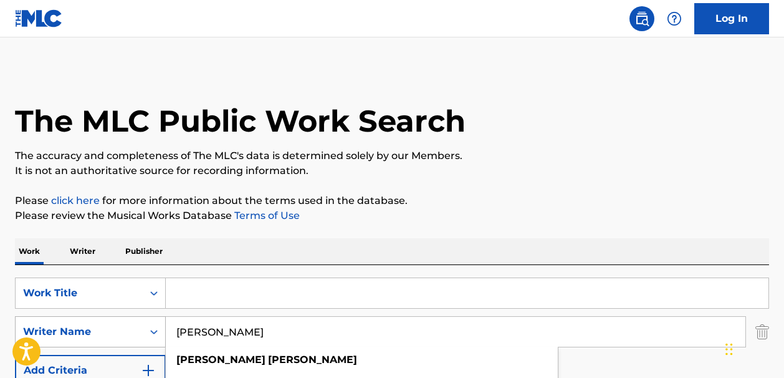
drag, startPoint x: 233, startPoint y: 334, endPoint x: 156, endPoint y: 333, distance: 77.3
click at [156, 333] on div "SearchWithCriteria45ccf977-bd21-4a0b-af94-e20a2c3bbe0b Writer Name Todd Shaw to…" at bounding box center [392, 331] width 754 height 31
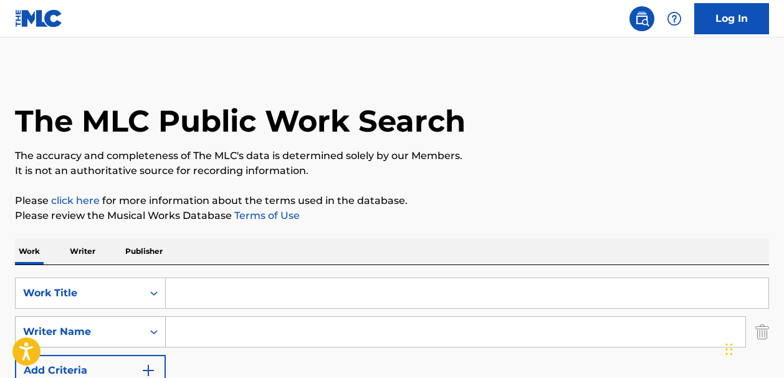
paste input "Markeyvius LaShun Cathey"
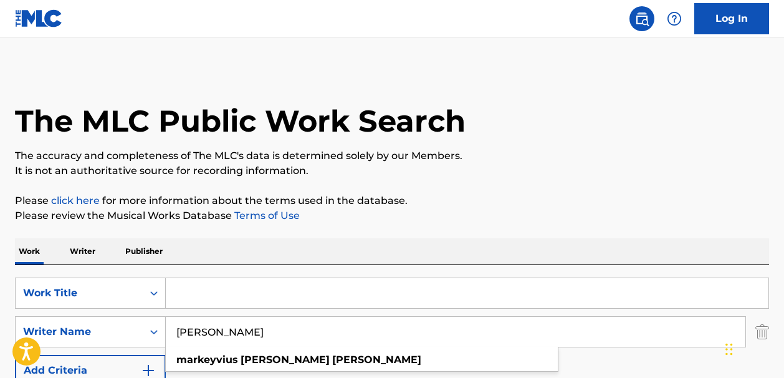
type input "Markeyvius LaShun Cathey"
click at [182, 292] on input "Search Form" at bounding box center [467, 293] width 603 height 30
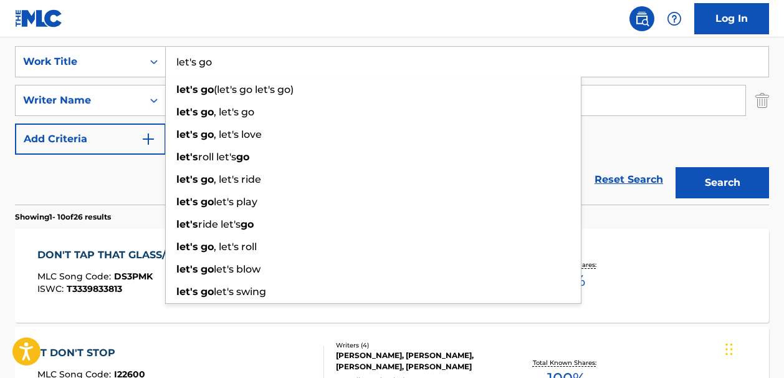
type input "let's go"
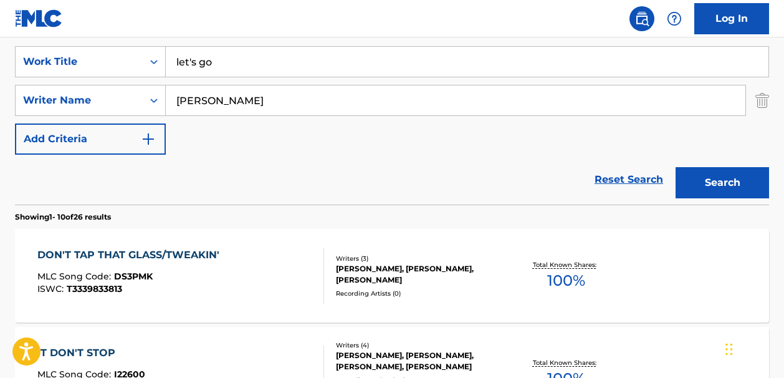
click at [698, 183] on button "Search" at bounding box center [723, 182] width 94 height 31
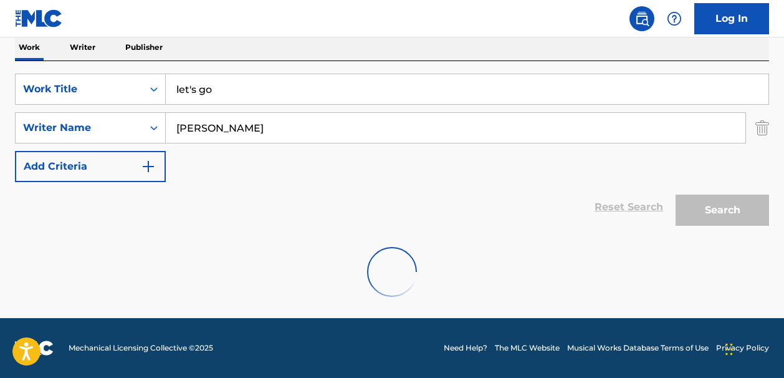
scroll to position [163, 0]
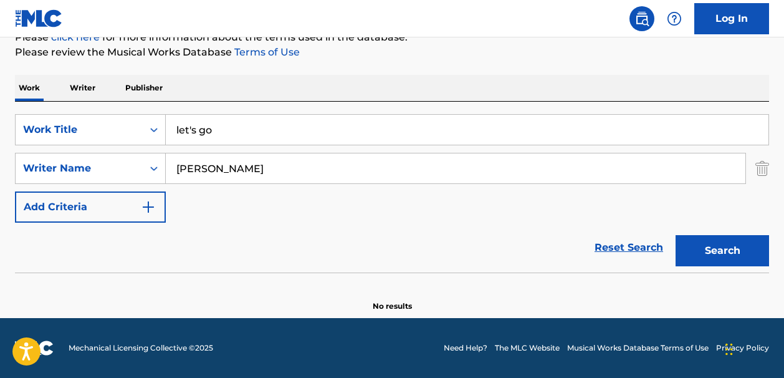
drag, startPoint x: 216, startPoint y: 127, endPoint x: 168, endPoint y: 127, distance: 48.0
click at [168, 127] on input "let's go" at bounding box center [467, 130] width 603 height 30
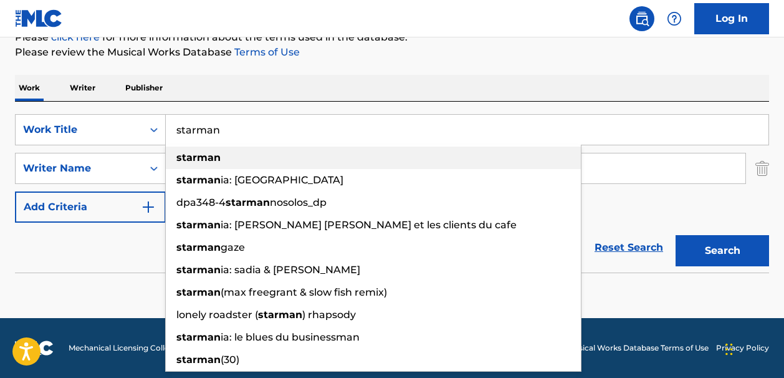
type input "starman"
click at [211, 152] on strong "starman" at bounding box center [198, 158] width 44 height 12
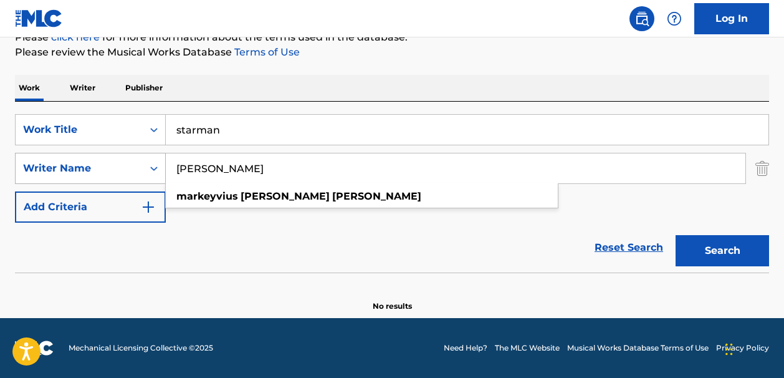
drag, startPoint x: 317, startPoint y: 168, endPoint x: 123, endPoint y: 168, distance: 193.9
click at [123, 168] on div "SearchWithCriteria45ccf977-bd21-4a0b-af94-e20a2c3bbe0b Writer Name Markeyvius L…" at bounding box center [392, 168] width 754 height 31
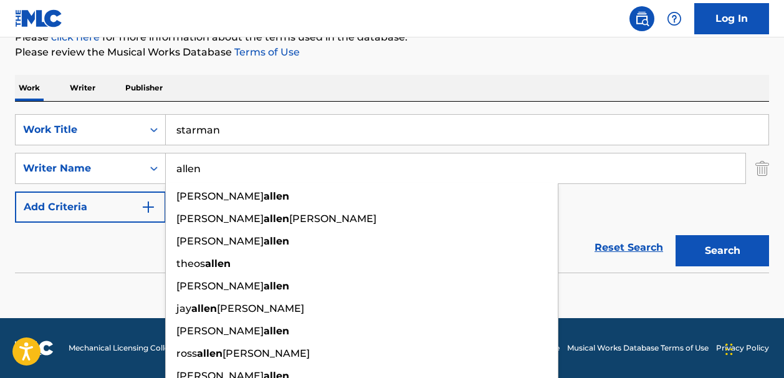
type input "allen"
click at [688, 253] on button "Search" at bounding box center [723, 250] width 94 height 31
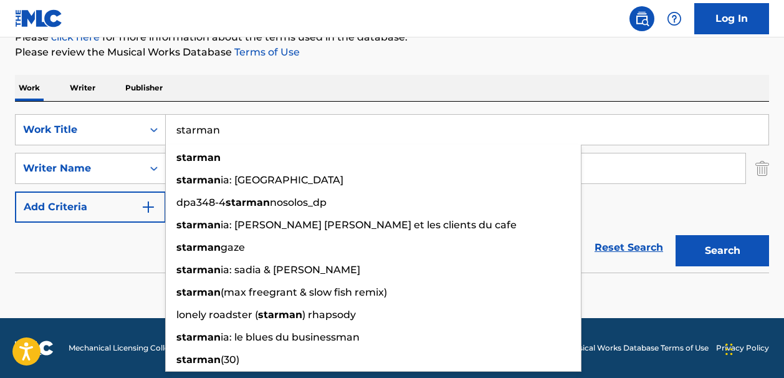
drag, startPoint x: 223, startPoint y: 128, endPoint x: 170, endPoint y: 125, distance: 53.1
click at [170, 125] on input "starman" at bounding box center [467, 130] width 603 height 30
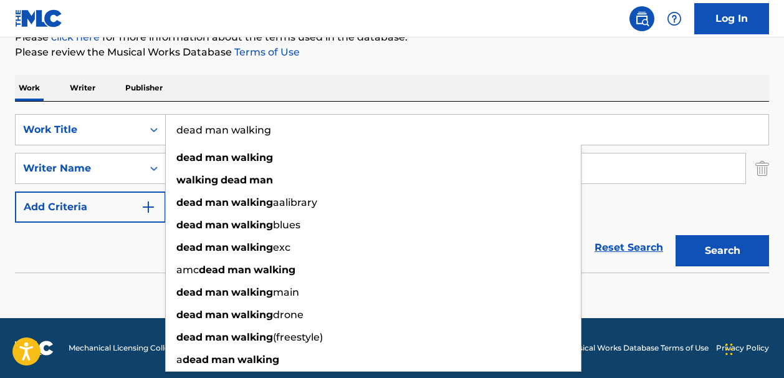
type input "dead man walking"
click at [622, 172] on input "allen" at bounding box center [456, 168] width 580 height 30
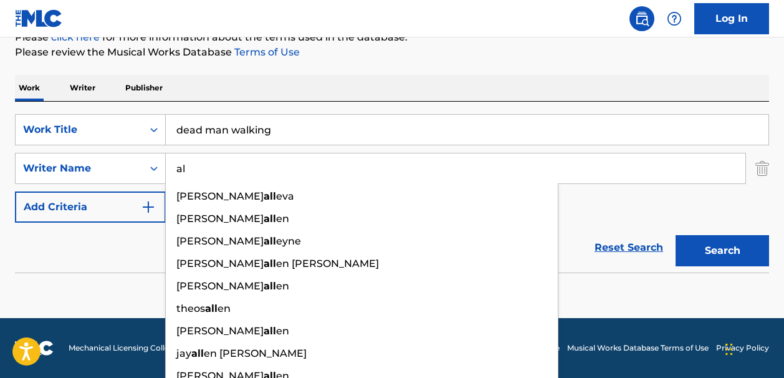
type input "a"
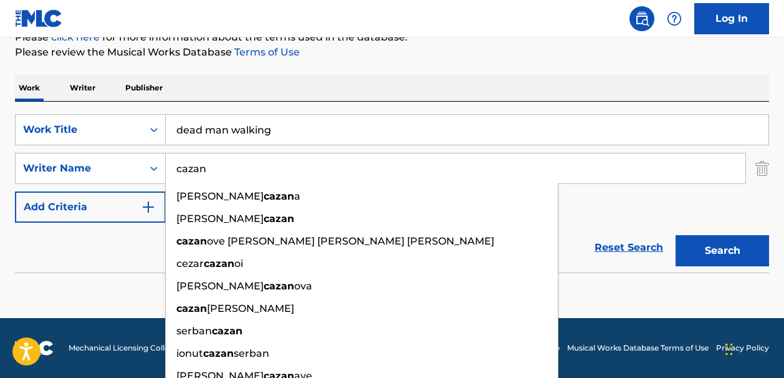
click at [700, 254] on button "Search" at bounding box center [723, 250] width 94 height 31
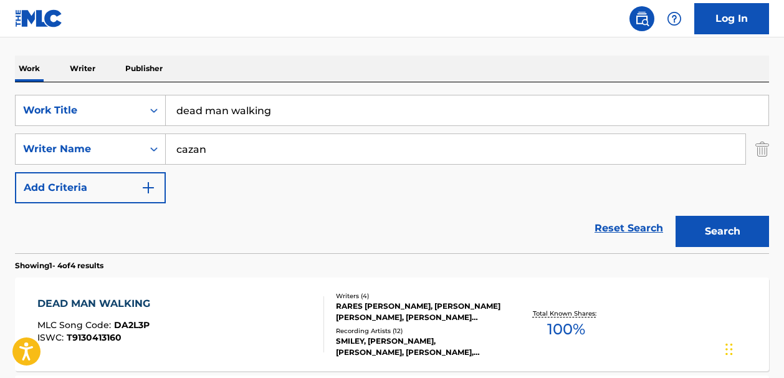
scroll to position [178, 0]
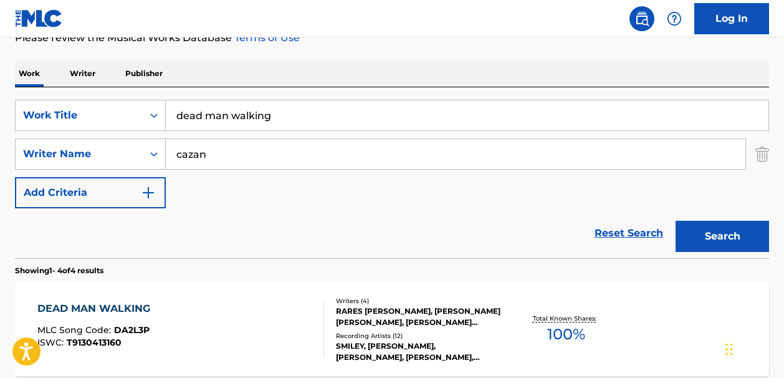
click at [178, 152] on input "cazan" at bounding box center [456, 154] width 580 height 30
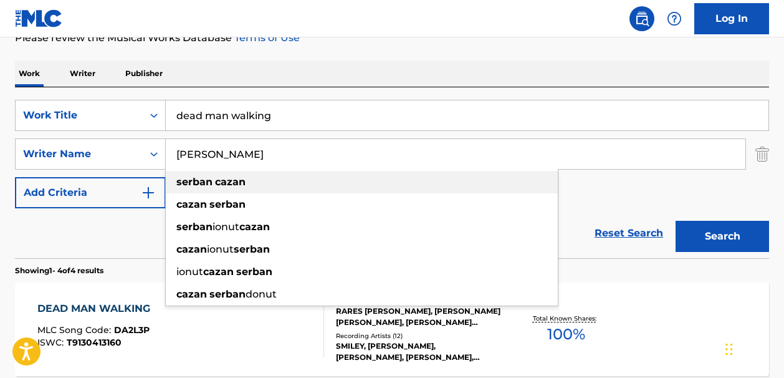
type input "serban cazan"
click at [228, 179] on strong "cazan" at bounding box center [230, 182] width 31 height 12
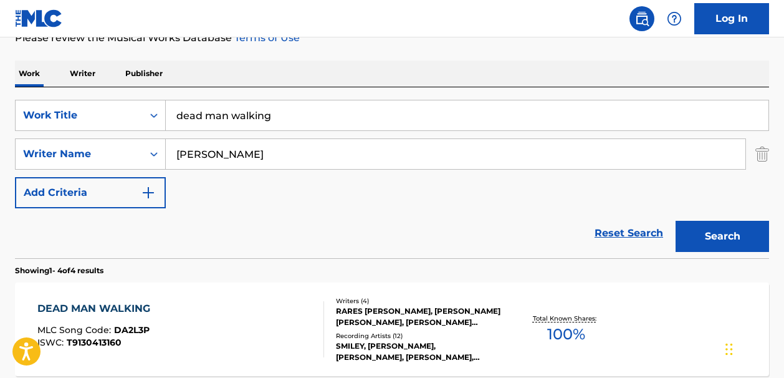
click at [689, 233] on button "Search" at bounding box center [723, 236] width 94 height 31
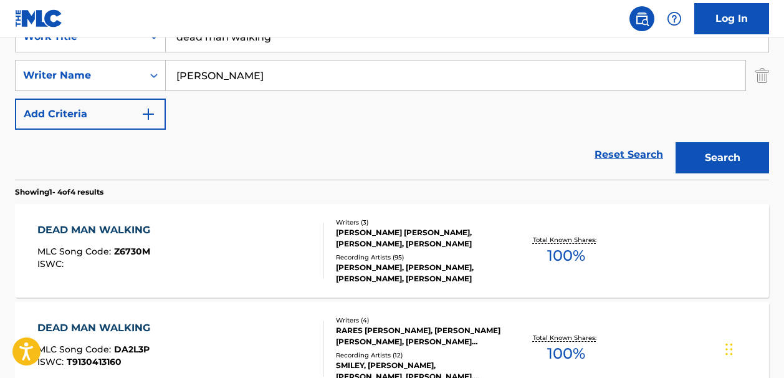
scroll to position [259, 0]
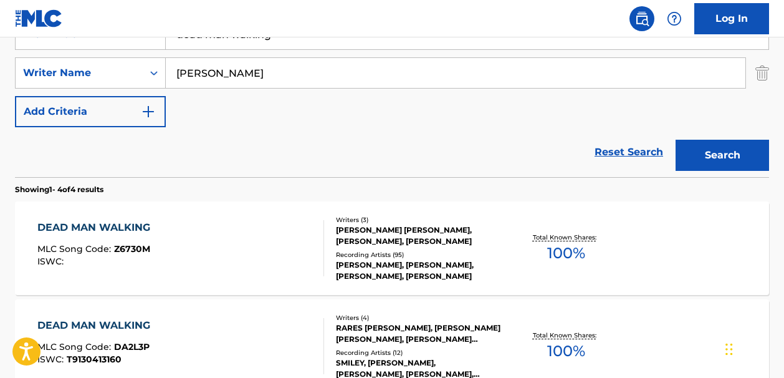
click at [556, 254] on span "100 %" at bounding box center [566, 253] width 38 height 22
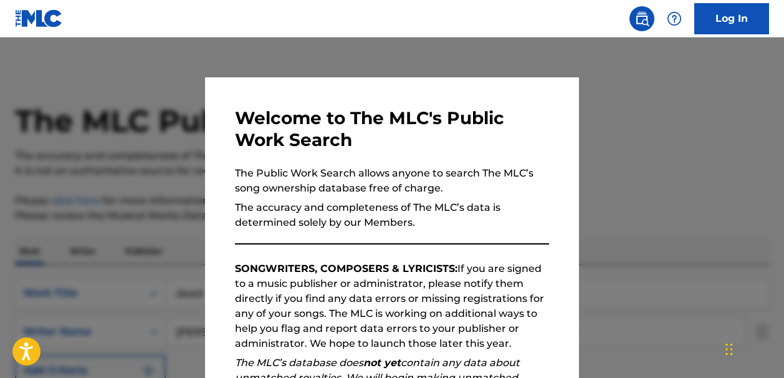
scroll to position [259, 0]
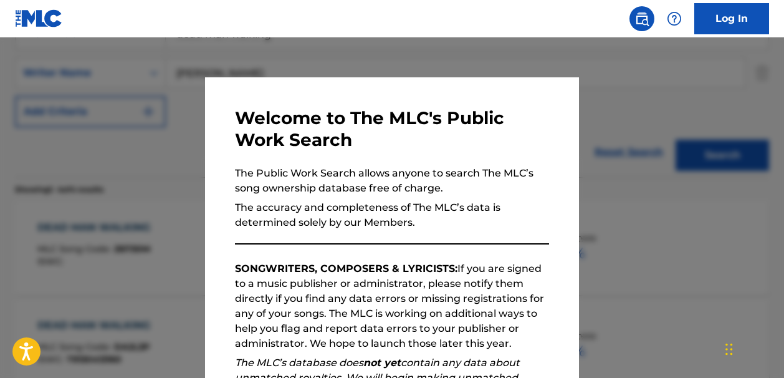
click at [391, 57] on div at bounding box center [392, 226] width 784 height 378
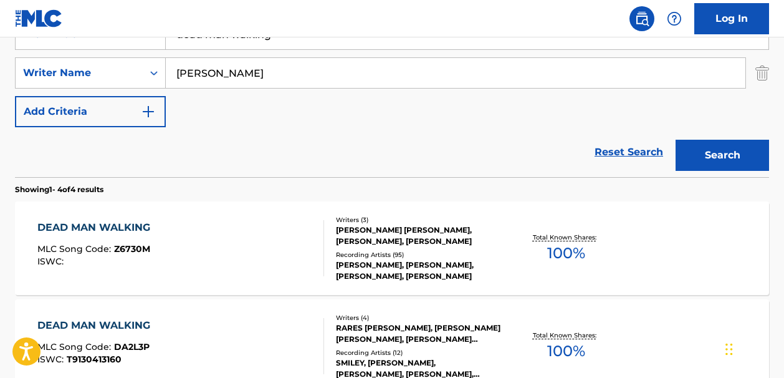
click at [630, 153] on link "Reset Search" at bounding box center [629, 151] width 81 height 27
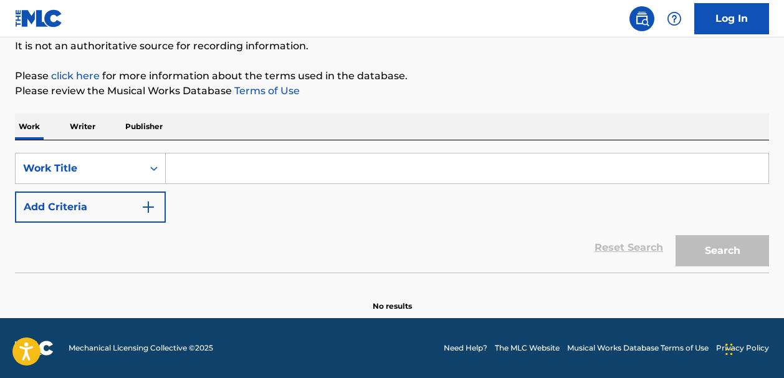
click at [147, 208] on img "Search Form" at bounding box center [148, 207] width 15 height 15
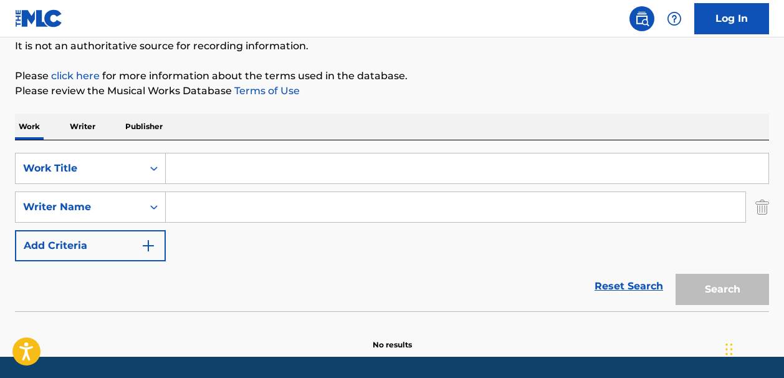
click at [185, 208] on input "Search Form" at bounding box center [456, 207] width 580 height 30
paste input "Hickmon"
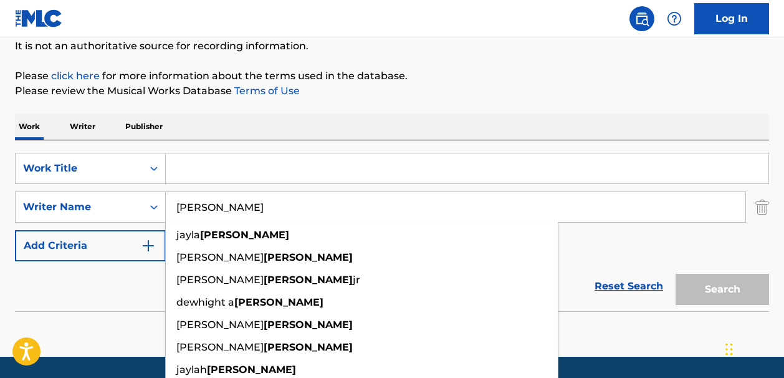
type input "Hickmon"
click at [198, 168] on input "Search Form" at bounding box center [467, 168] width 603 height 30
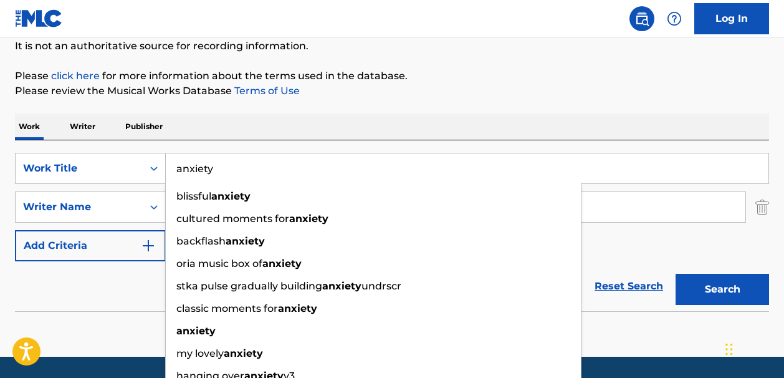
type input "anxiety"
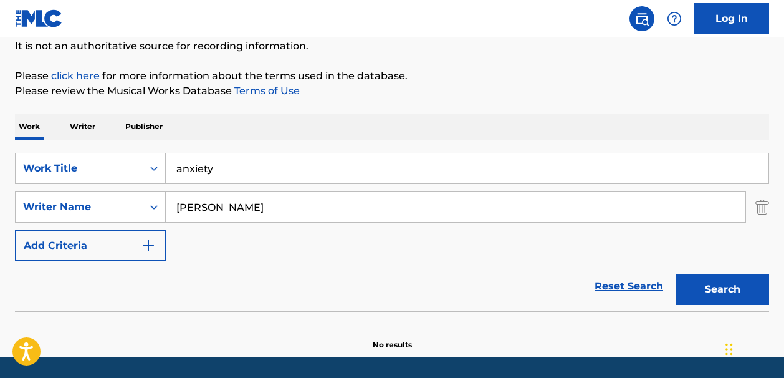
click at [695, 293] on button "Search" at bounding box center [723, 289] width 94 height 31
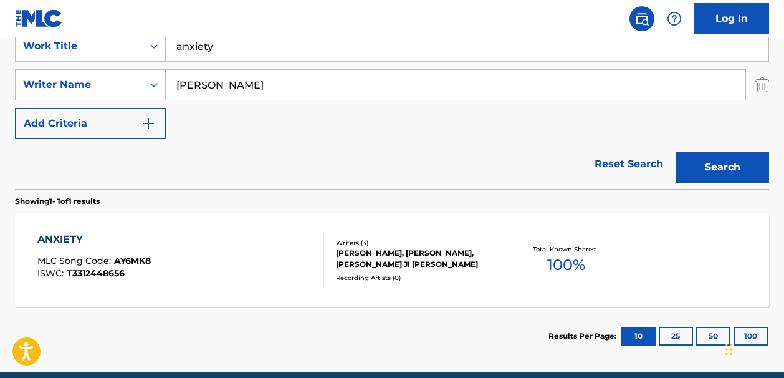
scroll to position [259, 0]
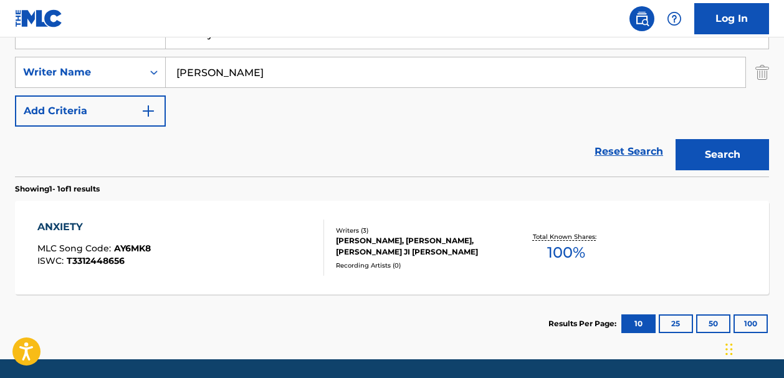
click at [568, 249] on span "100 %" at bounding box center [566, 252] width 38 height 22
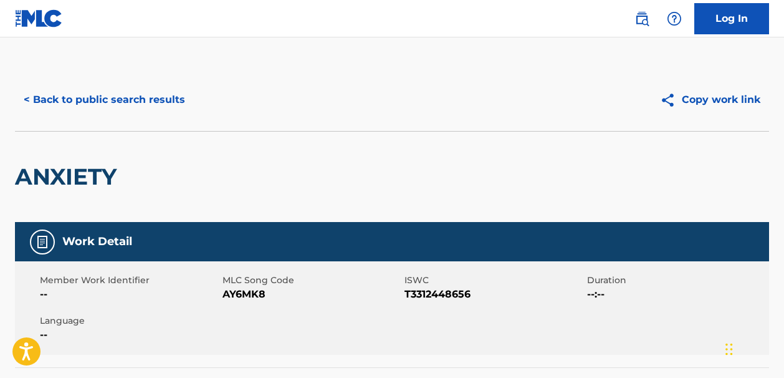
click at [117, 97] on button "< Back to public search results" at bounding box center [104, 99] width 179 height 31
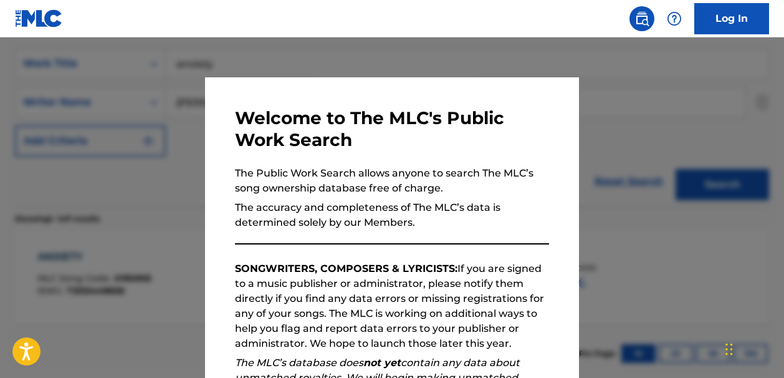
click at [531, 58] on div at bounding box center [392, 226] width 784 height 378
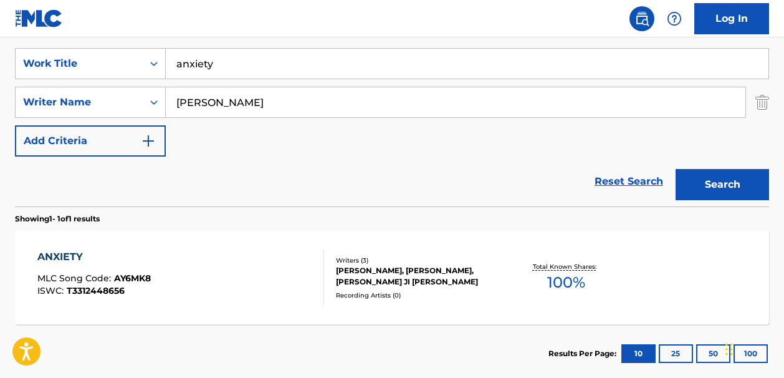
click at [629, 182] on link "Reset Search" at bounding box center [629, 181] width 81 height 27
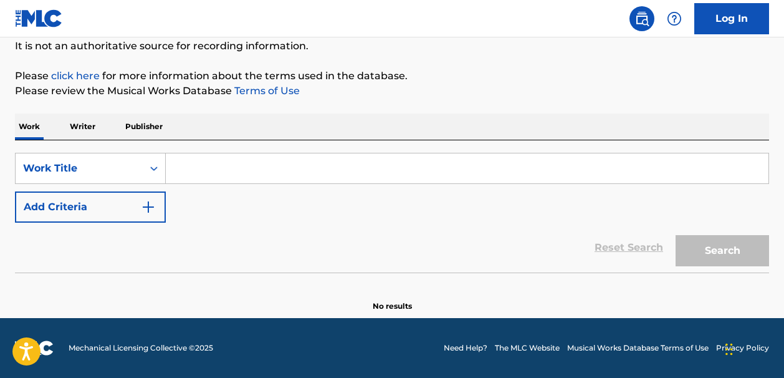
scroll to position [125, 0]
click at [196, 170] on input "Search Form" at bounding box center [467, 168] width 603 height 30
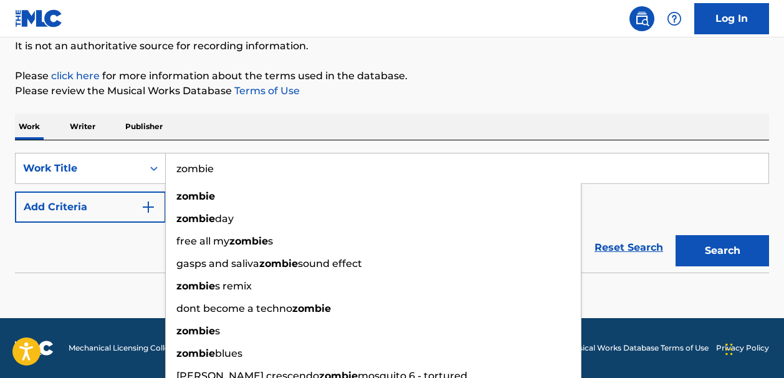
type input "zombie"
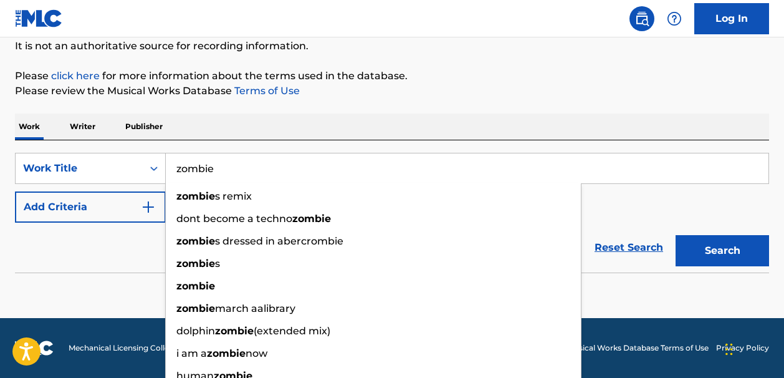
click at [148, 203] on img "Search Form" at bounding box center [148, 207] width 15 height 15
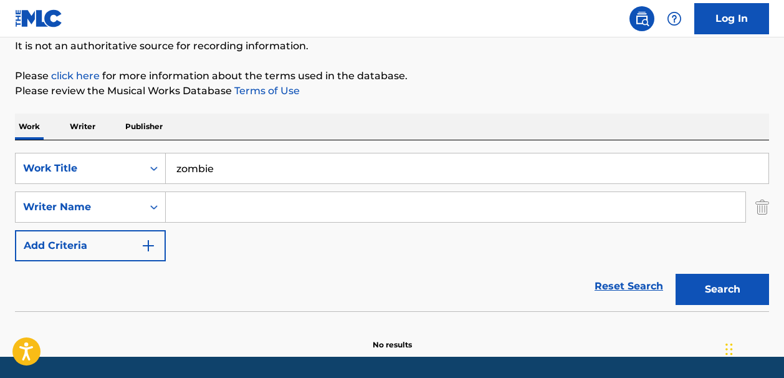
click at [183, 205] on input "Search Form" at bounding box center [456, 207] width 580 height 30
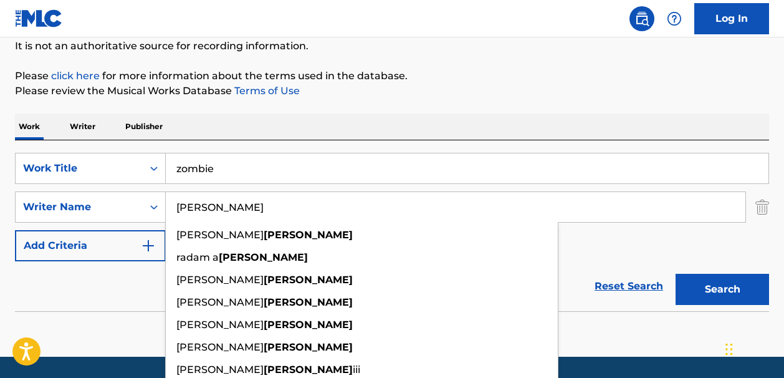
type input "schwartz"
click at [691, 290] on button "Search" at bounding box center [723, 289] width 94 height 31
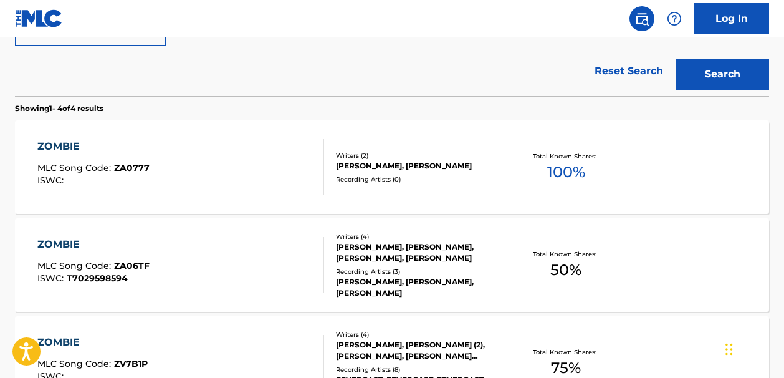
scroll to position [360, 0]
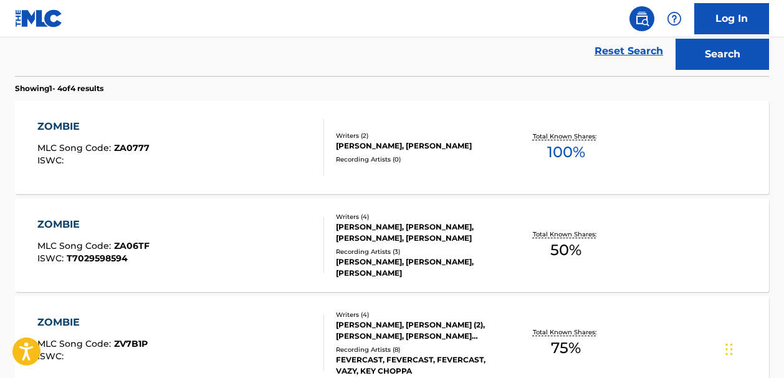
click at [566, 150] on span "100 %" at bounding box center [566, 152] width 38 height 22
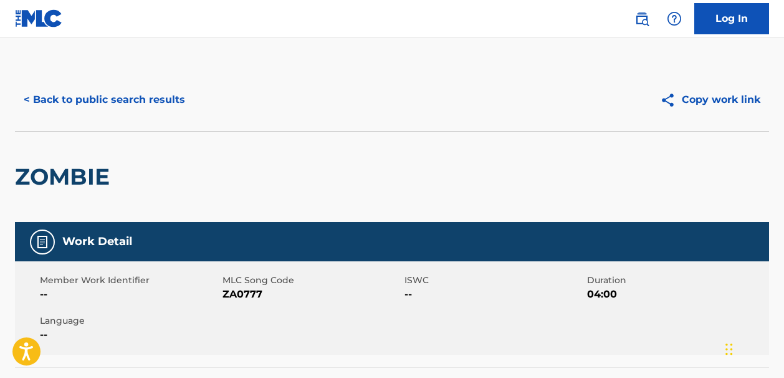
click at [85, 96] on button "< Back to public search results" at bounding box center [104, 99] width 179 height 31
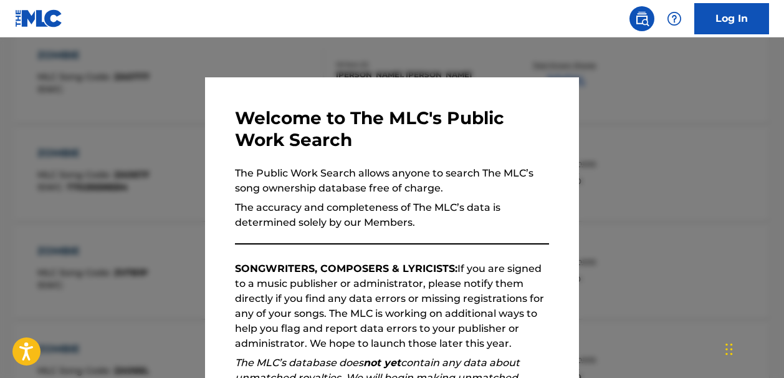
click at [482, 40] on div at bounding box center [392, 226] width 784 height 378
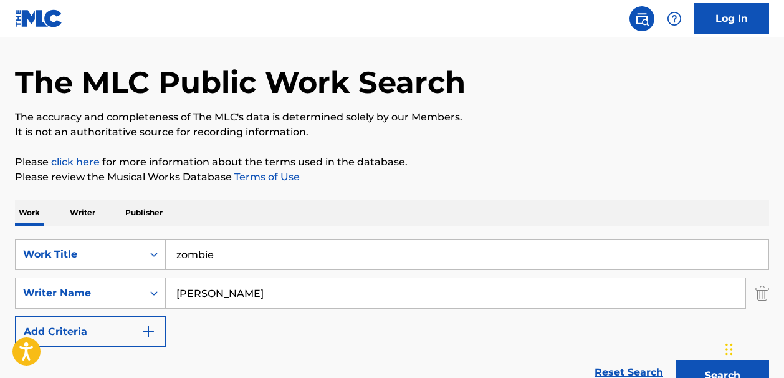
scroll to position [37, 0]
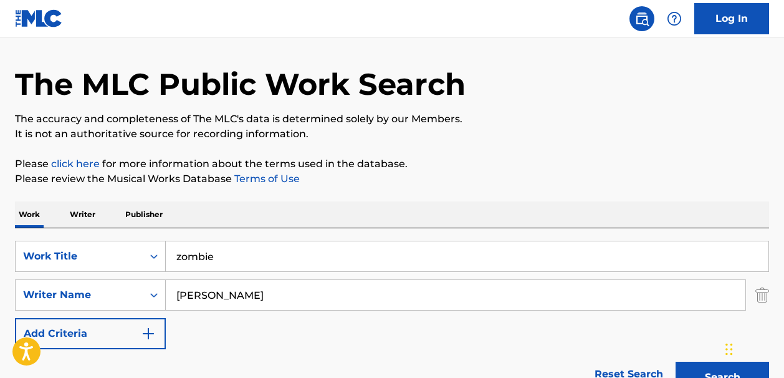
click at [612, 373] on link "Reset Search" at bounding box center [629, 373] width 81 height 27
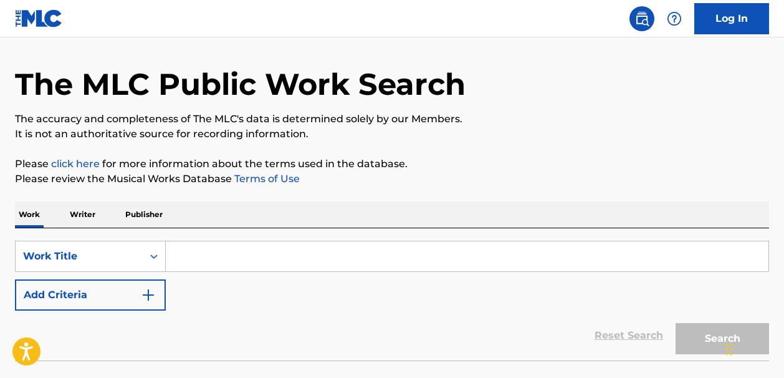
click at [201, 254] on input "Search Form" at bounding box center [467, 256] width 603 height 30
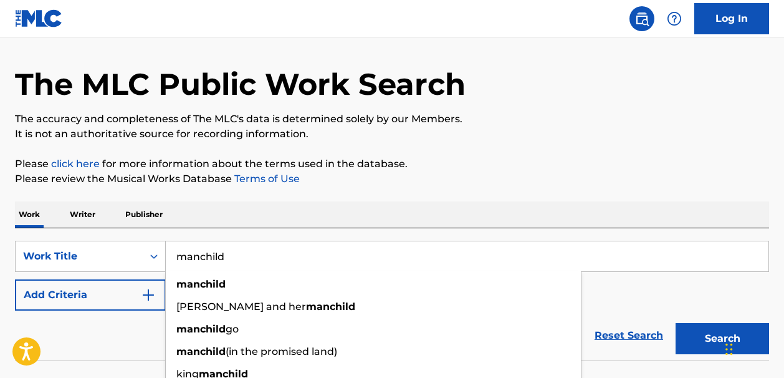
type input "manchild"
click at [150, 289] on img "Search Form" at bounding box center [148, 294] width 15 height 15
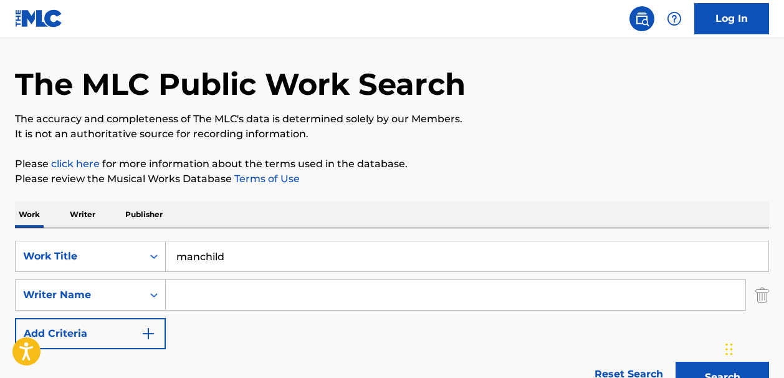
click at [182, 289] on input "Search Form" at bounding box center [456, 295] width 580 height 30
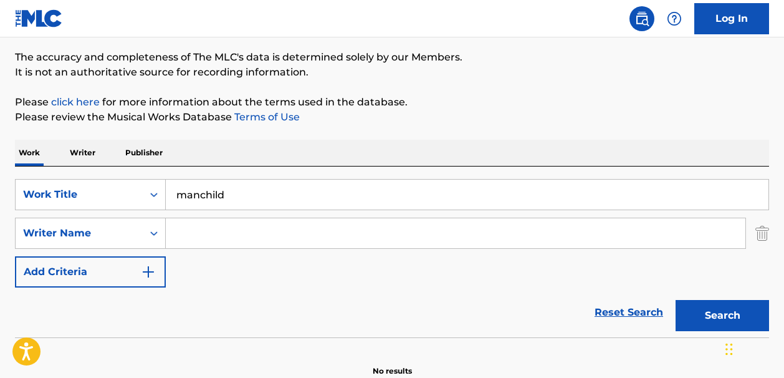
scroll to position [107, 0]
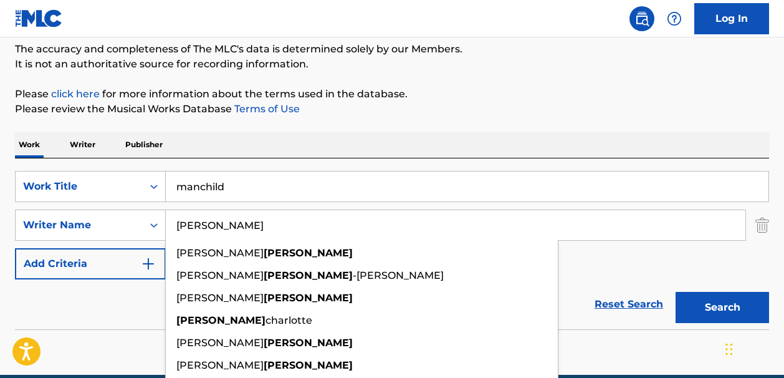
type input "carpenter"
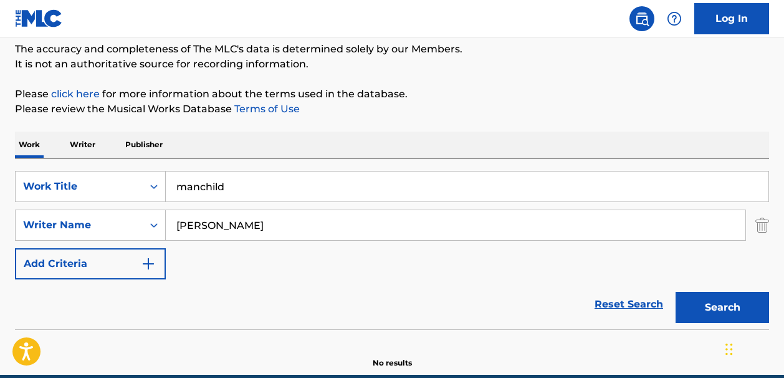
click at [699, 306] on button "Search" at bounding box center [723, 307] width 94 height 31
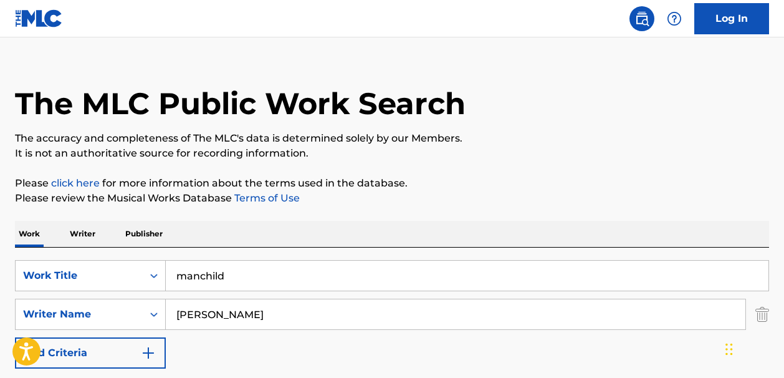
scroll to position [0, 0]
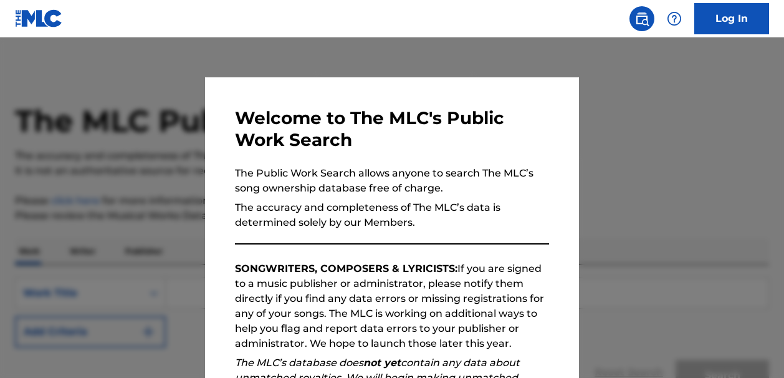
click at [313, 61] on div at bounding box center [392, 226] width 784 height 378
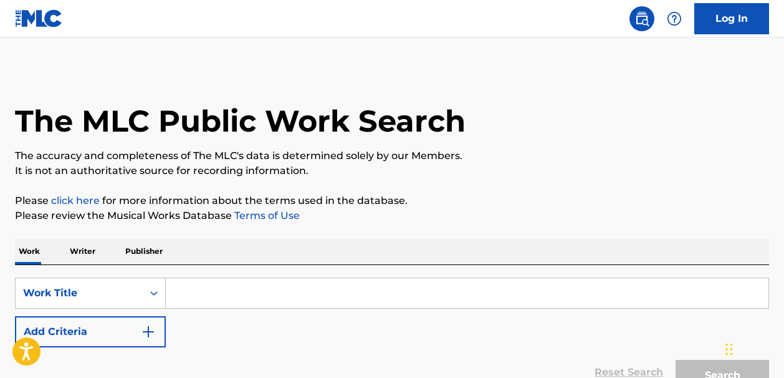
click at [219, 294] on input "Search Form" at bounding box center [467, 293] width 603 height 30
paste input "Pink Pony Club"
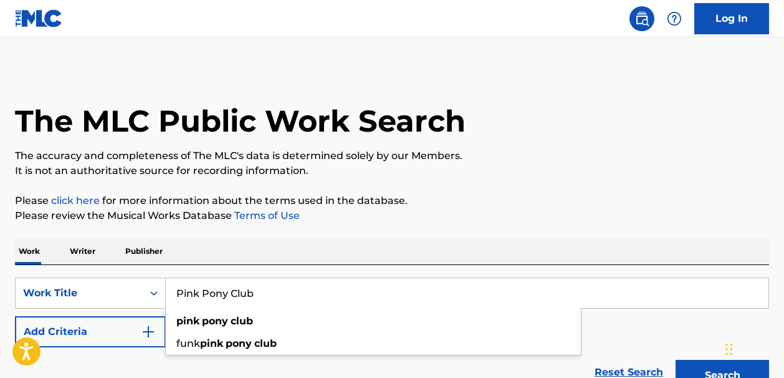
type input "Pink Pony Club"
click at [150, 330] on img "Search Form" at bounding box center [148, 331] width 15 height 15
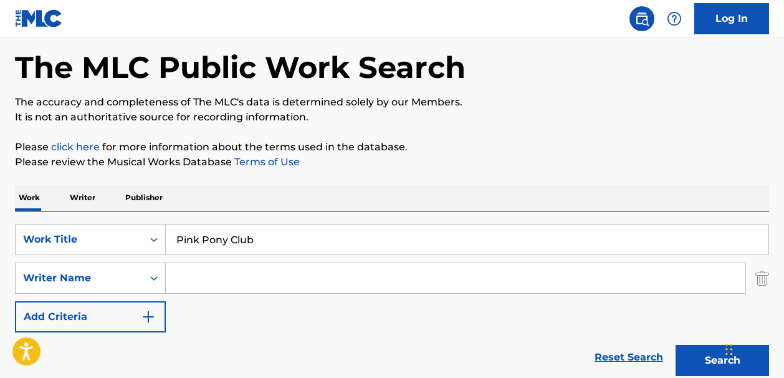
scroll to position [54, 0]
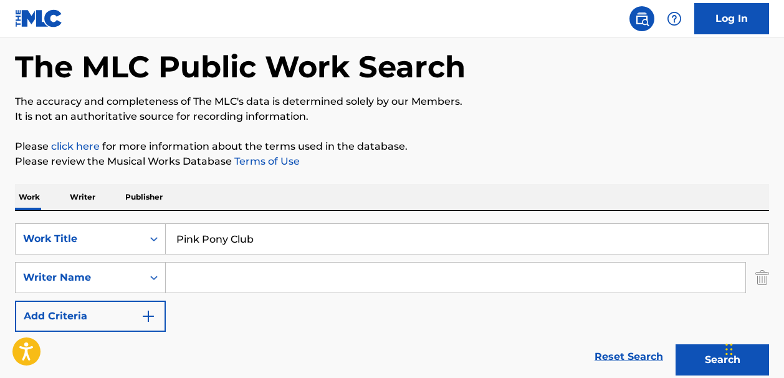
click at [196, 276] on input "Search Form" at bounding box center [456, 278] width 580 height 30
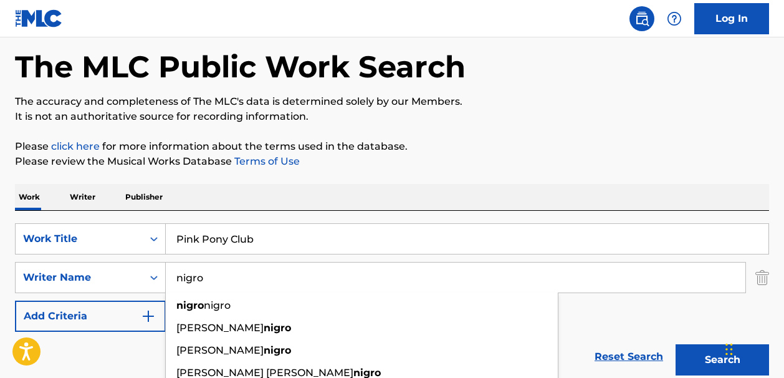
type input "nigro"
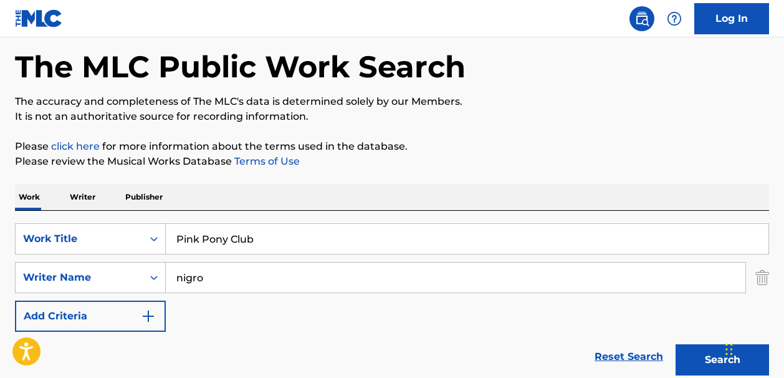
click at [696, 358] on button "Search" at bounding box center [723, 359] width 94 height 31
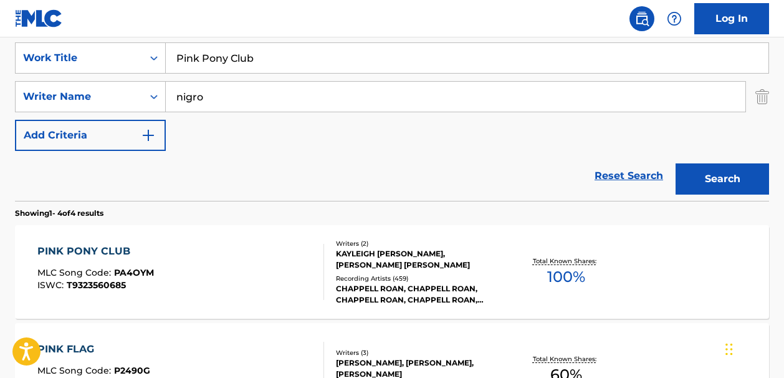
scroll to position [236, 0]
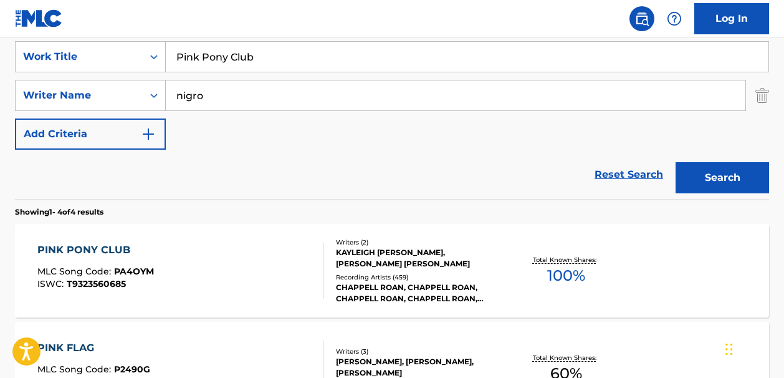
click at [563, 270] on span "100 %" at bounding box center [566, 275] width 38 height 22
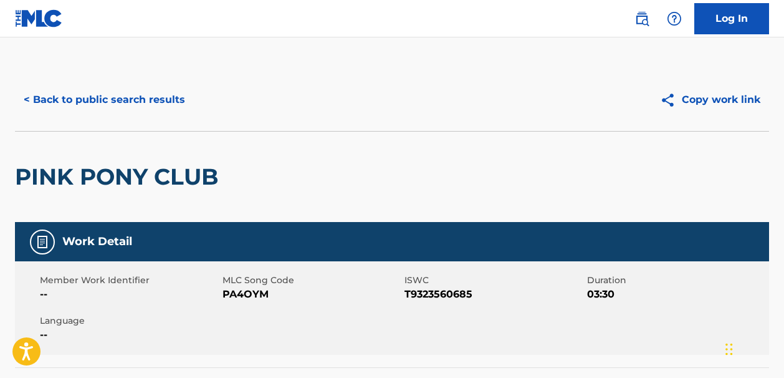
click at [94, 102] on button "< Back to public search results" at bounding box center [104, 99] width 179 height 31
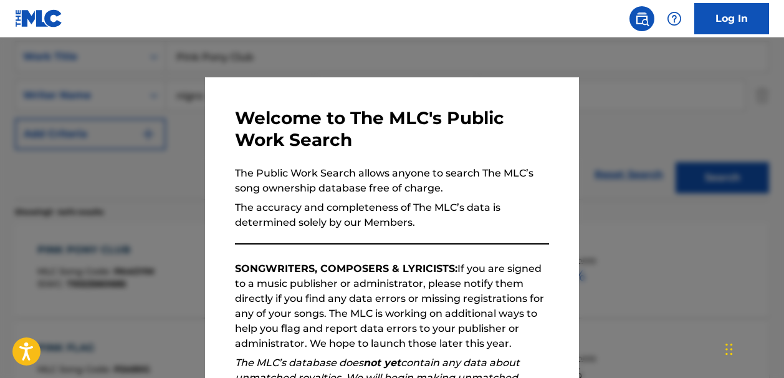
click at [454, 55] on div at bounding box center [392, 226] width 784 height 378
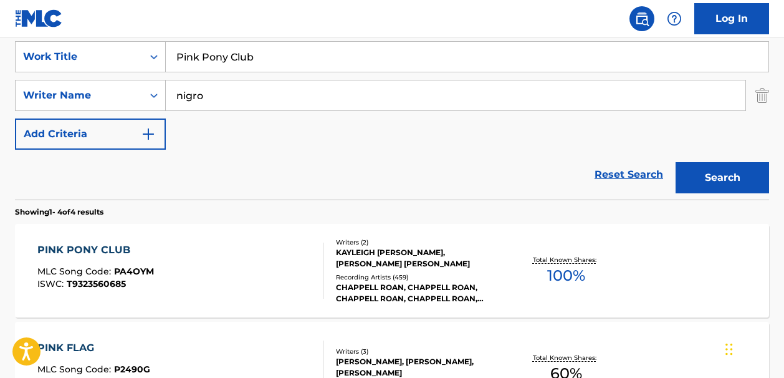
click at [625, 176] on link "Reset Search" at bounding box center [629, 174] width 81 height 27
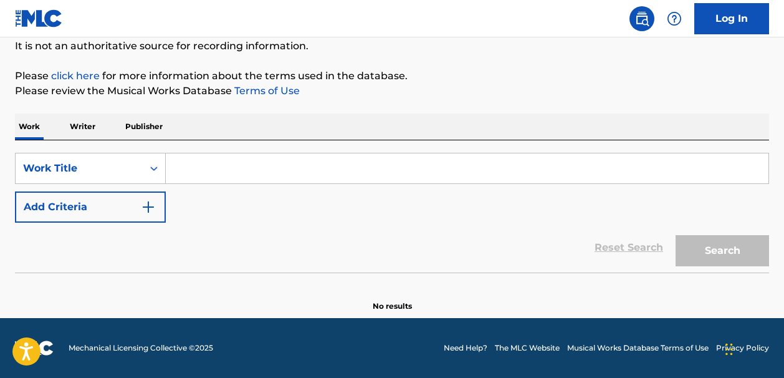
scroll to position [125, 0]
click at [198, 167] on input "Search Form" at bounding box center [467, 168] width 603 height 30
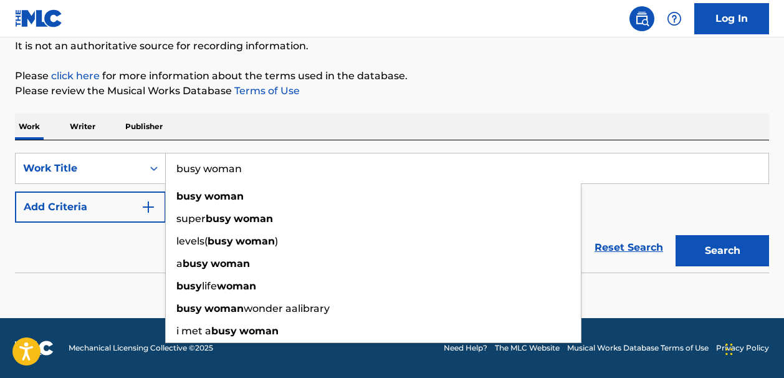
type input "busy woman"
click at [149, 204] on img "Search Form" at bounding box center [148, 207] width 15 height 15
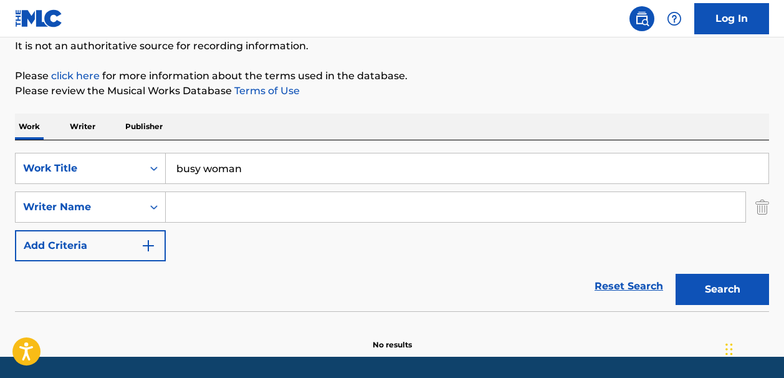
click at [193, 215] on input "Search Form" at bounding box center [456, 207] width 580 height 30
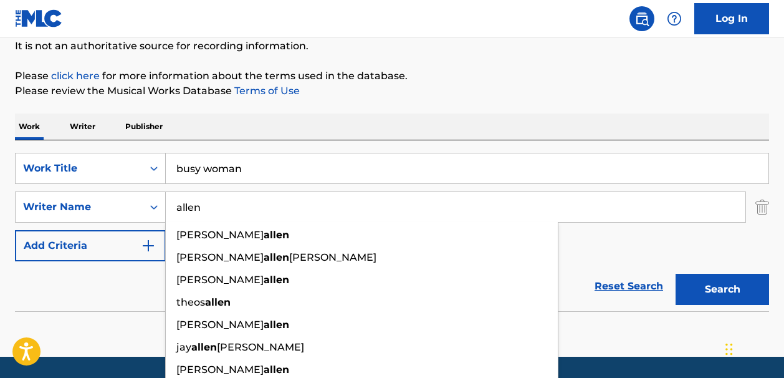
type input "allen"
click at [692, 293] on button "Search" at bounding box center [723, 289] width 94 height 31
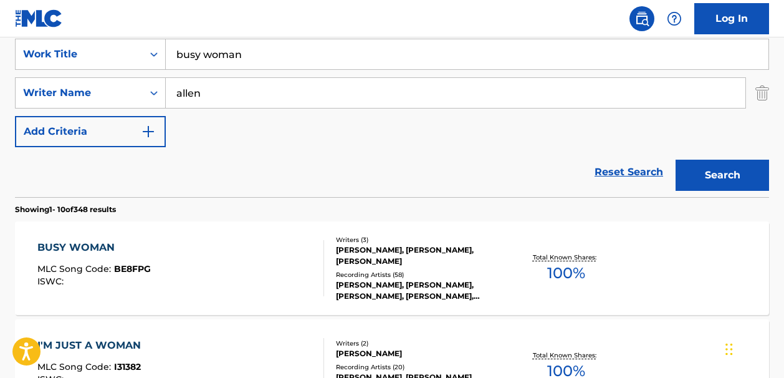
scroll to position [254, 0]
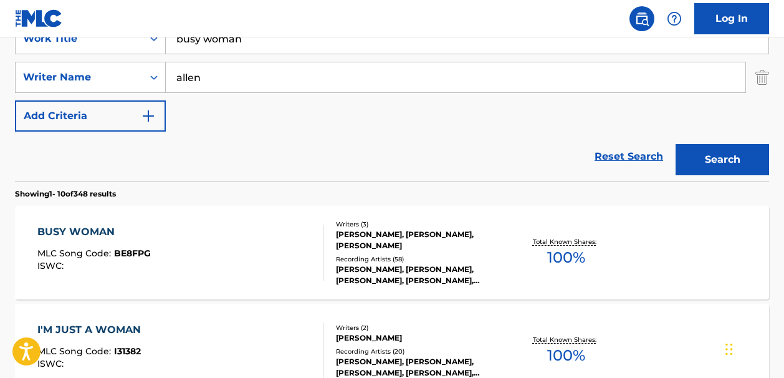
click at [569, 257] on span "100 %" at bounding box center [566, 257] width 38 height 22
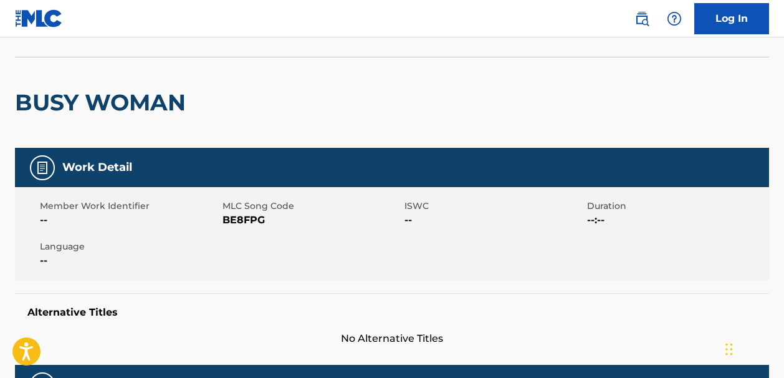
scroll to position [51, 0]
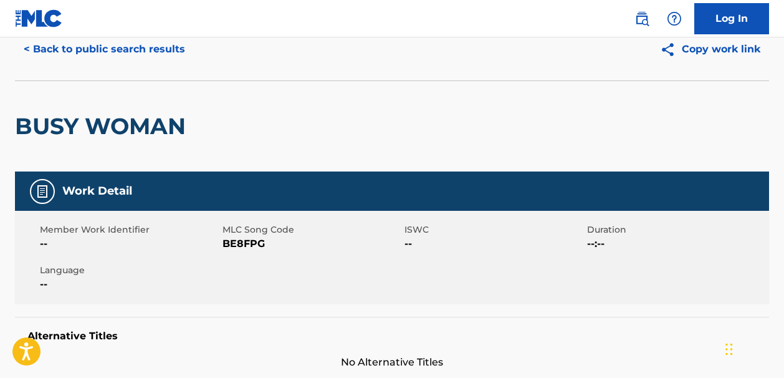
click at [98, 46] on button "< Back to public search results" at bounding box center [104, 49] width 179 height 31
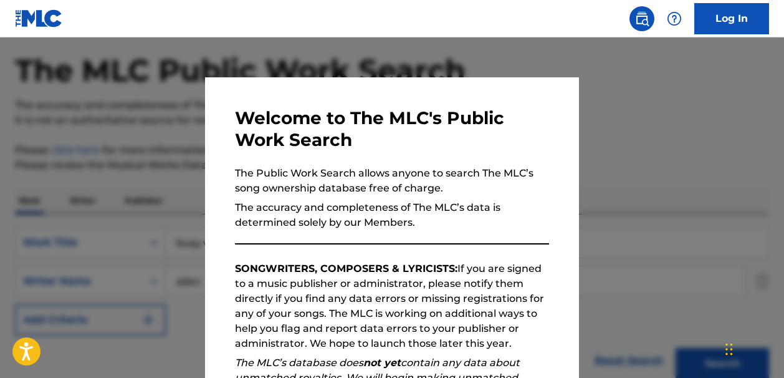
scroll to position [254, 0]
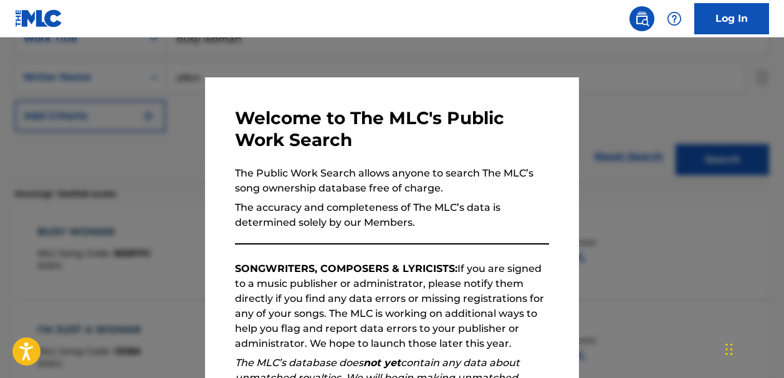
click at [526, 61] on div at bounding box center [392, 226] width 784 height 378
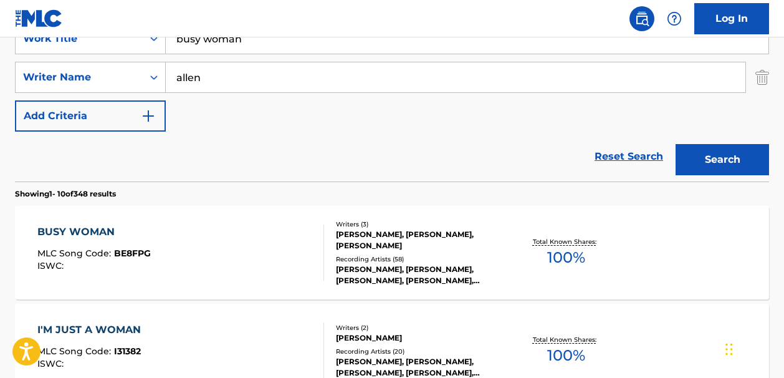
click at [624, 156] on link "Reset Search" at bounding box center [629, 156] width 81 height 27
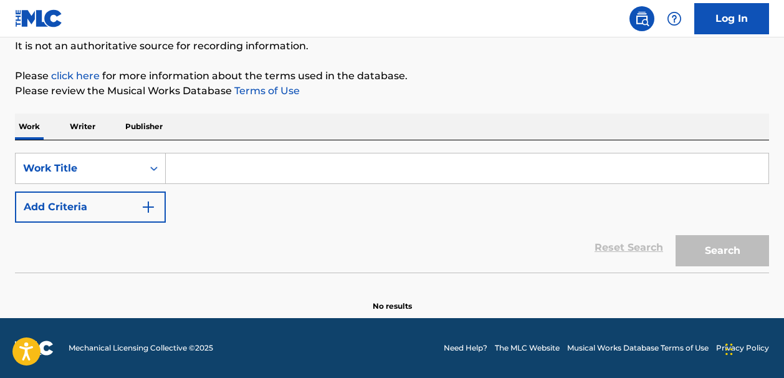
scroll to position [125, 0]
click at [220, 166] on input "Search Form" at bounding box center [467, 168] width 603 height 30
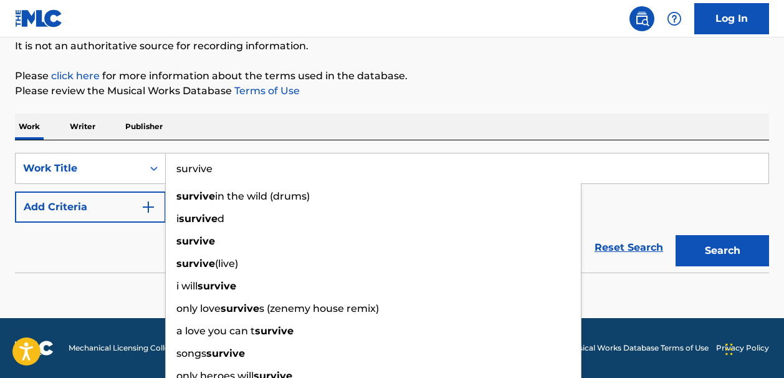
type input "survive"
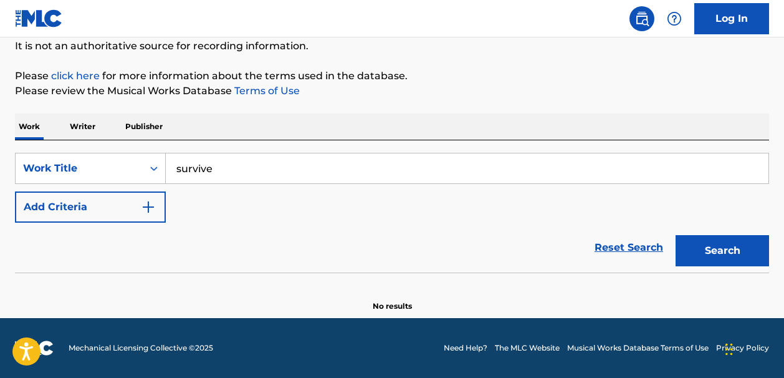
click at [149, 201] on img "Search Form" at bounding box center [148, 207] width 15 height 15
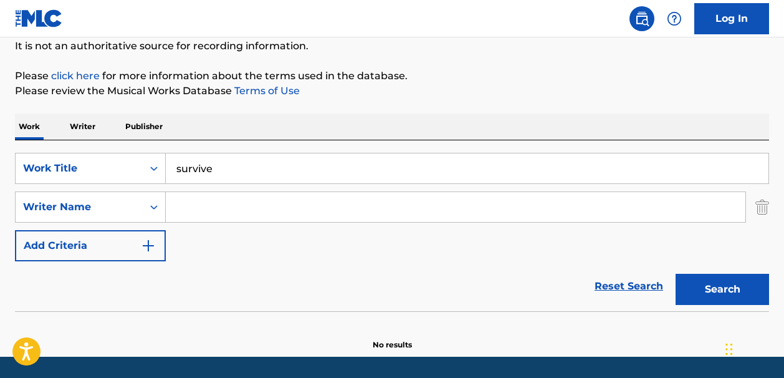
click at [190, 213] on input "Search Form" at bounding box center [456, 207] width 580 height 30
paste input "[PERSON_NAME] Roman"
click at [248, 208] on input "[PERSON_NAME] Roman" at bounding box center [456, 207] width 580 height 30
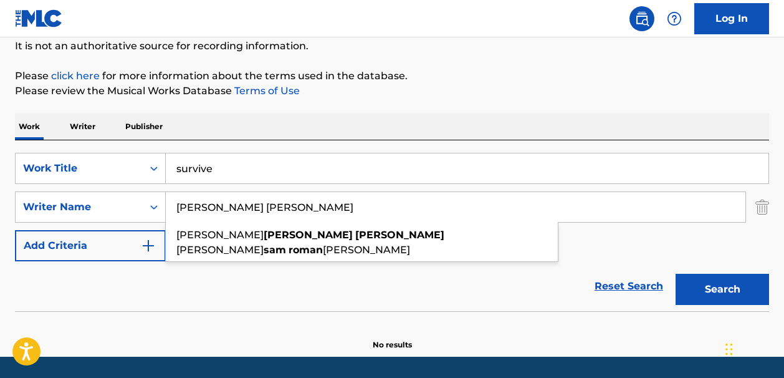
type input "[PERSON_NAME] [PERSON_NAME]"
click at [689, 286] on button "Search" at bounding box center [723, 289] width 94 height 31
drag, startPoint x: 311, startPoint y: 205, endPoint x: 139, endPoint y: 205, distance: 172.1
click at [139, 205] on div "SearchWithCriteriaa1bf246d-565b-4821-8e57-8ae1e625fd43 Writer Name [PERSON_NAME…" at bounding box center [392, 206] width 754 height 31
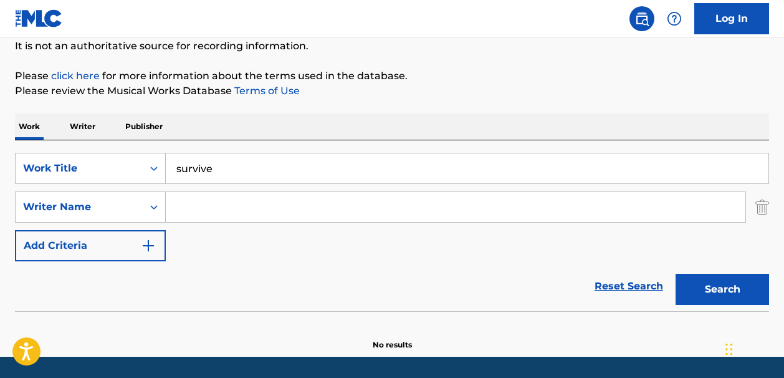
click at [693, 291] on button "Search" at bounding box center [723, 289] width 94 height 31
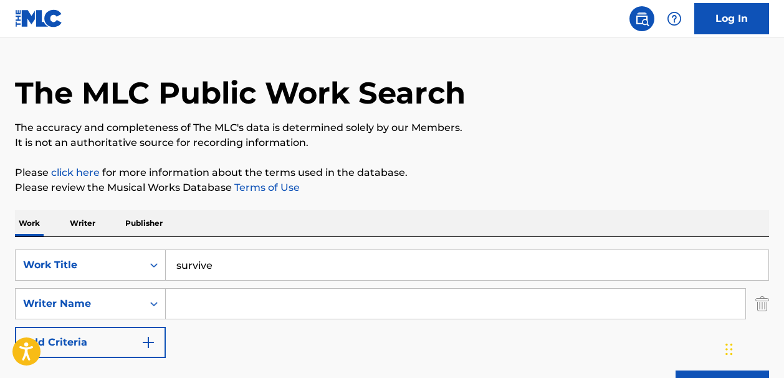
scroll to position [0, 0]
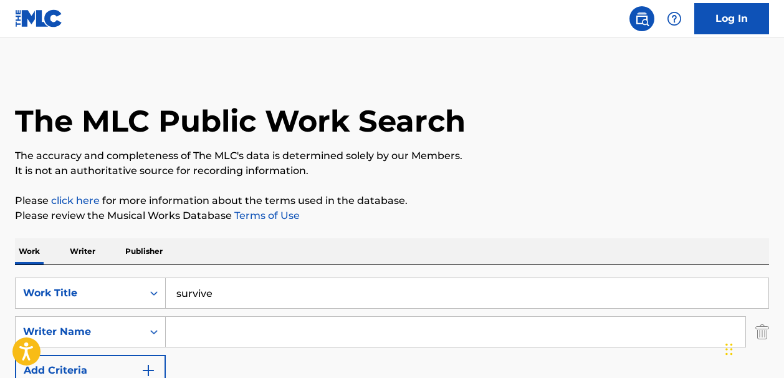
drag, startPoint x: 216, startPoint y: 294, endPoint x: 171, endPoint y: 292, distance: 44.9
click at [171, 292] on input "survive" at bounding box center [467, 293] width 603 height 30
paste input "Ain't Enough Road"
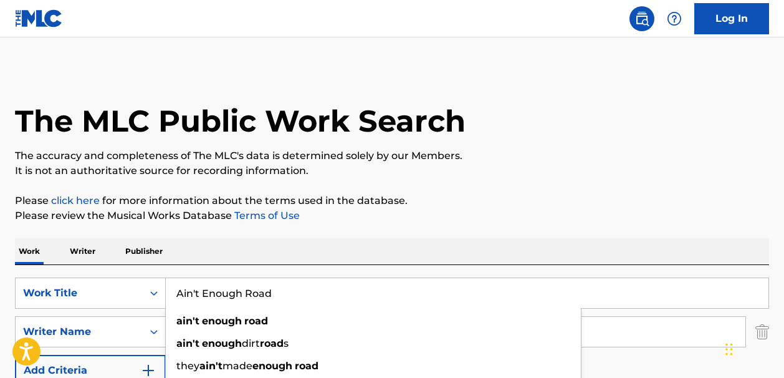
type input "Ain't Enough Road"
click at [615, 335] on input "Search Form" at bounding box center [456, 332] width 580 height 30
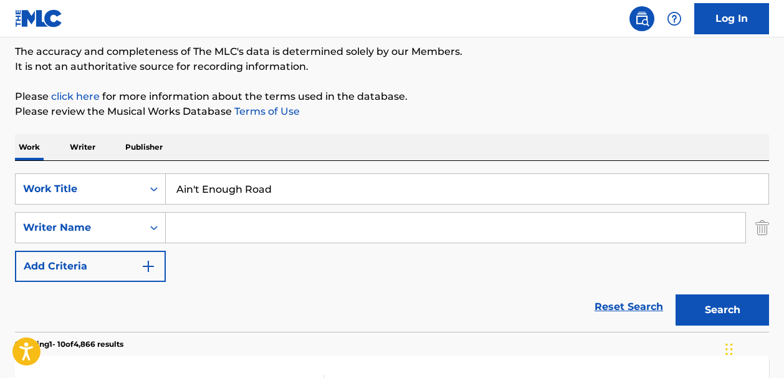
scroll to position [121, 0]
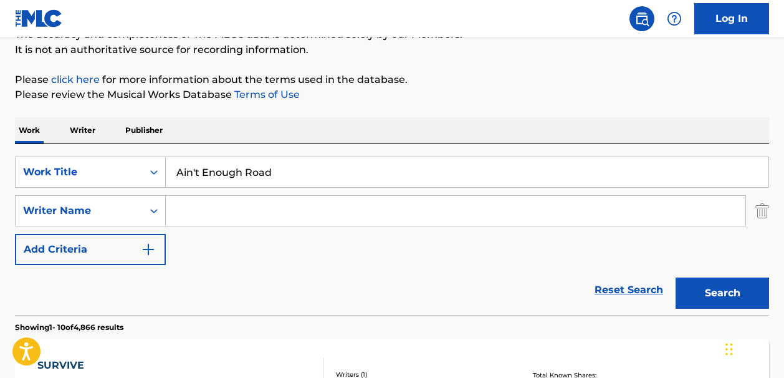
paste input "[PERSON_NAME]"
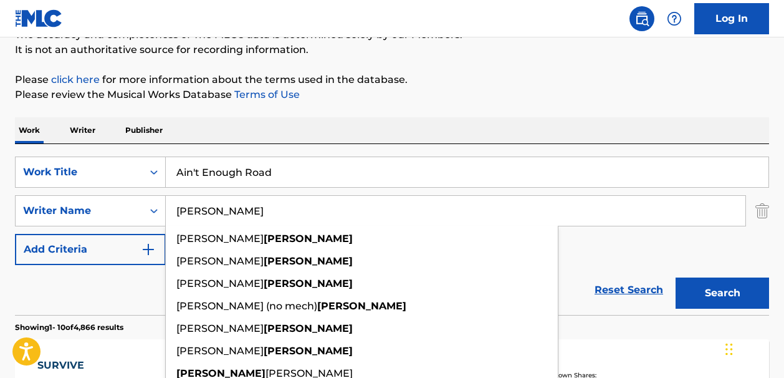
type input "[PERSON_NAME]"
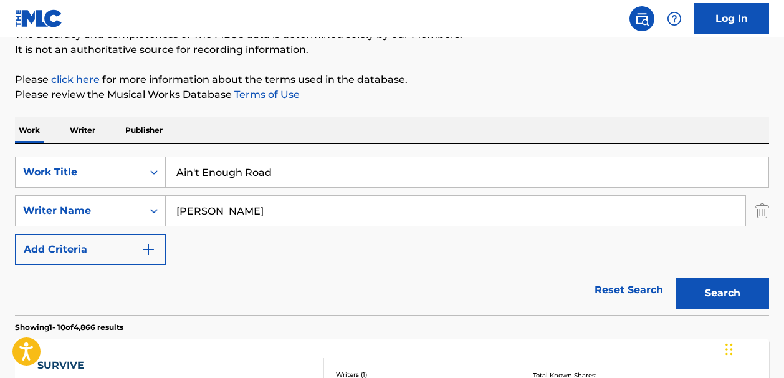
click at [692, 297] on button "Search" at bounding box center [723, 292] width 94 height 31
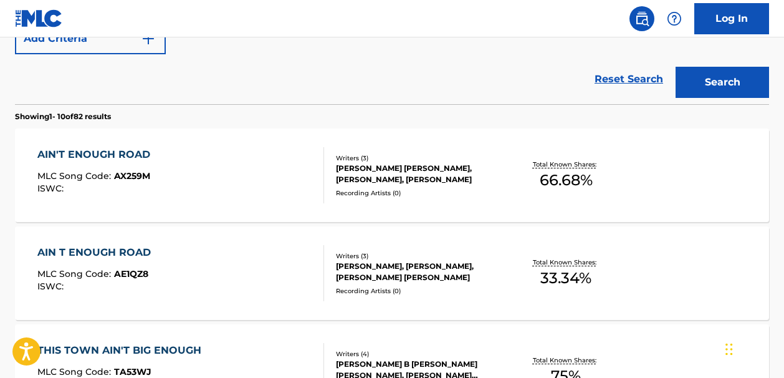
scroll to position [0, 0]
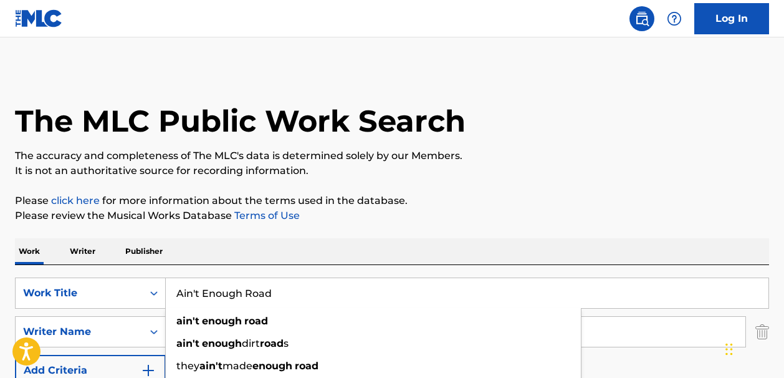
drag, startPoint x: 273, startPoint y: 291, endPoint x: 152, endPoint y: 272, distance: 122.9
click at [152, 272] on div "SearchWithCriteria4fc688bb-b61a-4182-b6d6-d24f4914a4fc Work Title Ain't Enough …" at bounding box center [392, 350] width 754 height 171
type input "nice shoes"
click at [583, 325] on input "[PERSON_NAME]" at bounding box center [456, 332] width 580 height 30
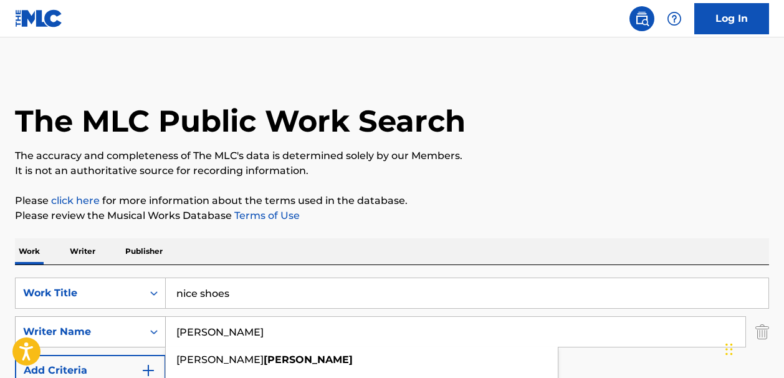
drag, startPoint x: 213, startPoint y: 333, endPoint x: 163, endPoint y: 333, distance: 49.9
click at [163, 333] on div "SearchWithCriteriaa1bf246d-565b-4821-8e57-8ae1e625fd43 Writer Name [PERSON_NAME…" at bounding box center [392, 331] width 754 height 31
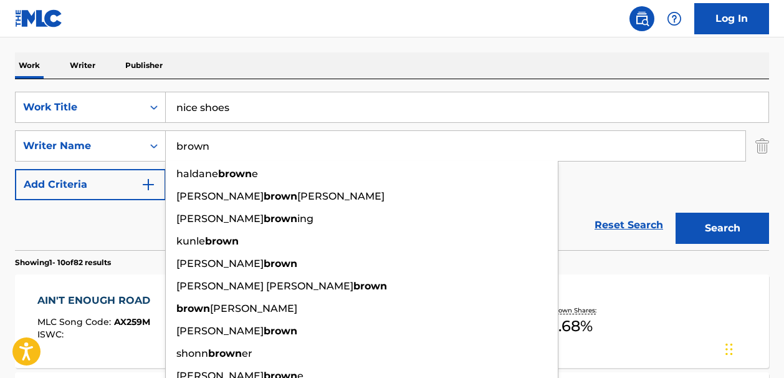
scroll to position [216, 0]
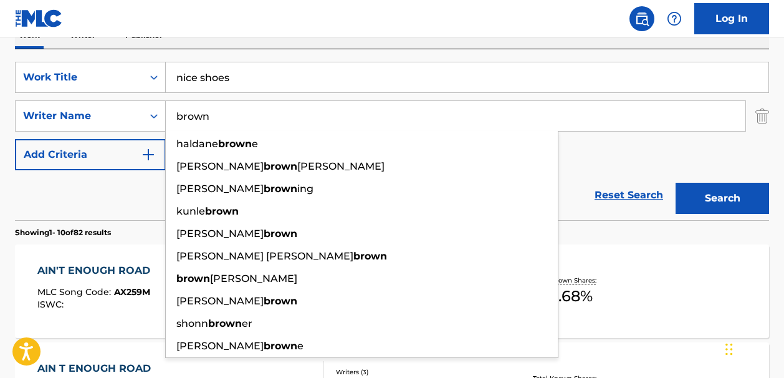
type input "brown"
click at [697, 204] on button "Search" at bounding box center [723, 198] width 94 height 31
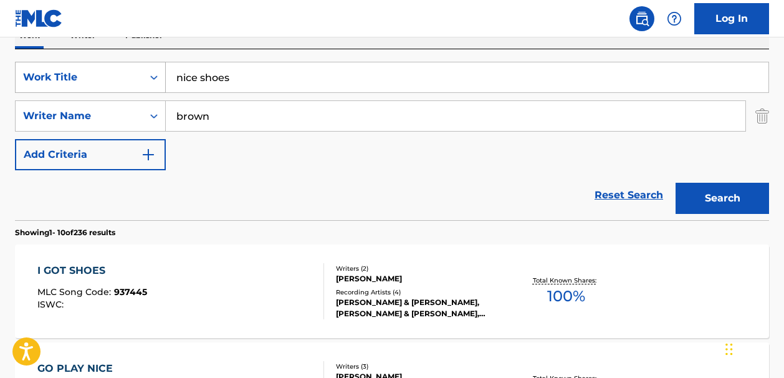
drag, startPoint x: 234, startPoint y: 78, endPoint x: 165, endPoint y: 77, distance: 69.8
click at [165, 77] on div "SearchWithCriteria4fc688bb-b61a-4182-b6d6-d24f4914a4fc Work Title nice shoes" at bounding box center [392, 77] width 754 height 31
type input "aftermath-edit"
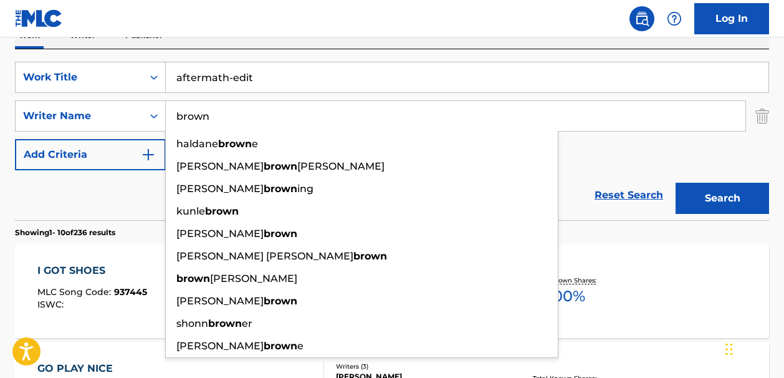
drag, startPoint x: 210, startPoint y: 114, endPoint x: 168, endPoint y: 117, distance: 41.2
click at [168, 117] on input "brown" at bounding box center [456, 116] width 580 height 30
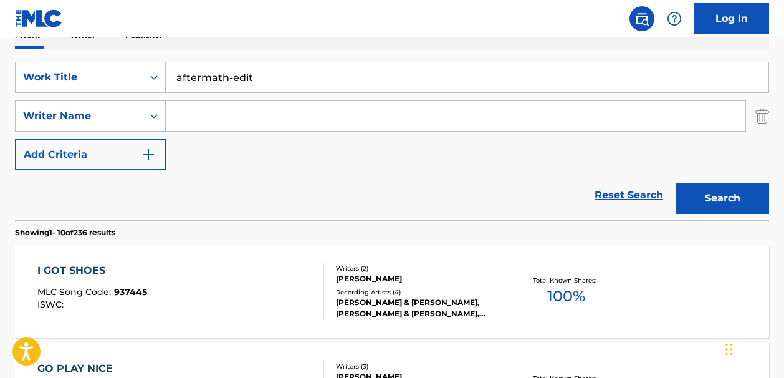
paste input "Devin WorkmanDominic [PERSON_NAME]"
type input "Devin WorkmanDominic [PERSON_NAME]"
click at [695, 194] on button "Search" at bounding box center [723, 198] width 94 height 31
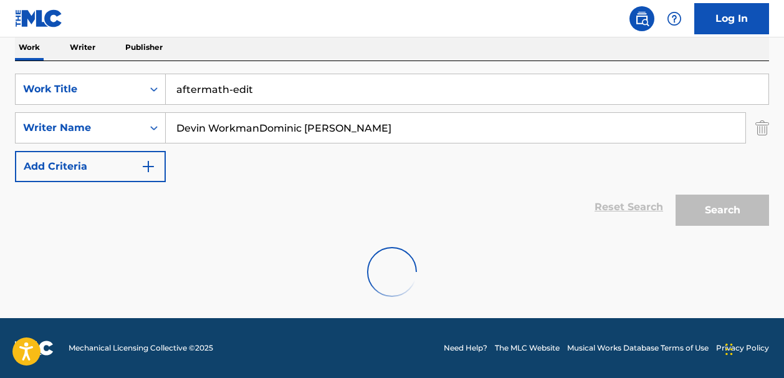
scroll to position [163, 0]
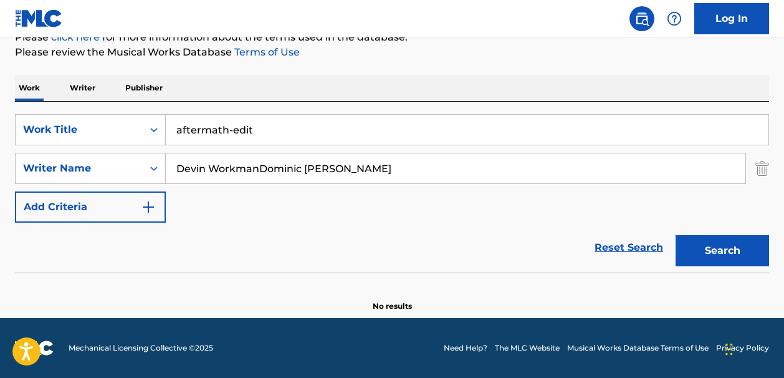
click at [640, 244] on link "Reset Search" at bounding box center [629, 247] width 81 height 27
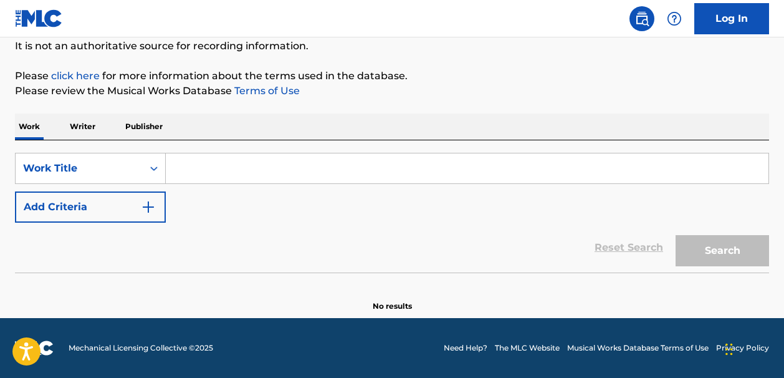
click at [183, 170] on input "Search Form" at bounding box center [467, 168] width 603 height 30
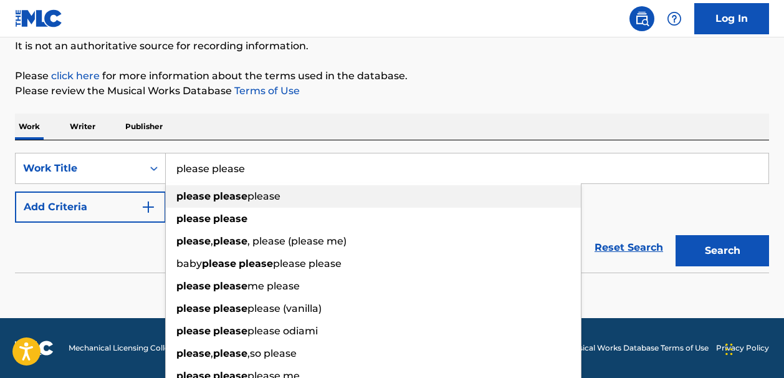
click at [243, 198] on strong "please" at bounding box center [230, 196] width 34 height 12
type input "please please please"
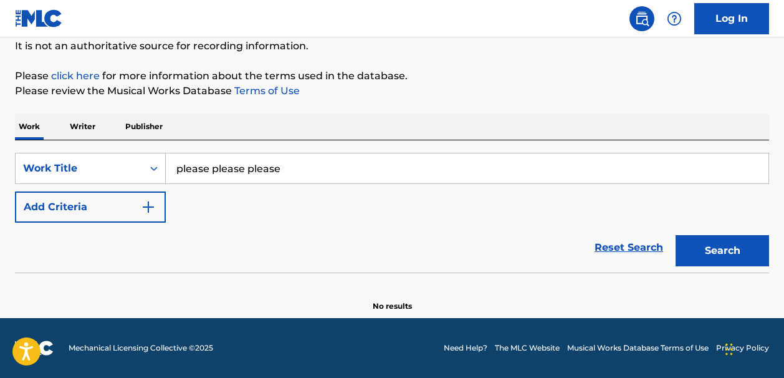
click at [691, 249] on button "Search" at bounding box center [723, 250] width 94 height 31
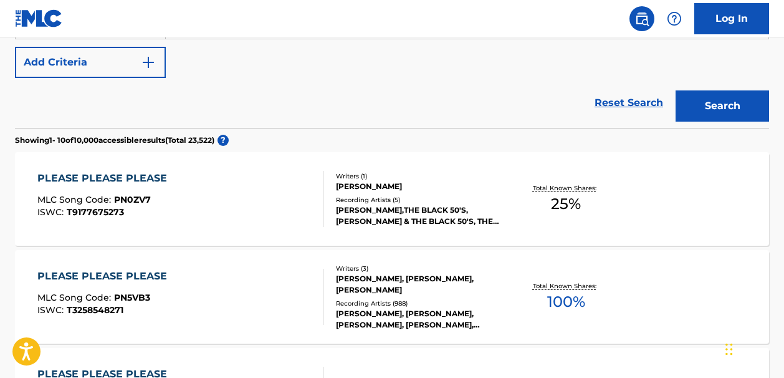
scroll to position [377, 0]
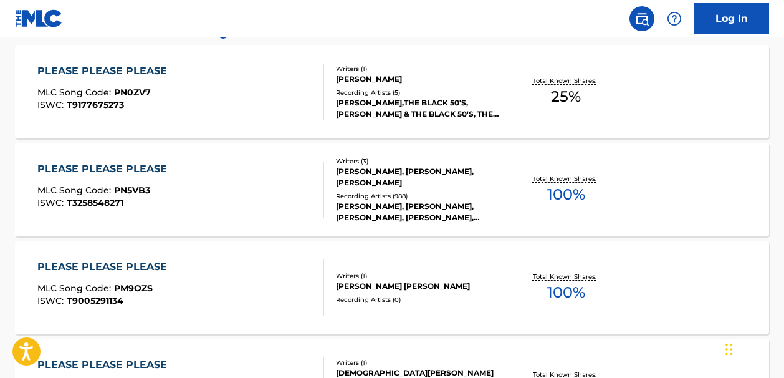
click at [566, 192] on span "100 %" at bounding box center [566, 194] width 38 height 22
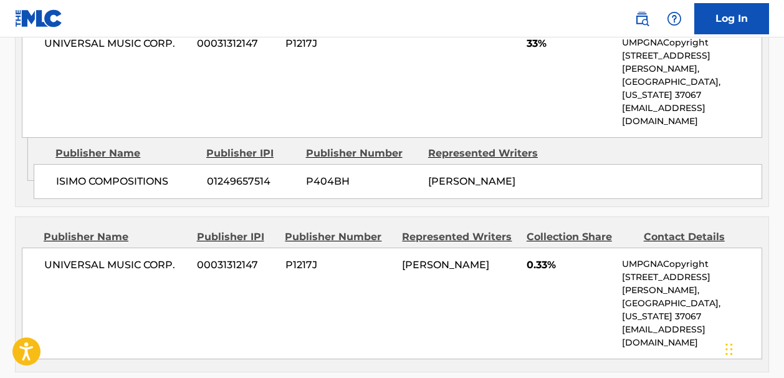
scroll to position [731, 0]
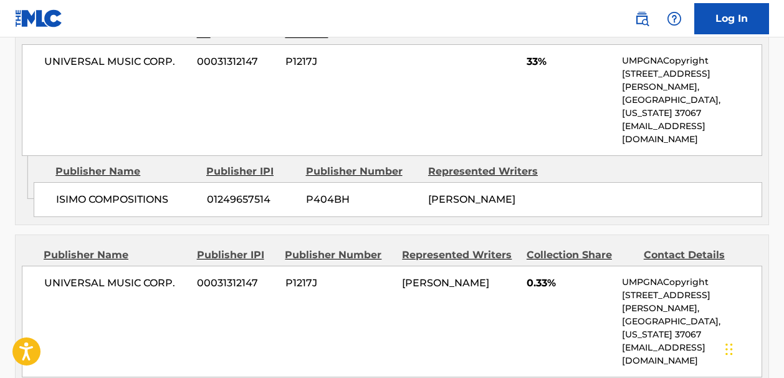
drag, startPoint x: 784, startPoint y: 181, endPoint x: 784, endPoint y: 192, distance: 11.2
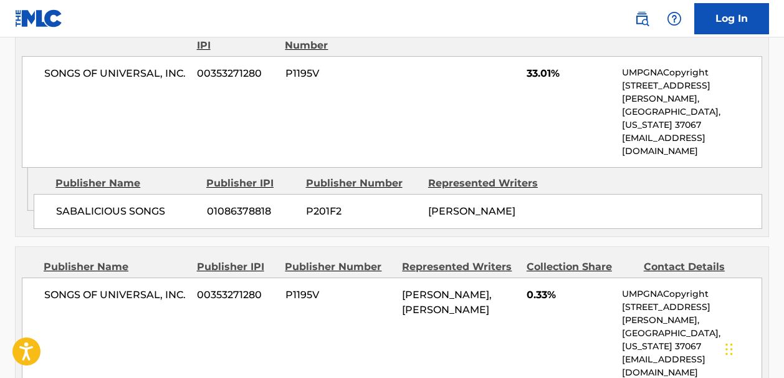
scroll to position [1122, 0]
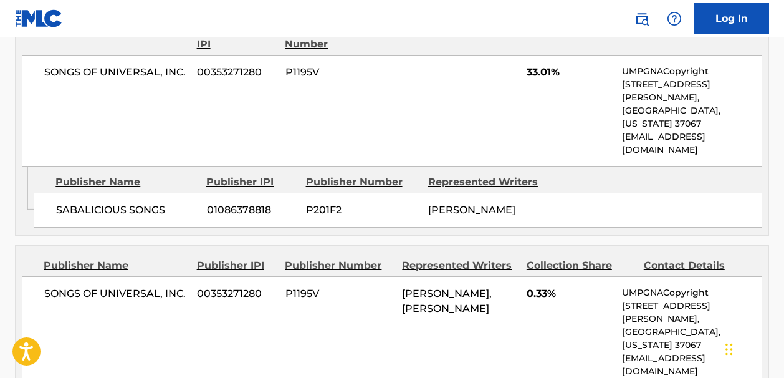
click at [644, 18] on img at bounding box center [642, 18] width 15 height 15
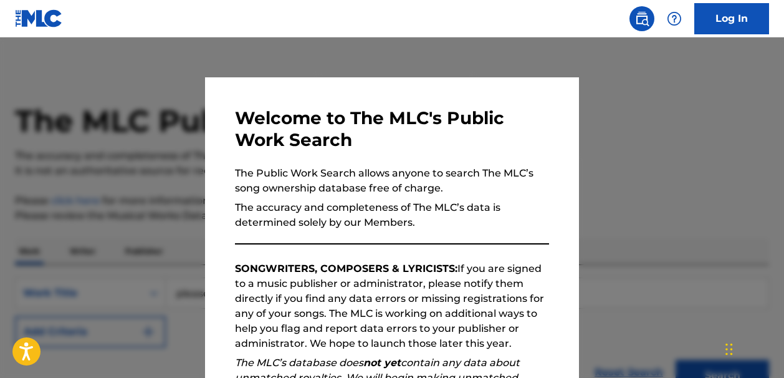
click at [599, 66] on div at bounding box center [392, 226] width 784 height 378
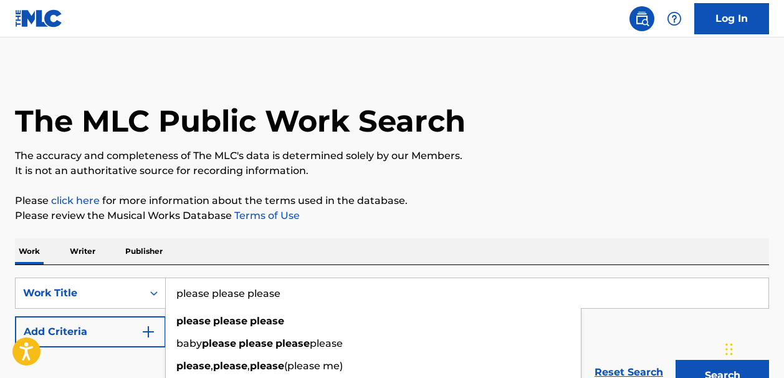
drag, startPoint x: 288, startPoint y: 297, endPoint x: 168, endPoint y: 292, distance: 120.4
click at [168, 292] on input "please please please" at bounding box center [467, 293] width 603 height 30
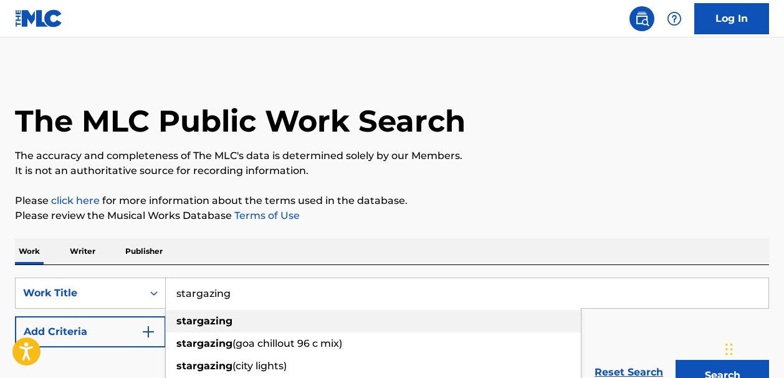
type input "stargazing"
click at [206, 318] on strong "stargazing" at bounding box center [204, 321] width 56 height 12
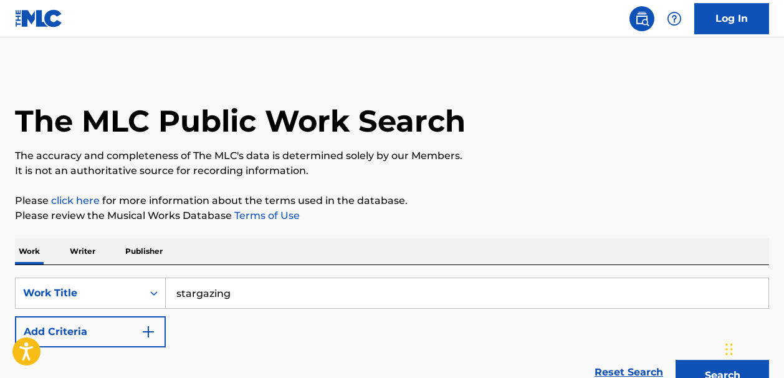
click at [150, 325] on img "Search Form" at bounding box center [148, 331] width 15 height 15
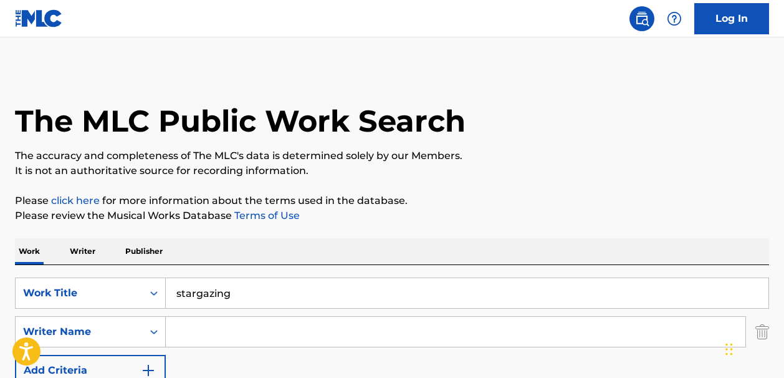
click at [185, 325] on input "Search Form" at bounding box center [456, 332] width 580 height 30
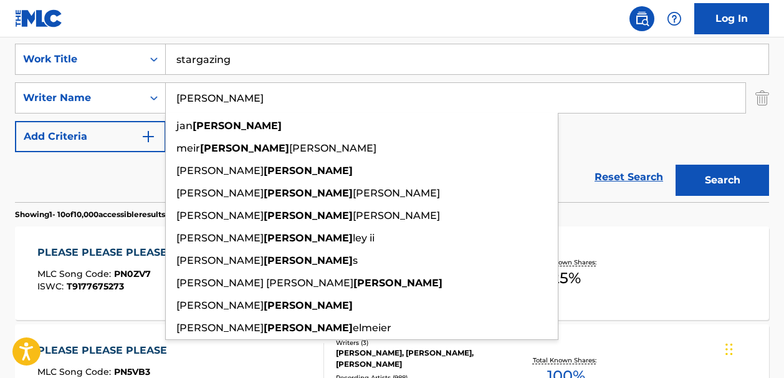
type input "fink"
click at [691, 175] on button "Search" at bounding box center [723, 180] width 94 height 31
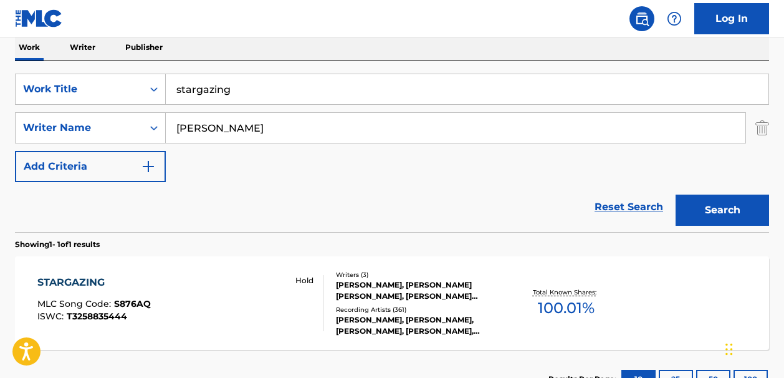
scroll to position [234, 0]
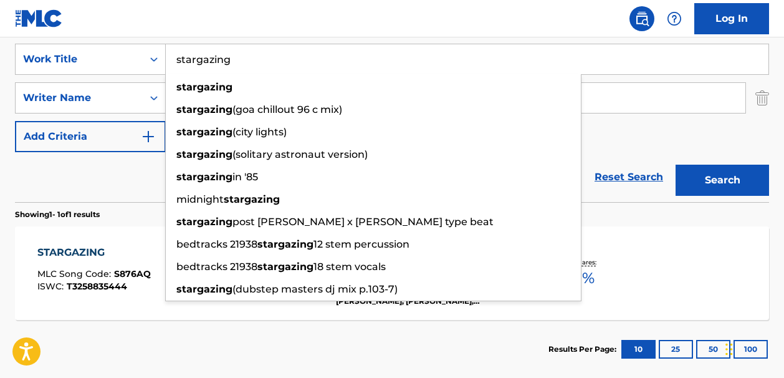
drag, startPoint x: 229, startPoint y: 57, endPoint x: 172, endPoint y: 59, distance: 56.8
click at [172, 59] on input "stargazing" at bounding box center [467, 59] width 603 height 30
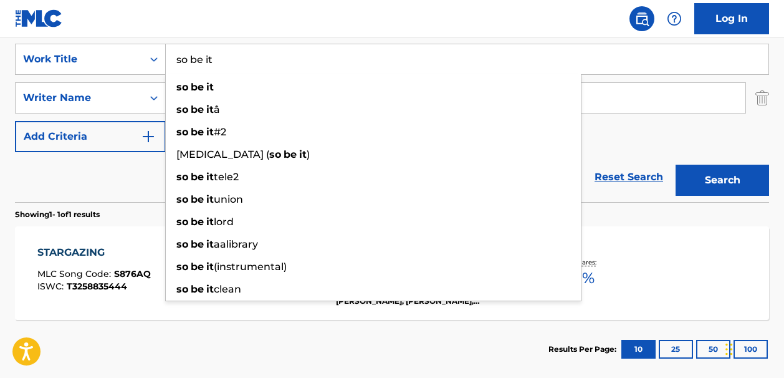
type input "so be it"
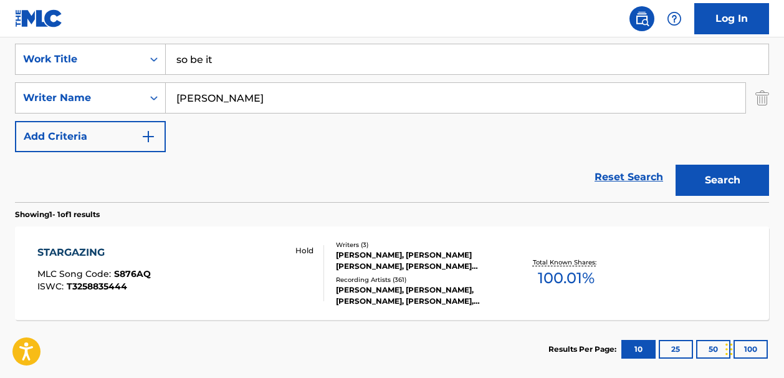
click at [595, 102] on input "fink" at bounding box center [456, 98] width 580 height 30
type input "f"
paste input "Gene ThorntonPharrell WilliamsTerrence Thornton"
click at [253, 97] on input "Gene ThorntonPharrell WilliamsTerrence Thornton" at bounding box center [456, 98] width 580 height 30
click at [343, 97] on input "Gene Thornton Pharrell WilliamsTerrence Thornton" at bounding box center [456, 98] width 580 height 30
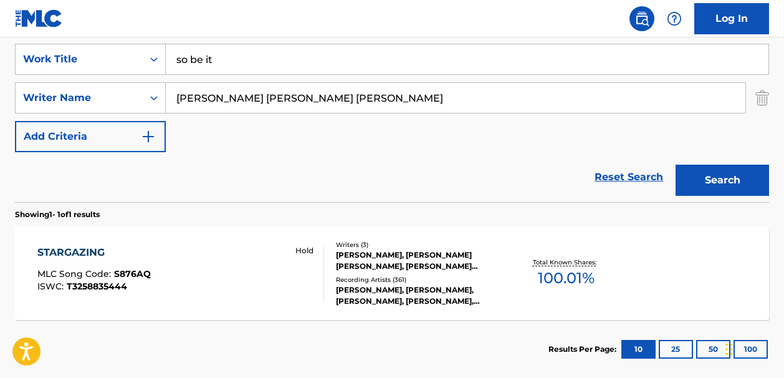
type input "Gene Thornton Pharrell Williams Terrence Thornton"
click at [688, 178] on button "Search" at bounding box center [723, 180] width 94 height 31
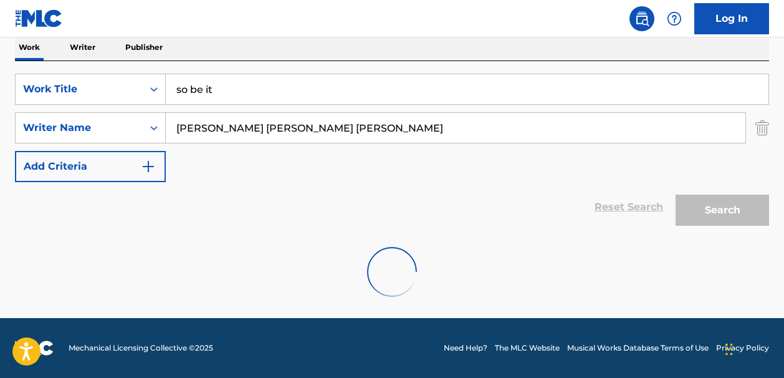
scroll to position [163, 0]
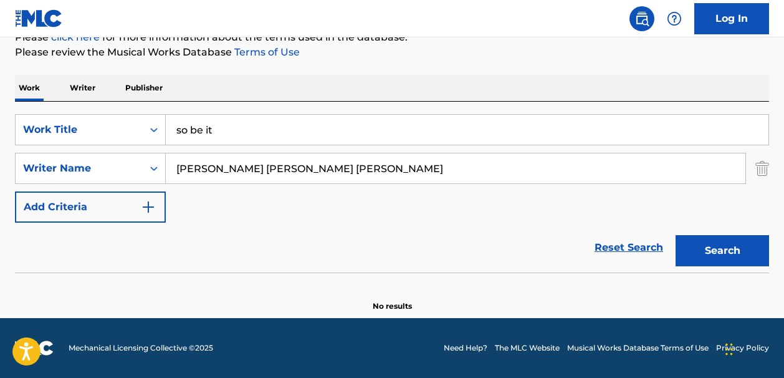
drag, startPoint x: 447, startPoint y: 168, endPoint x: 173, endPoint y: 162, distance: 273.8
click at [173, 162] on input "Gene Thornton Pharrell Williams Terrence Thornton" at bounding box center [456, 168] width 580 height 30
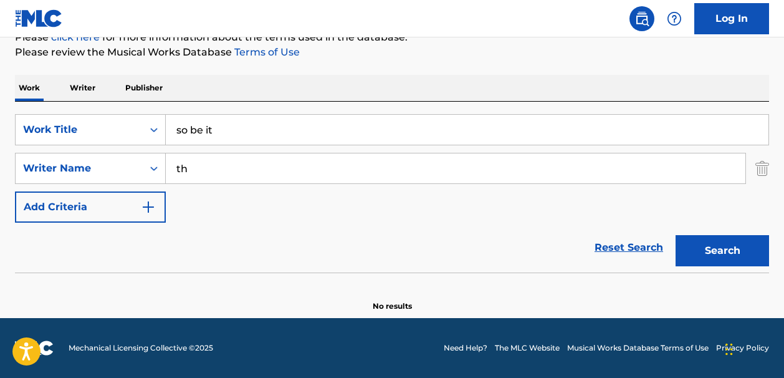
type input "t"
paste input "Thornton"
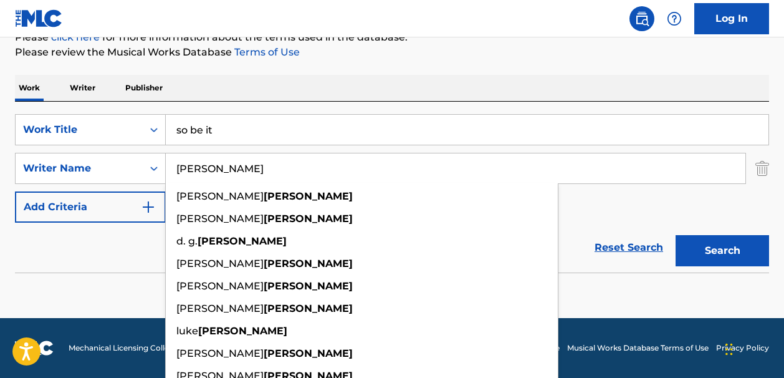
type input "Thornton"
click at [695, 260] on button "Search" at bounding box center [723, 250] width 94 height 31
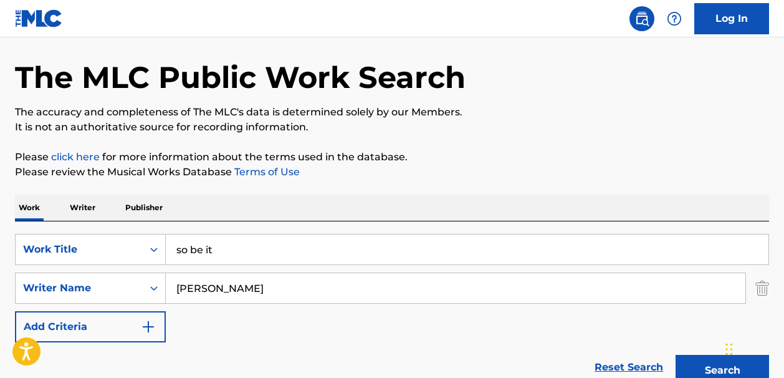
scroll to position [41, 0]
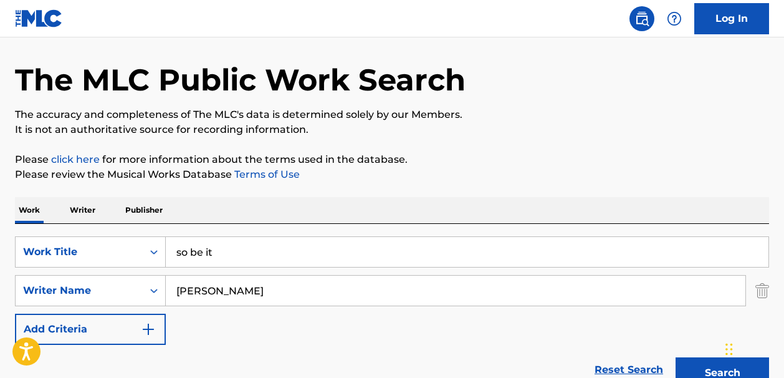
drag, startPoint x: 221, startPoint y: 254, endPoint x: 173, endPoint y: 254, distance: 48.6
click at [173, 254] on input "so be it" at bounding box center [467, 252] width 603 height 30
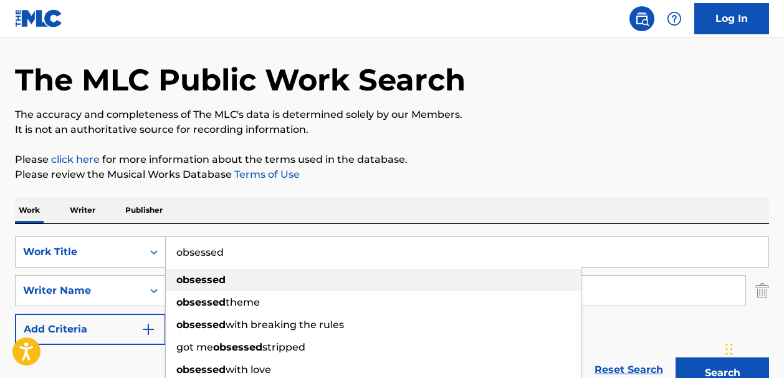
type input "obsessed"
click at [205, 276] on strong "obsessed" at bounding box center [200, 280] width 49 height 12
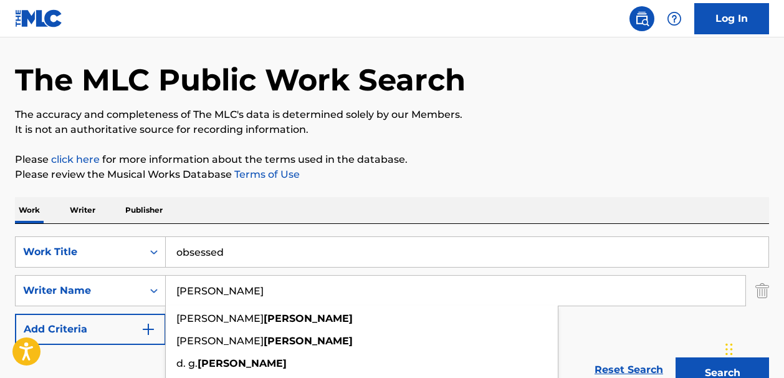
drag, startPoint x: 227, startPoint y: 294, endPoint x: 166, endPoint y: 294, distance: 61.1
click at [166, 294] on input "Thornton" at bounding box center [456, 291] width 580 height 30
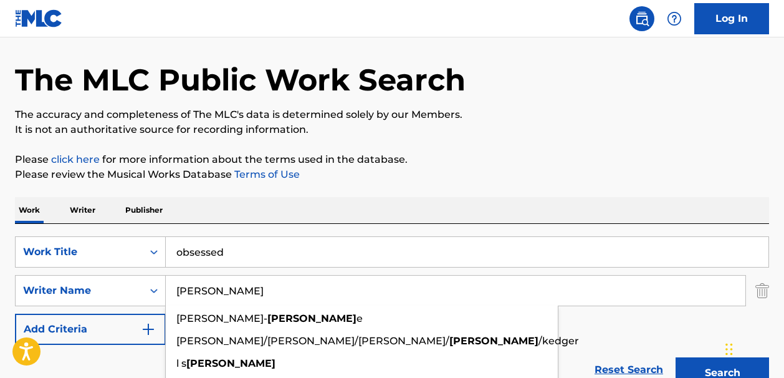
type input "clark"
click at [697, 367] on button "Search" at bounding box center [723, 372] width 94 height 31
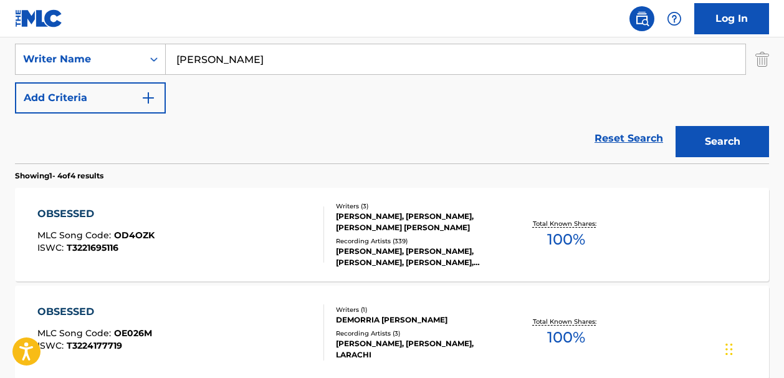
scroll to position [272, 0]
click at [567, 236] on span "100 %" at bounding box center [566, 239] width 38 height 22
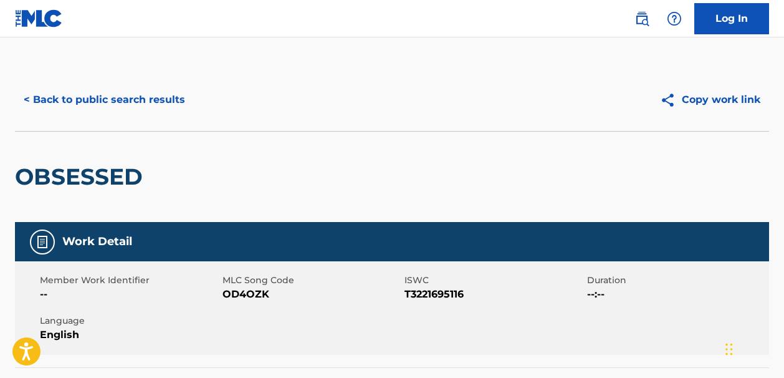
click at [137, 98] on button "< Back to public search results" at bounding box center [104, 99] width 179 height 31
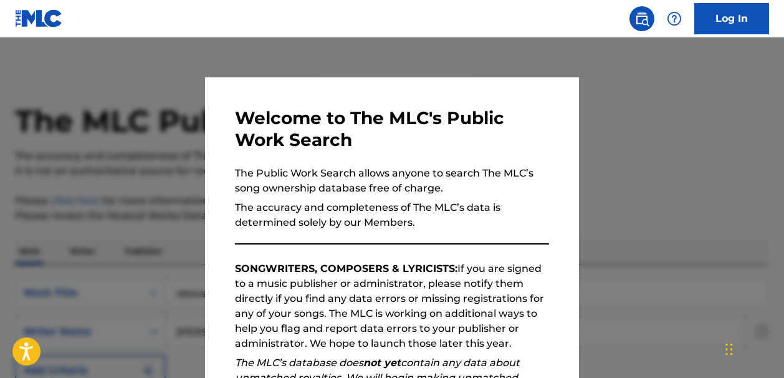
scroll to position [272, 0]
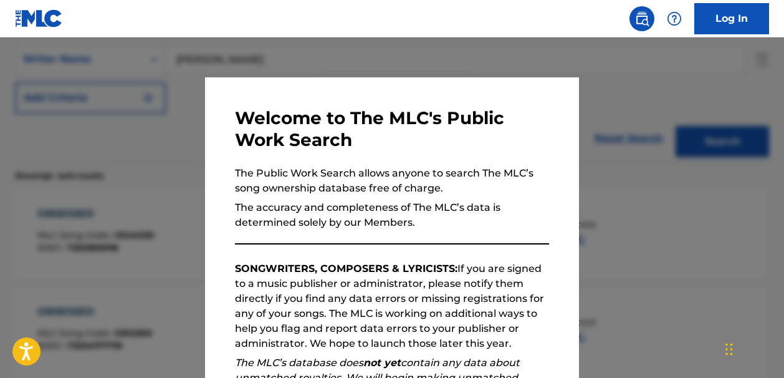
click at [498, 47] on div at bounding box center [392, 226] width 784 height 378
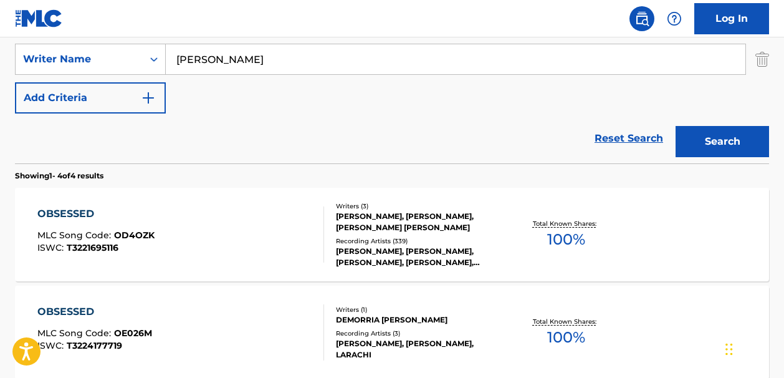
click at [615, 130] on link "Reset Search" at bounding box center [629, 138] width 81 height 27
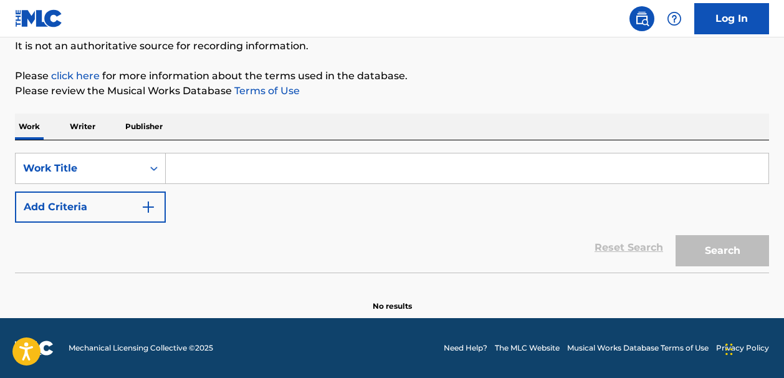
click at [176, 173] on input "Search Form" at bounding box center [467, 168] width 603 height 30
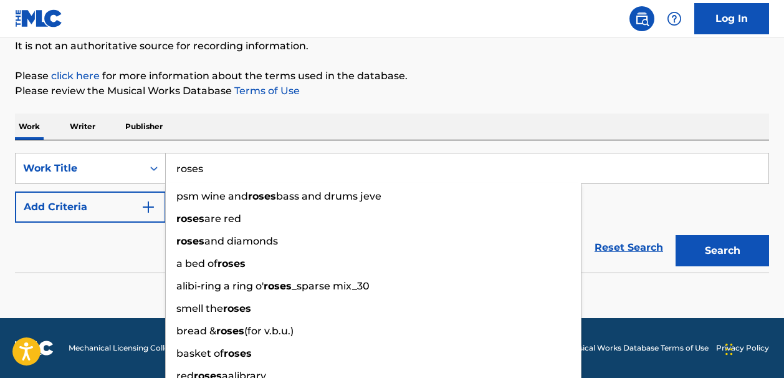
type input "roses"
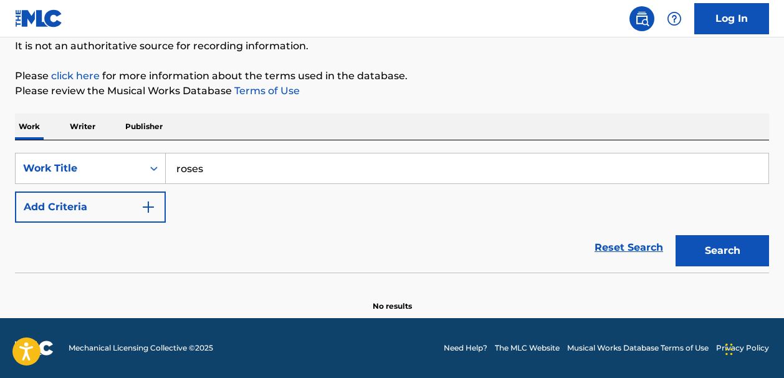
click at [148, 205] on img "Search Form" at bounding box center [148, 207] width 15 height 15
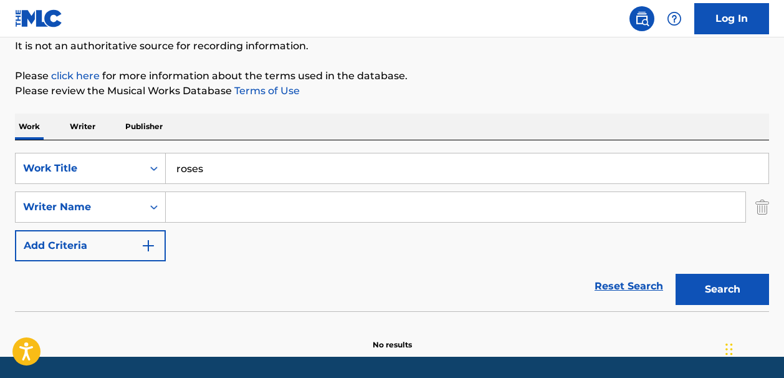
click at [183, 203] on input "Search Form" at bounding box center [456, 207] width 580 height 30
paste input "Morgan Wade"
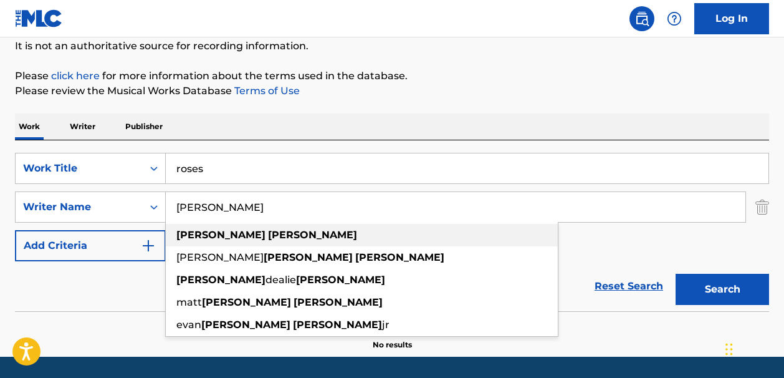
click at [268, 233] on strong "wade" at bounding box center [312, 235] width 89 height 12
type input "morgan wade"
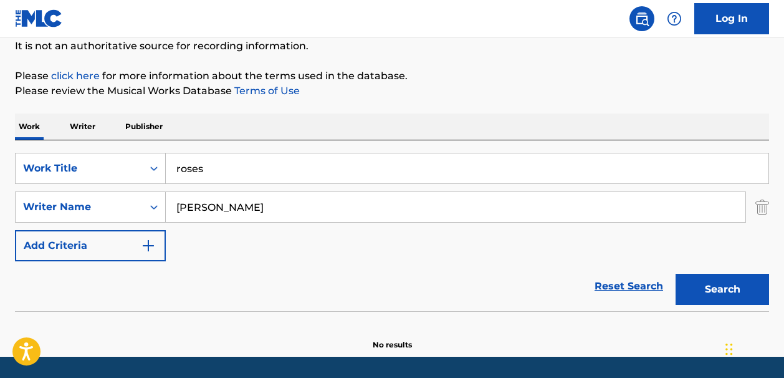
click at [689, 288] on button "Search" at bounding box center [723, 289] width 94 height 31
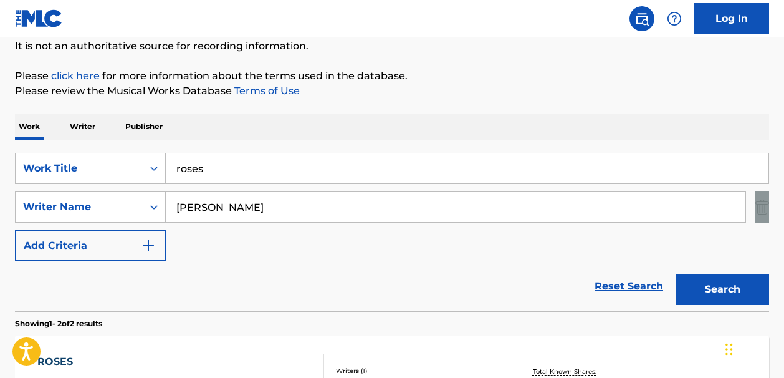
drag, startPoint x: 784, startPoint y: 215, endPoint x: 784, endPoint y: 224, distance: 9.4
click at [784, 224] on html "Accessibility Screen-Reader Guide, Feedback, and Issue Reporting | New window L…" at bounding box center [392, 64] width 784 height 378
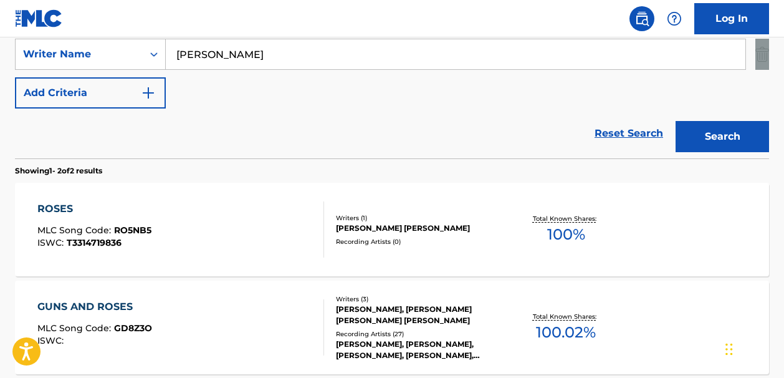
scroll to position [281, 0]
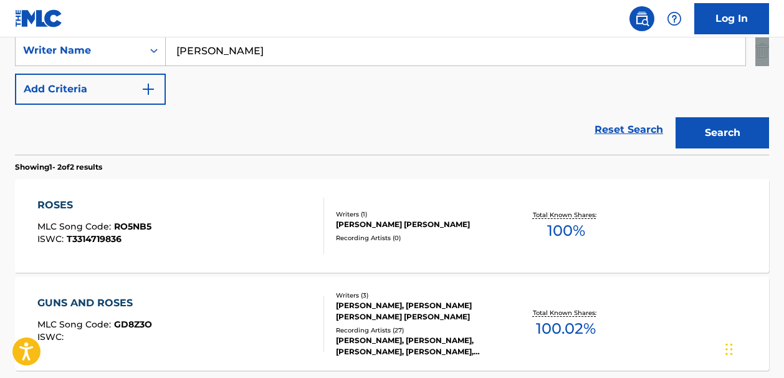
click at [568, 225] on span "100 %" at bounding box center [566, 230] width 38 height 22
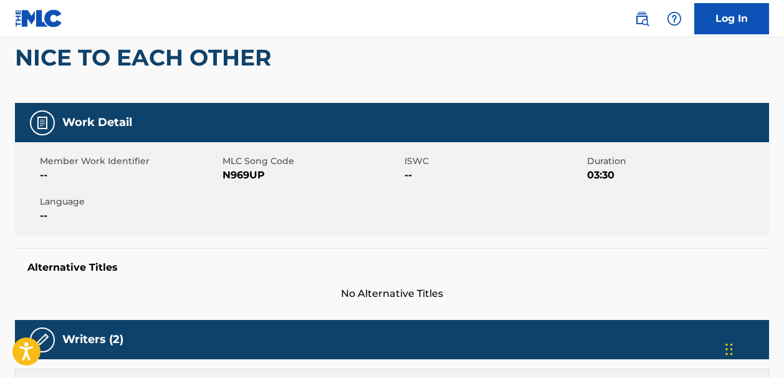
scroll to position [97, 0]
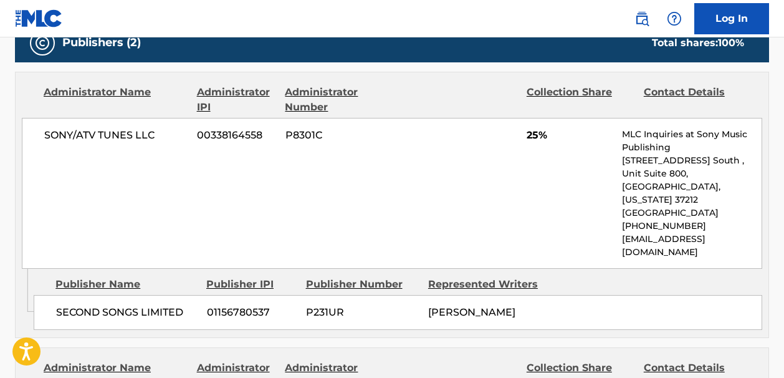
scroll to position [569, 0]
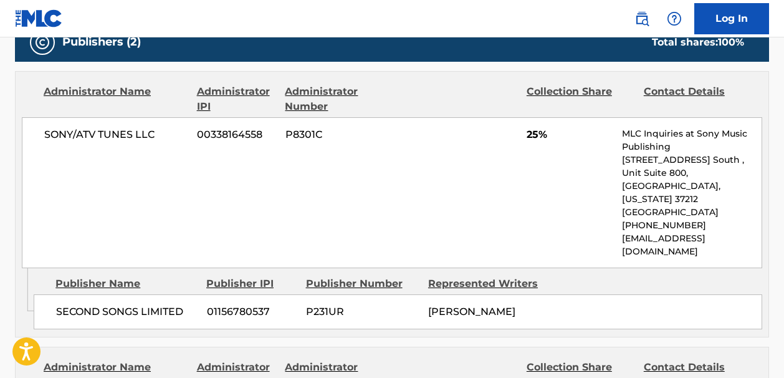
drag, startPoint x: 786, startPoint y: 94, endPoint x: 794, endPoint y: 286, distance: 192.3
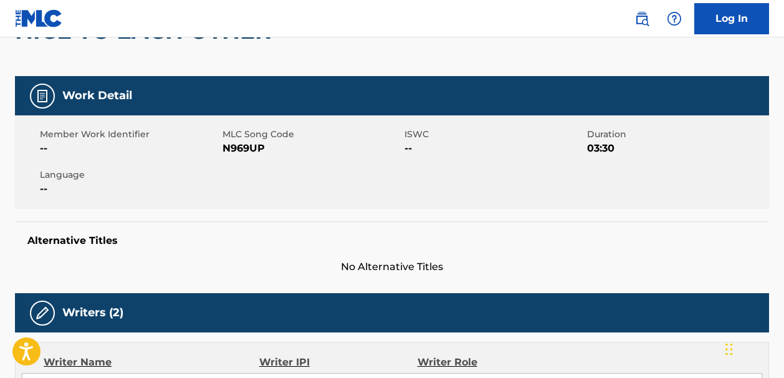
scroll to position [140, 0]
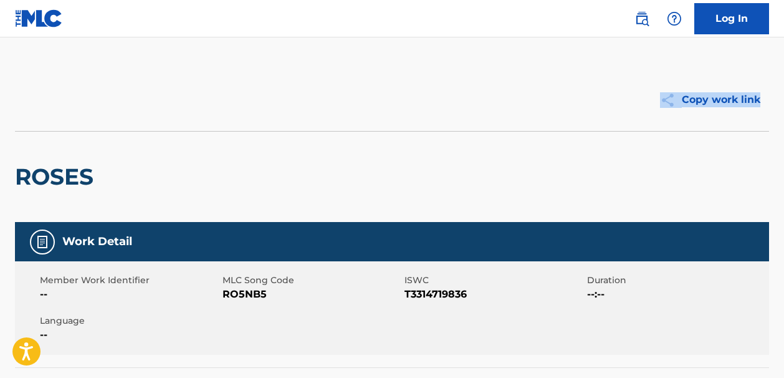
drag, startPoint x: 783, startPoint y: 88, endPoint x: 786, endPoint y: 119, distance: 31.3
click at [784, 119] on html "Press Option+1 for screen-reader mode, Option+0 to cancel Accessibility Screen-…" at bounding box center [392, 189] width 784 height 378
click at [742, 145] on div "ROSES" at bounding box center [392, 176] width 754 height 91
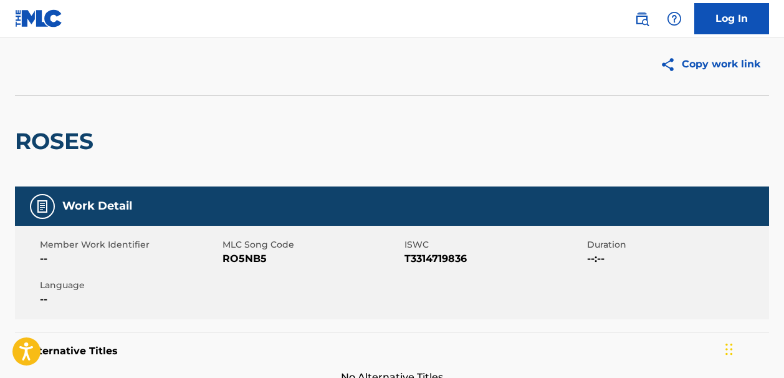
scroll to position [14, 0]
